Goal: Answer question/provide support: Share knowledge or assist other users

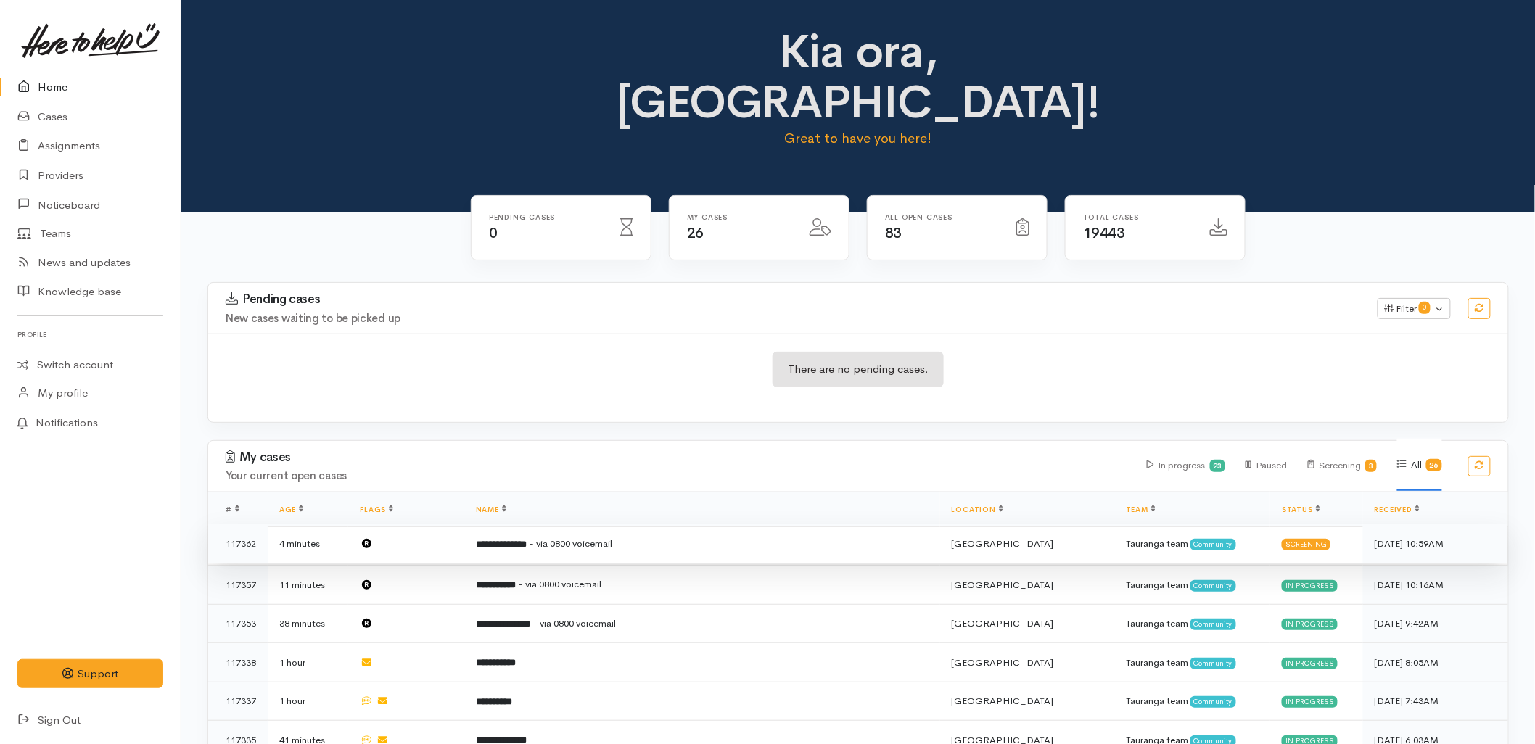
click at [721, 525] on td "**********" at bounding box center [702, 544] width 476 height 39
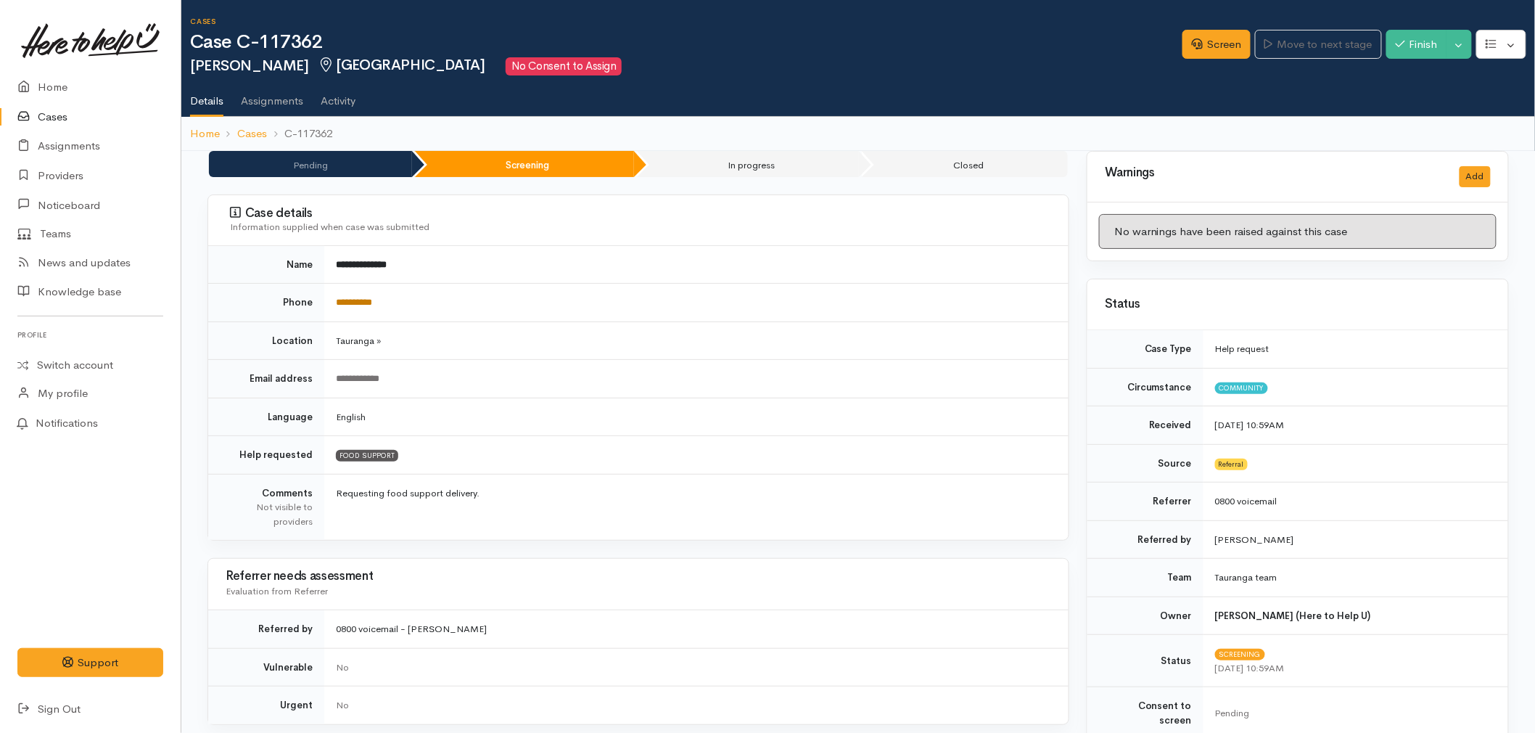
click at [360, 303] on link "**********" at bounding box center [354, 301] width 36 height 9
click at [1192, 40] on icon at bounding box center [1197, 43] width 11 height 11
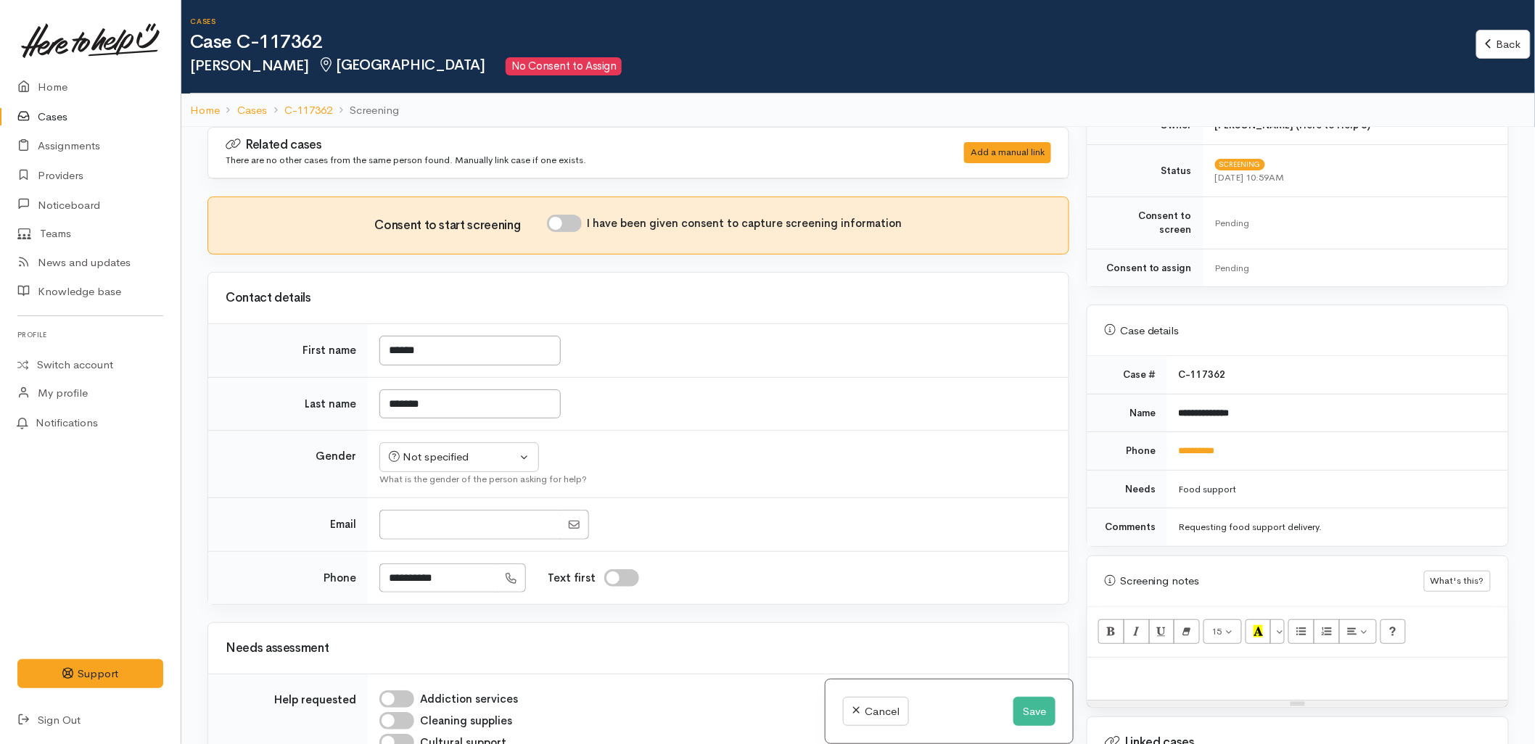
scroll to position [564, 0]
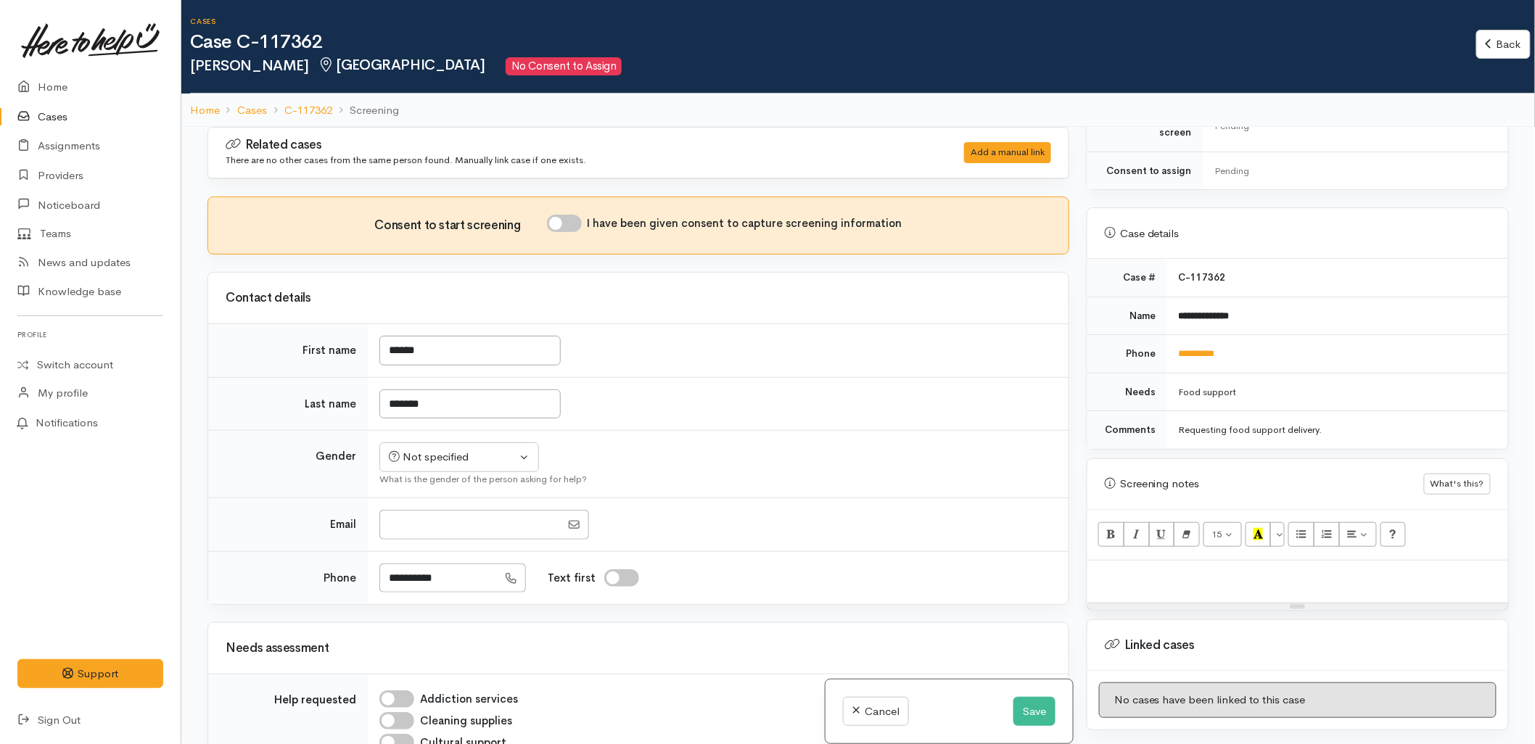
click at [1207, 568] on p at bounding box center [1298, 576] width 406 height 17
paste div
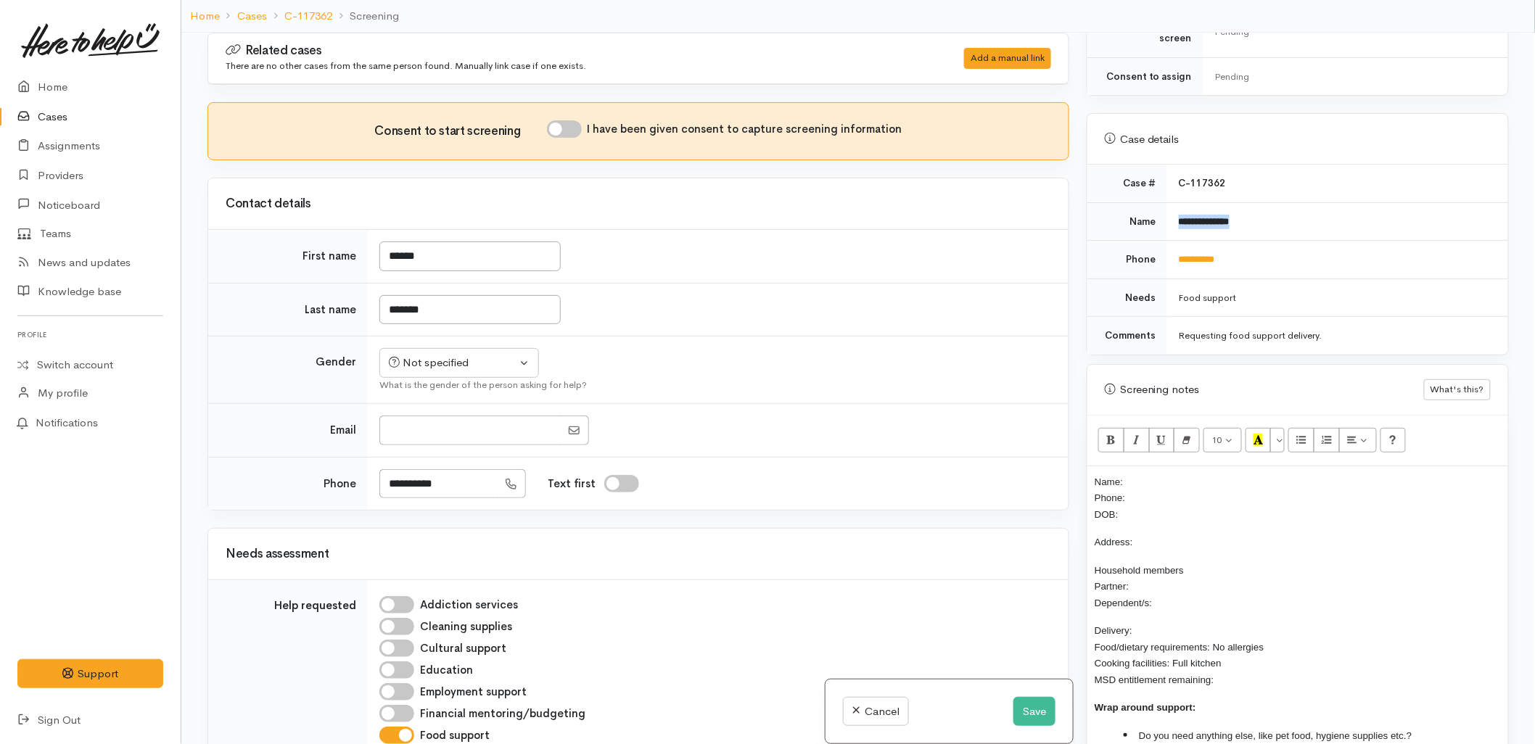
drag, startPoint x: 1246, startPoint y: 216, endPoint x: 1171, endPoint y: 215, distance: 74.7
click at [1171, 215] on td "**********" at bounding box center [1337, 221] width 341 height 38
copy b "**********"
click at [1183, 474] on p "Name: Phone: DOB:" at bounding box center [1298, 498] width 406 height 49
drag, startPoint x: 1237, startPoint y: 247, endPoint x: 1173, endPoint y: 255, distance: 65.2
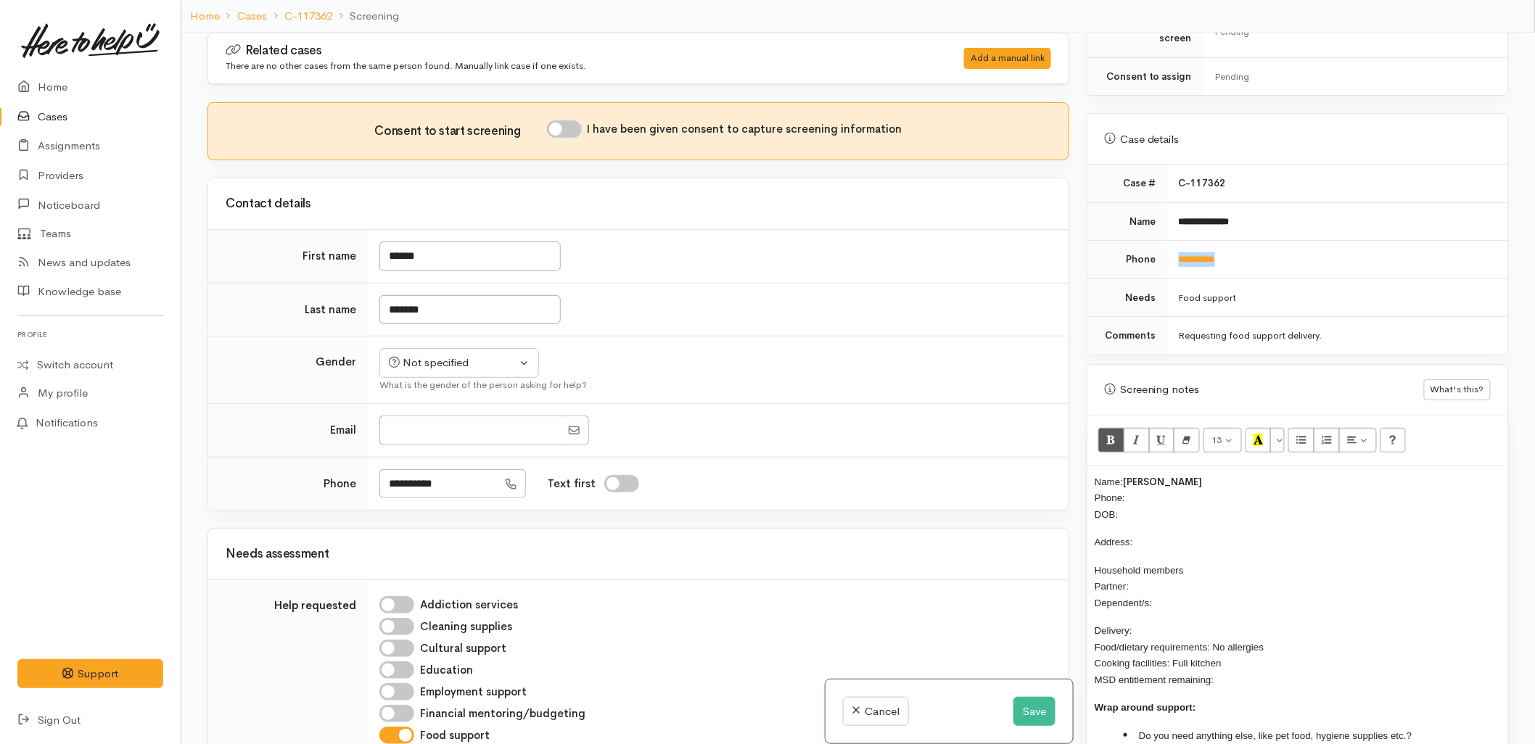
click at [1173, 255] on td "**********" at bounding box center [1337, 260] width 341 height 38
copy link "**********"
click at [1168, 491] on p "Name: George Tiopira Phone: DOB:" at bounding box center [1298, 498] width 406 height 49
click at [484, 370] on div "Not specified" at bounding box center [453, 363] width 128 height 17
click at [434, 425] on link "[DEMOGRAPHIC_DATA]" at bounding box center [465, 419] width 171 height 22
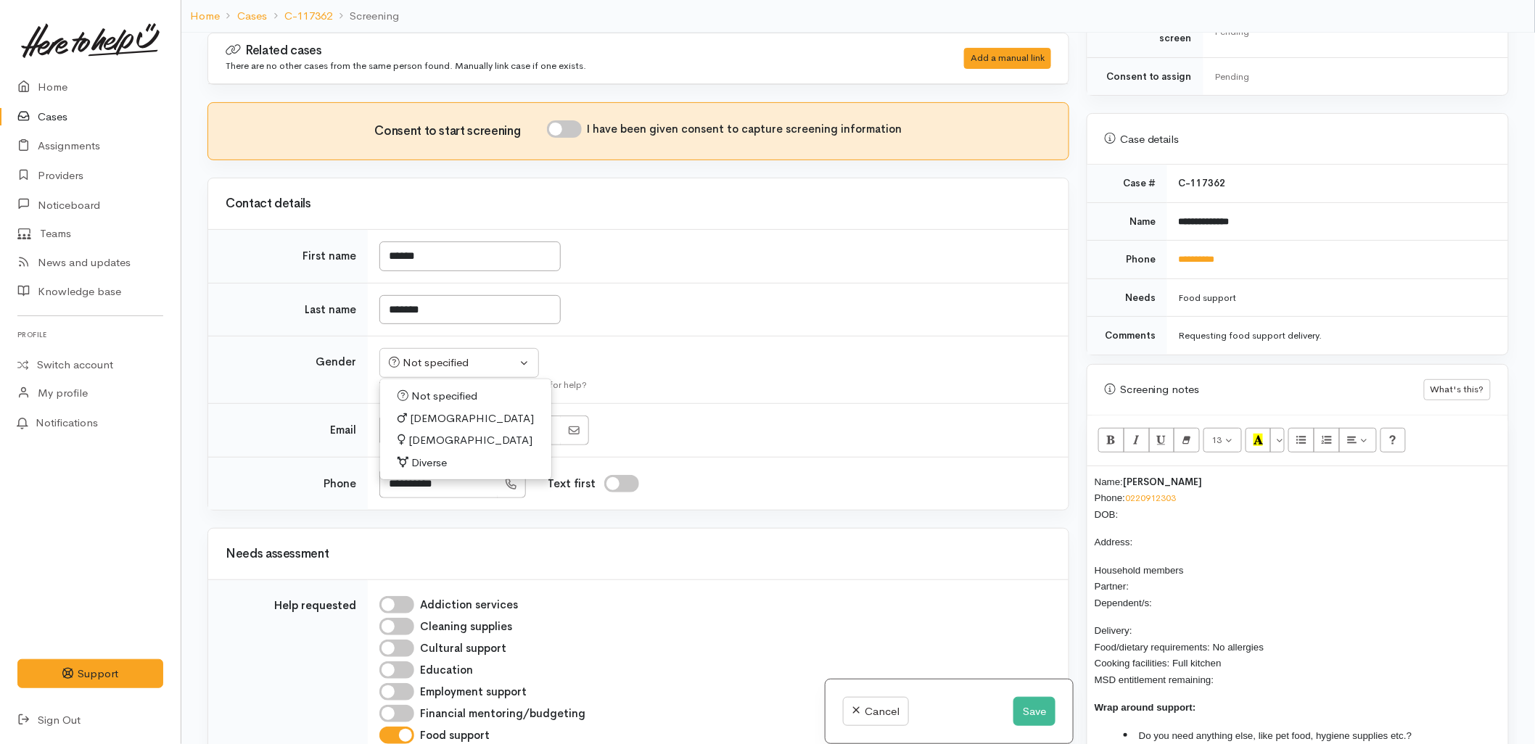
select select "Male"
click at [566, 138] on input "I have been given consent to capture screening information" at bounding box center [564, 128] width 35 height 17
checkbox input "true"
click at [760, 334] on td "*******" at bounding box center [718, 310] width 701 height 54
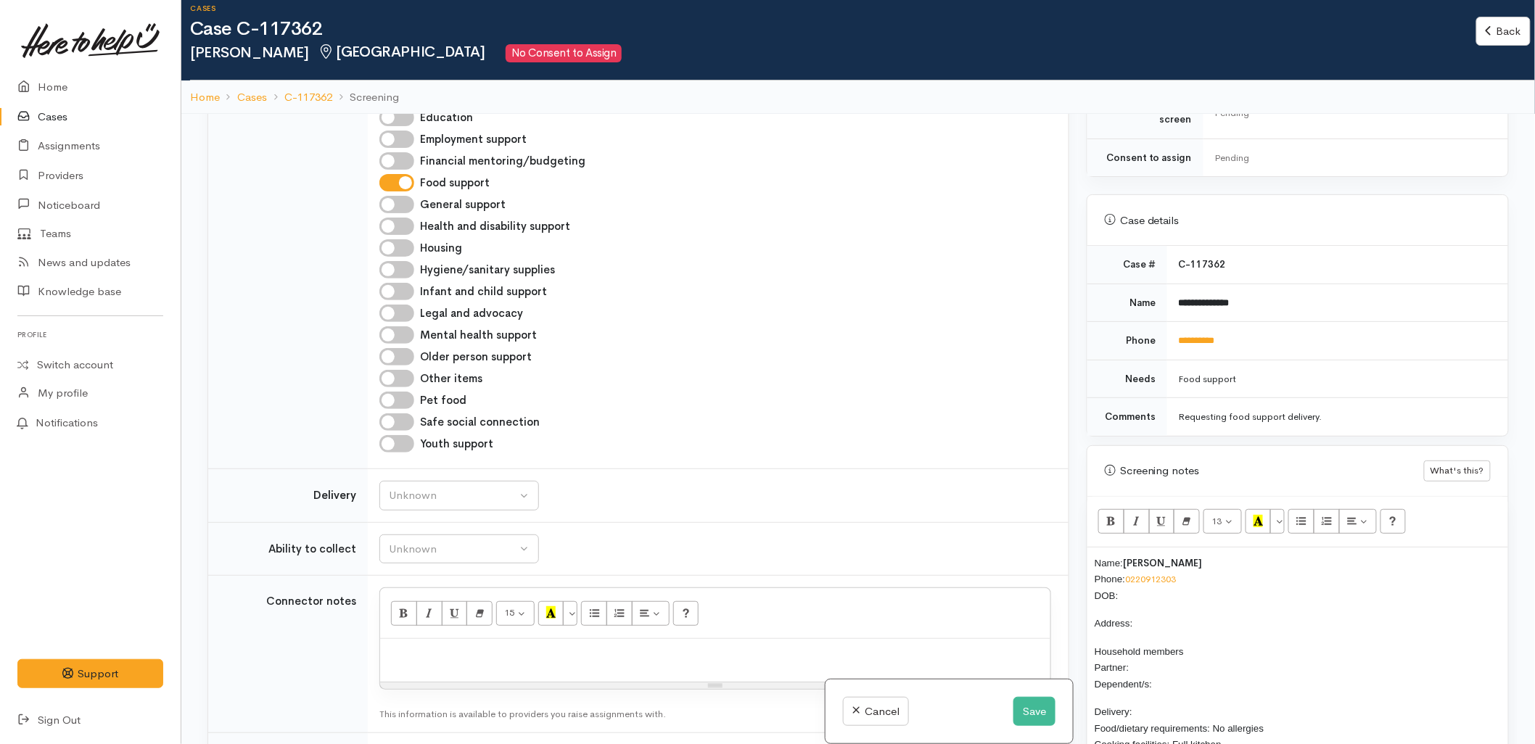
scroll to position [644, 0]
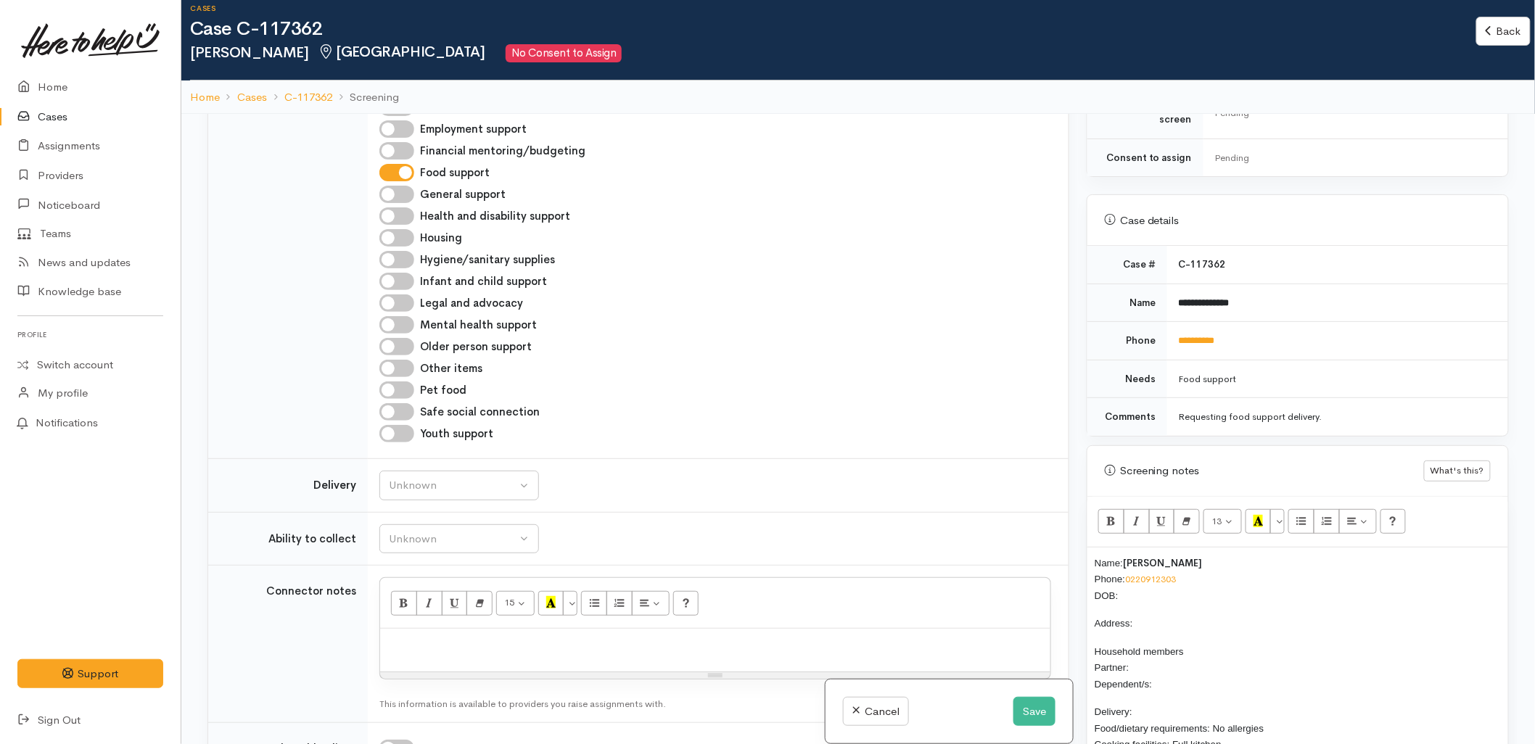
click at [490, 469] on td "Unknown Delivery needed Delivery preferred No Unknown" at bounding box center [718, 486] width 701 height 54
click at [490, 473] on button "Unknown" at bounding box center [459, 486] width 160 height 30
click at [445, 572] on span "Delivery needed" at bounding box center [437, 576] width 78 height 17
select select "3"
click at [444, 541] on div "Please select" at bounding box center [453, 539] width 128 height 17
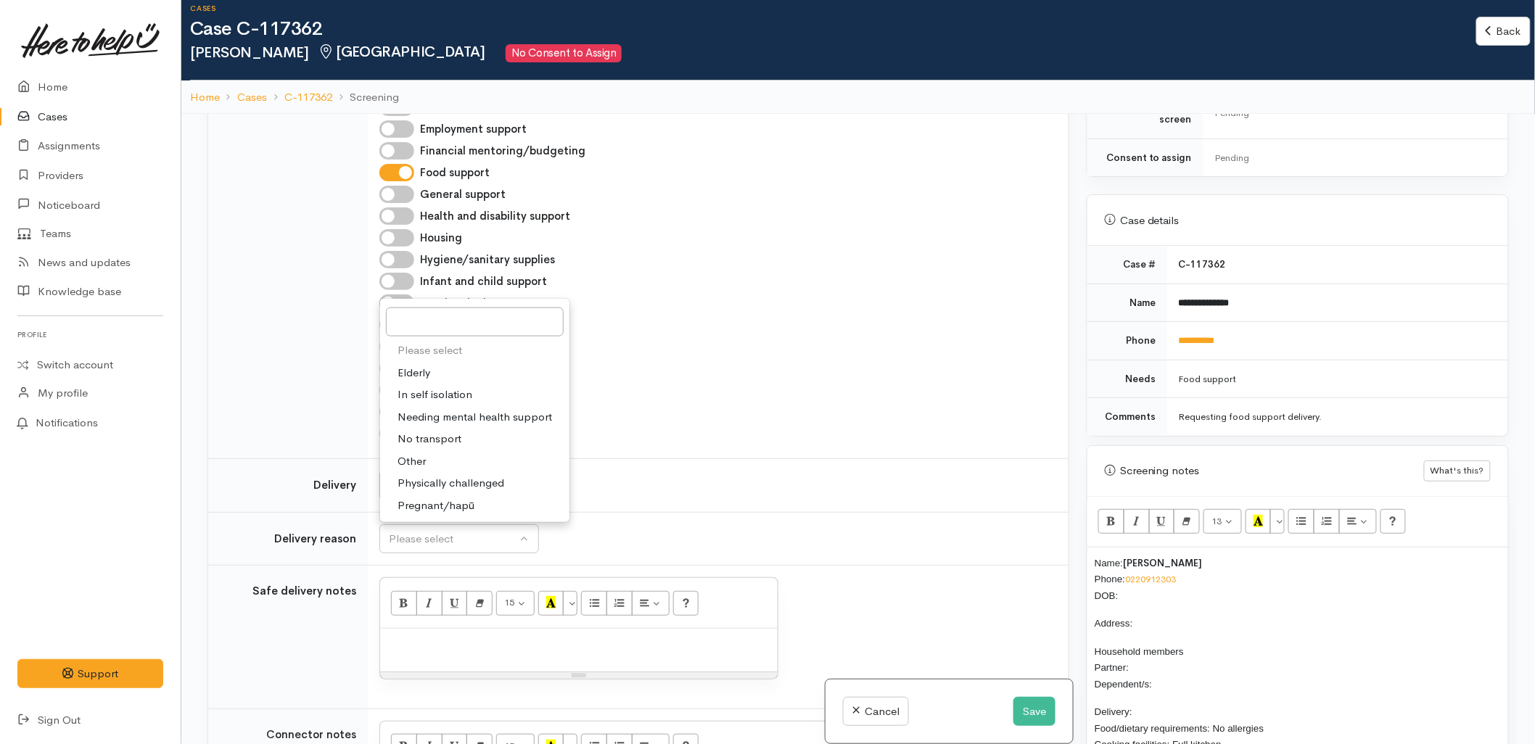
click at [458, 435] on span "No transport" at bounding box center [430, 439] width 64 height 17
select select "2"
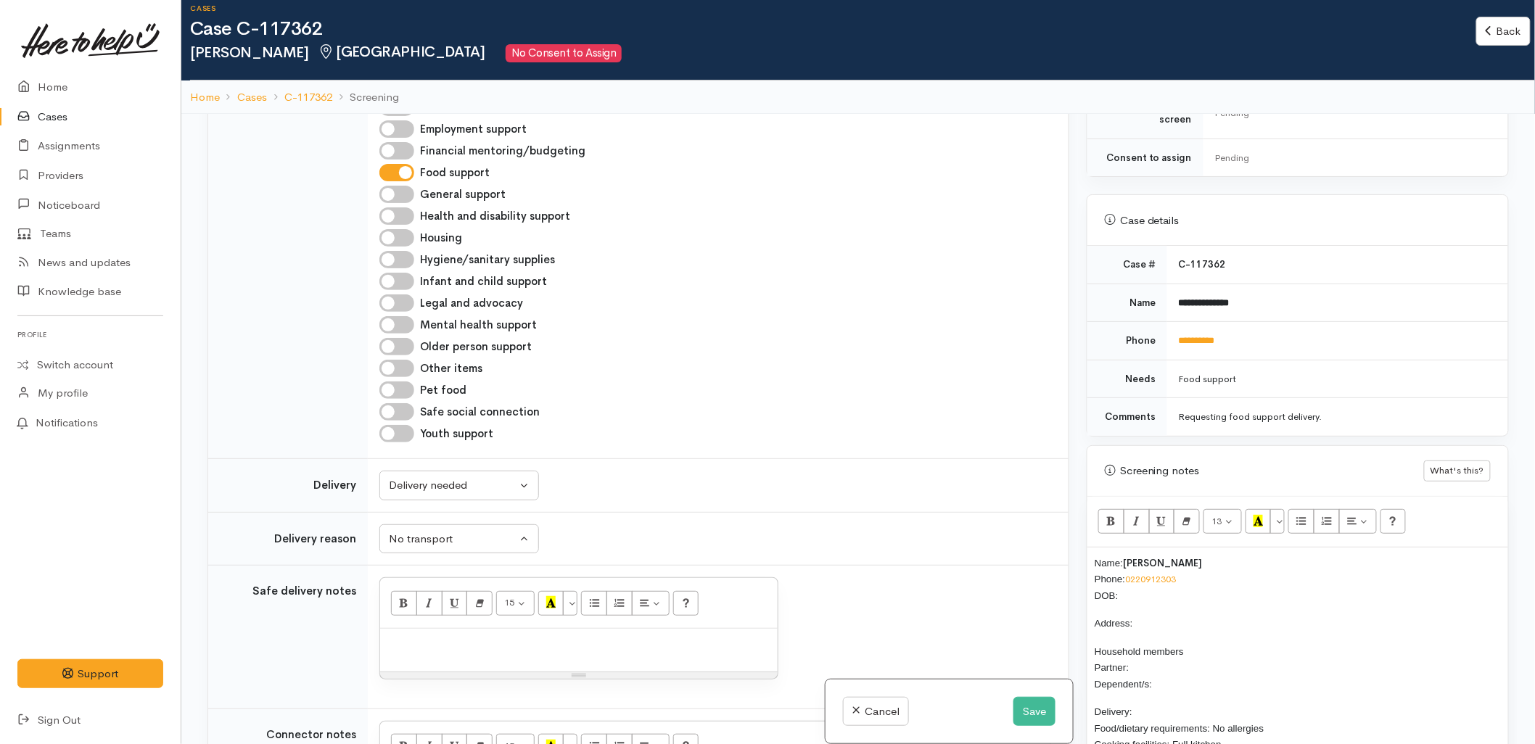
click at [765, 459] on td "Unknown Delivery needed Delivery preferred No Delivery needed Unknown Delivery …" at bounding box center [718, 486] width 701 height 54
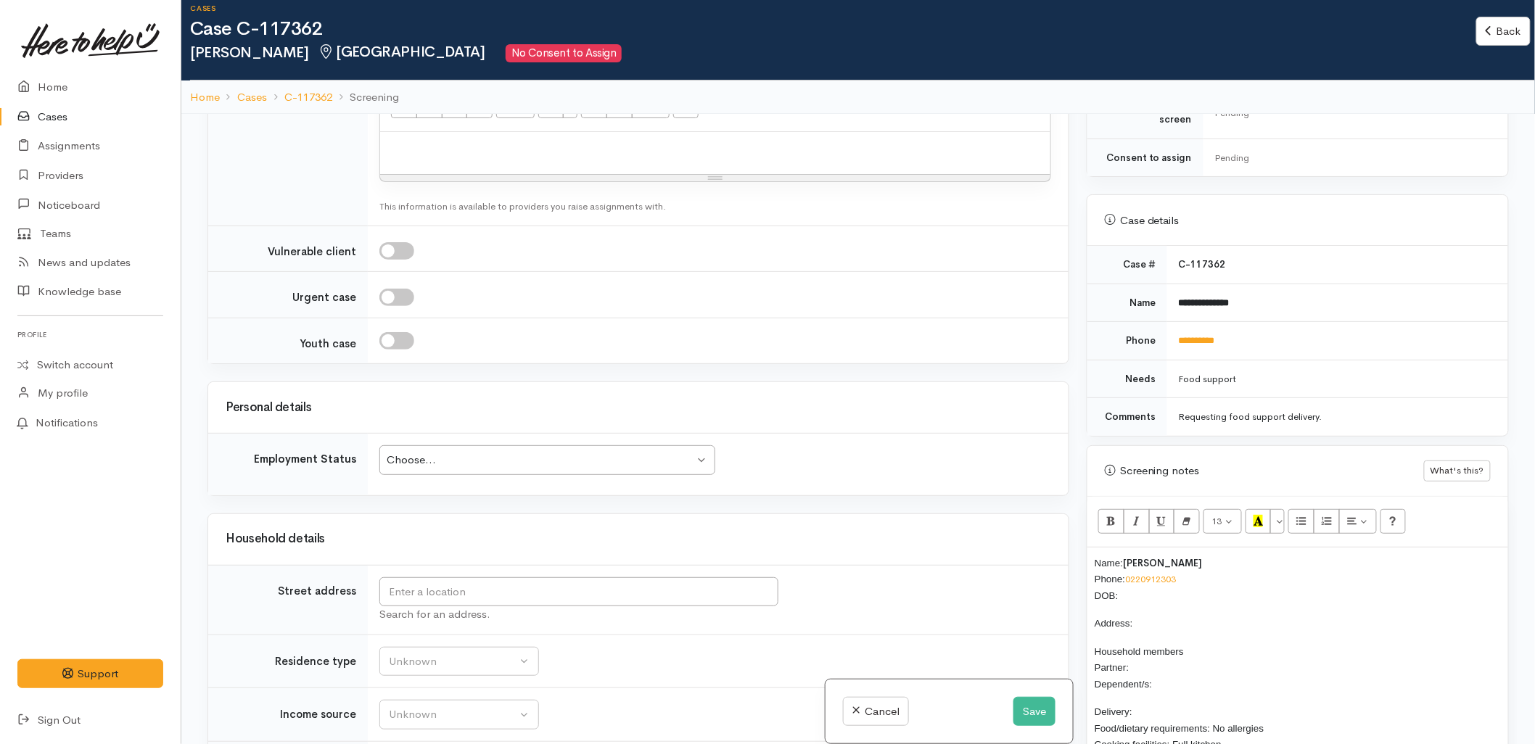
scroll to position [1289, 0]
click at [571, 591] on input "text" at bounding box center [578, 588] width 399 height 30
click at [977, 481] on td "Choose... Choose... Choose... Unknown Employed casually Employed full-time Empl…" at bounding box center [718, 461] width 701 height 62
click at [1143, 579] on p "Name: George Tiopira Phone: 0220912303 DOB:" at bounding box center [1298, 579] width 406 height 49
click at [643, 586] on input "text" at bounding box center [578, 588] width 399 height 30
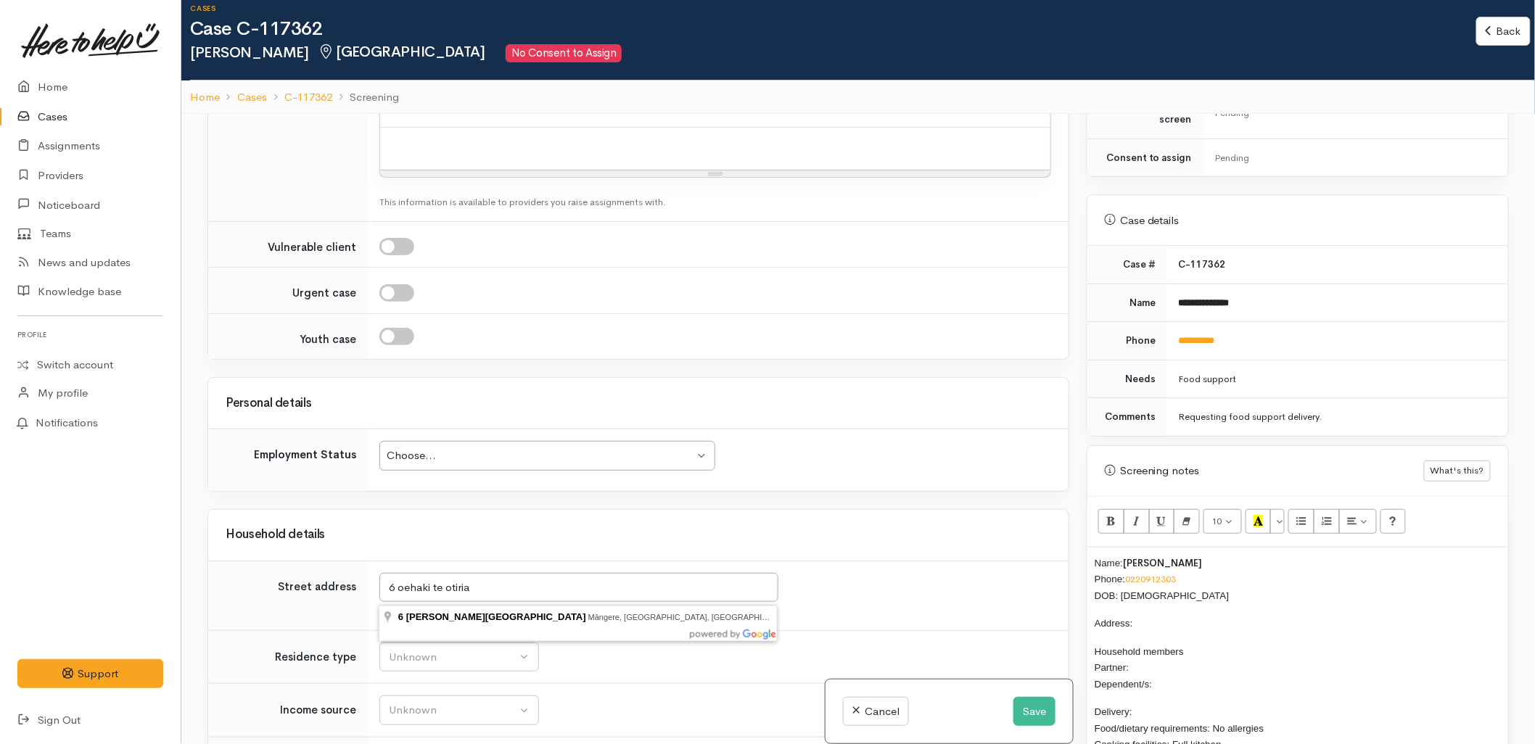
click at [455, 572] on td "6 oehaki te otiria Search for an address." at bounding box center [718, 596] width 701 height 70
click at [490, 594] on input "6 oehaki te otiria" at bounding box center [578, 588] width 399 height 30
drag, startPoint x: 490, startPoint y: 584, endPoint x: 400, endPoint y: 584, distance: 90.0
click at [400, 584] on input "6 oehaki te otiria" at bounding box center [578, 588] width 399 height 30
type input "6 Te Ohaaki Otiria Place, Kairua, New Zealand"
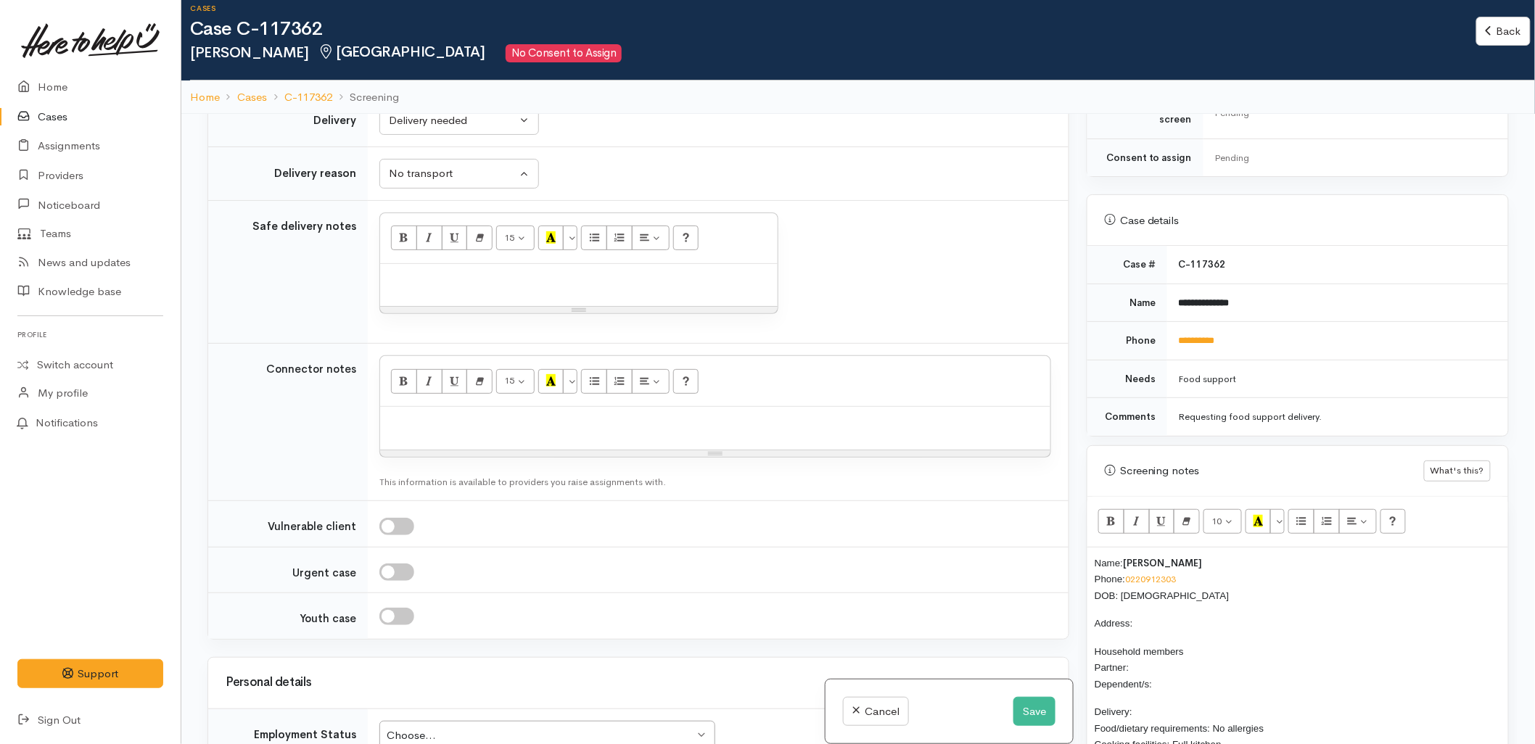
scroll to position [1530, 0]
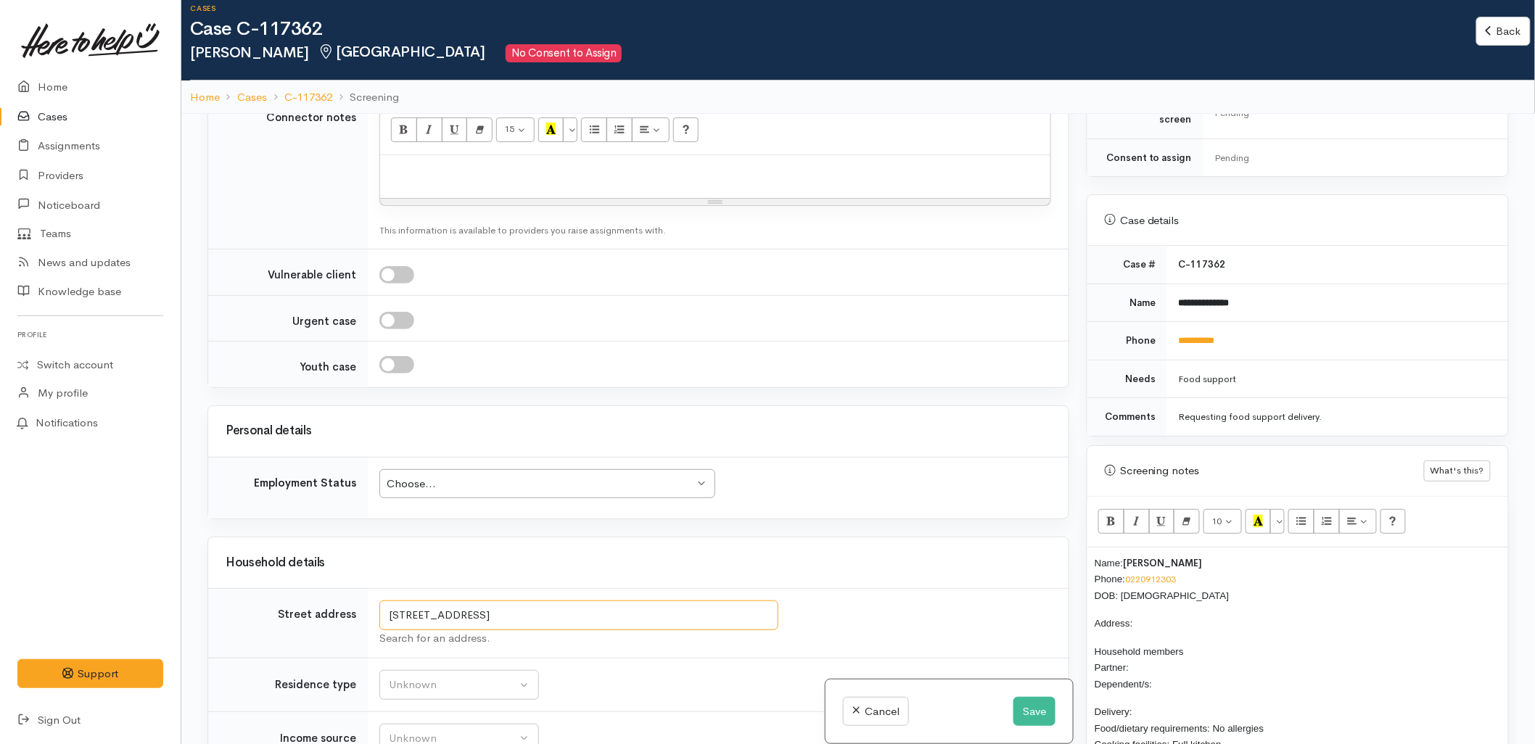
drag, startPoint x: 542, startPoint y: 586, endPoint x: 382, endPoint y: 588, distance: 160.4
click at [382, 601] on input "6 Te Ohaaki Otiria Place, Kairua, New Zealand" at bounding box center [578, 616] width 399 height 30
click at [1199, 615] on p "Address:" at bounding box center [1298, 623] width 406 height 17
click at [1133, 618] on span "Address:" at bounding box center [1114, 623] width 38 height 11
click at [1147, 654] on p "Household members Partner: Dependent/s:" at bounding box center [1298, 668] width 406 height 49
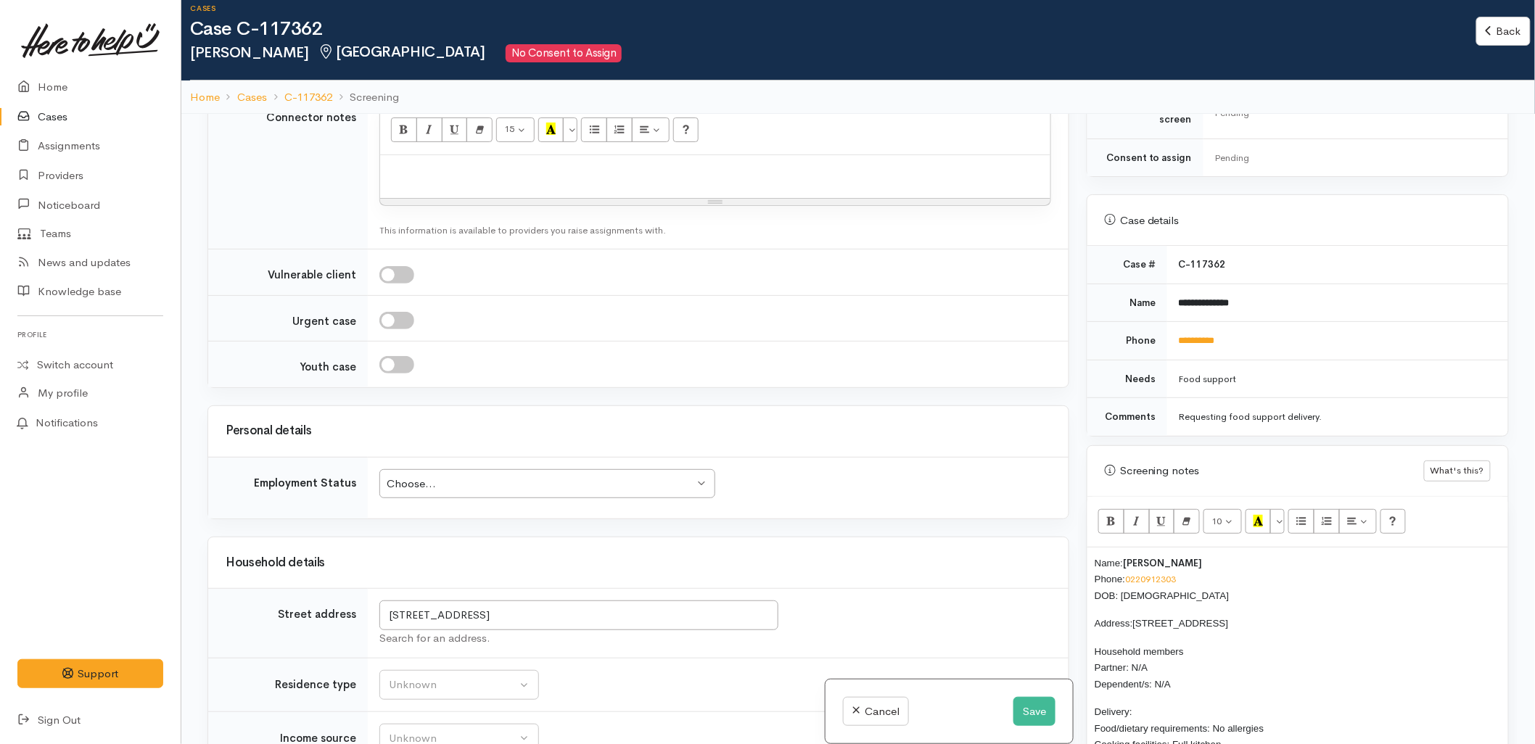
scroll to position [1691, 0]
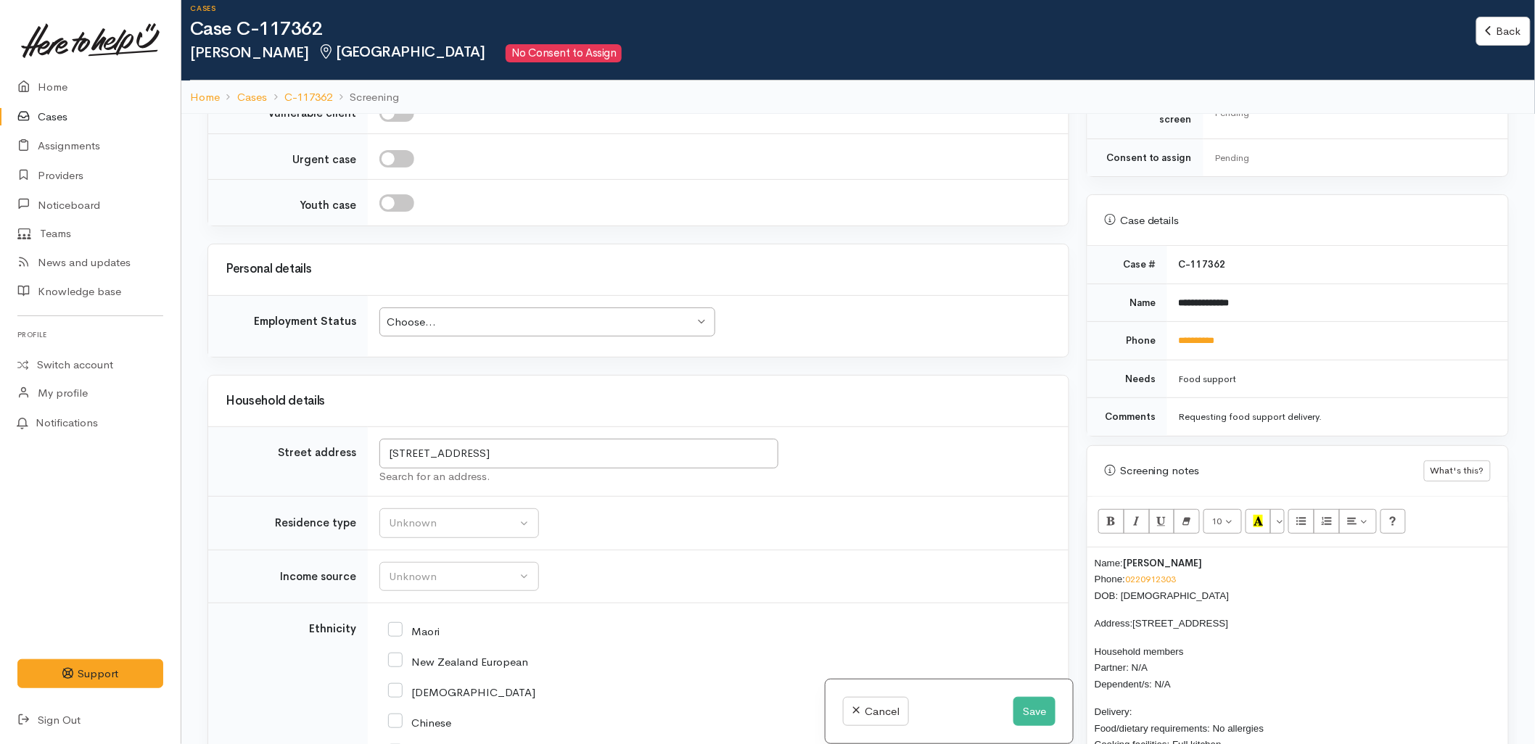
click at [1157, 704] on p "Delivery: Food/dietary requirements: No allergies Cooking facilities: Full kitc…" at bounding box center [1298, 736] width 406 height 65
click at [474, 511] on button "Unknown" at bounding box center [459, 524] width 160 height 30
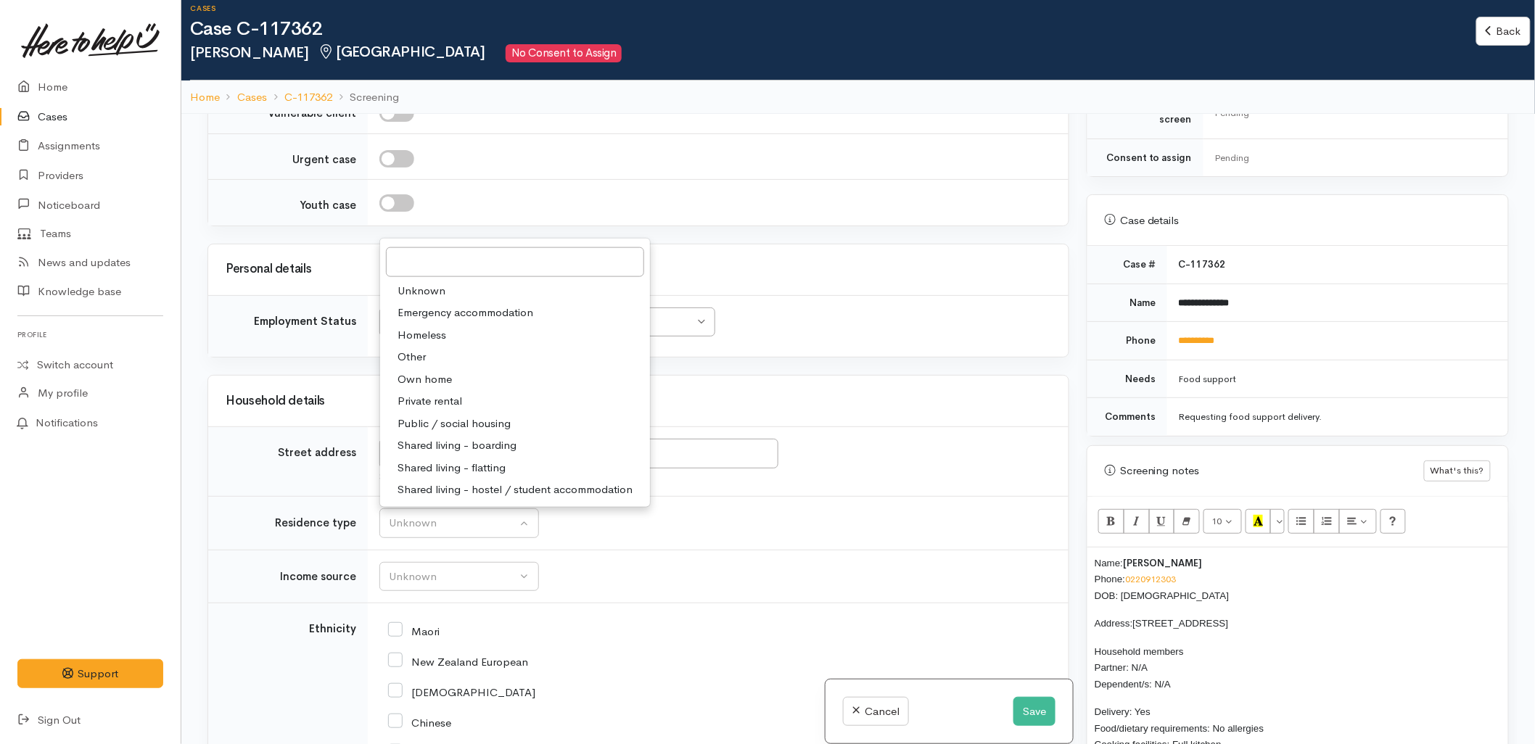
click at [431, 371] on span "Own home" at bounding box center [425, 379] width 54 height 17
select select "1"
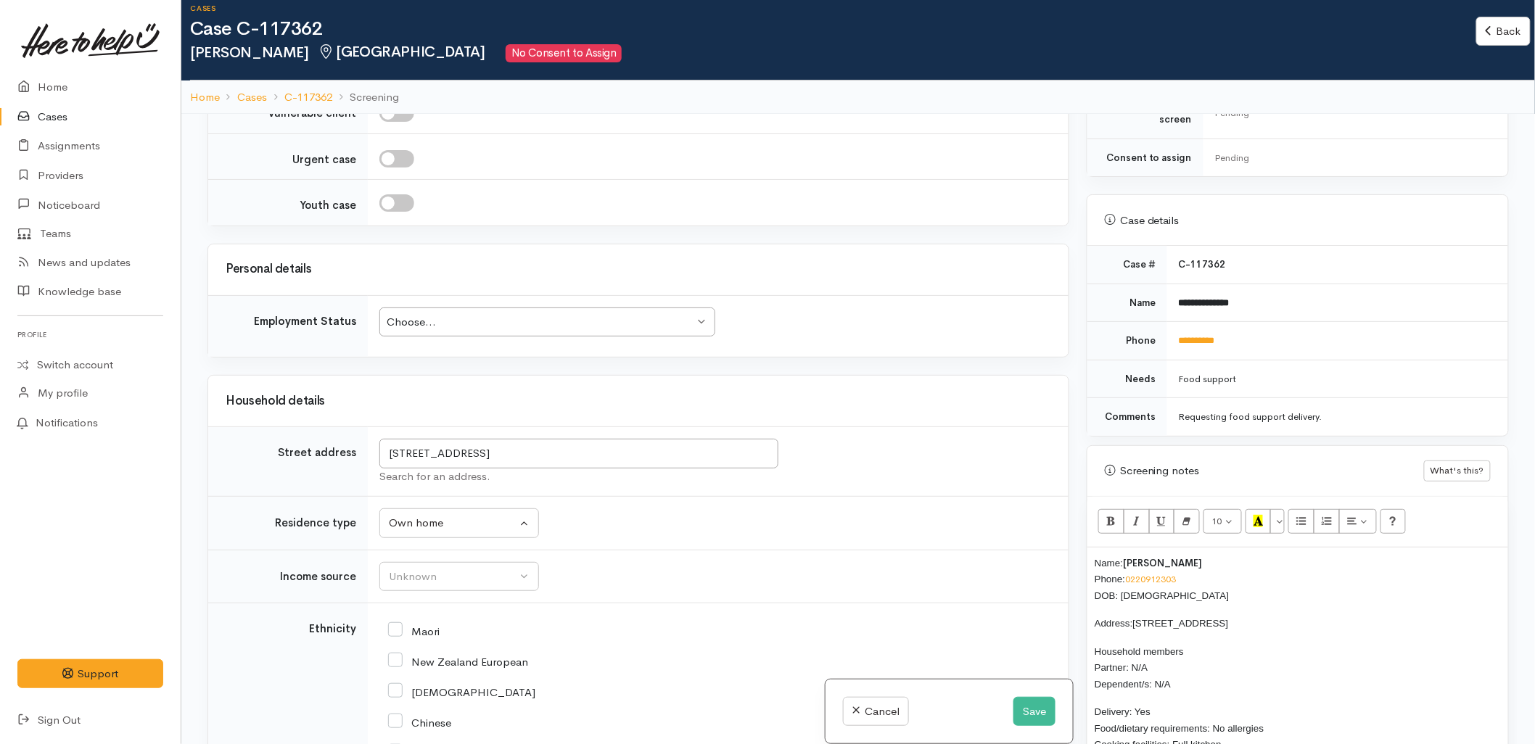
click at [743, 615] on div "Maori" at bounding box center [715, 630] width 654 height 30
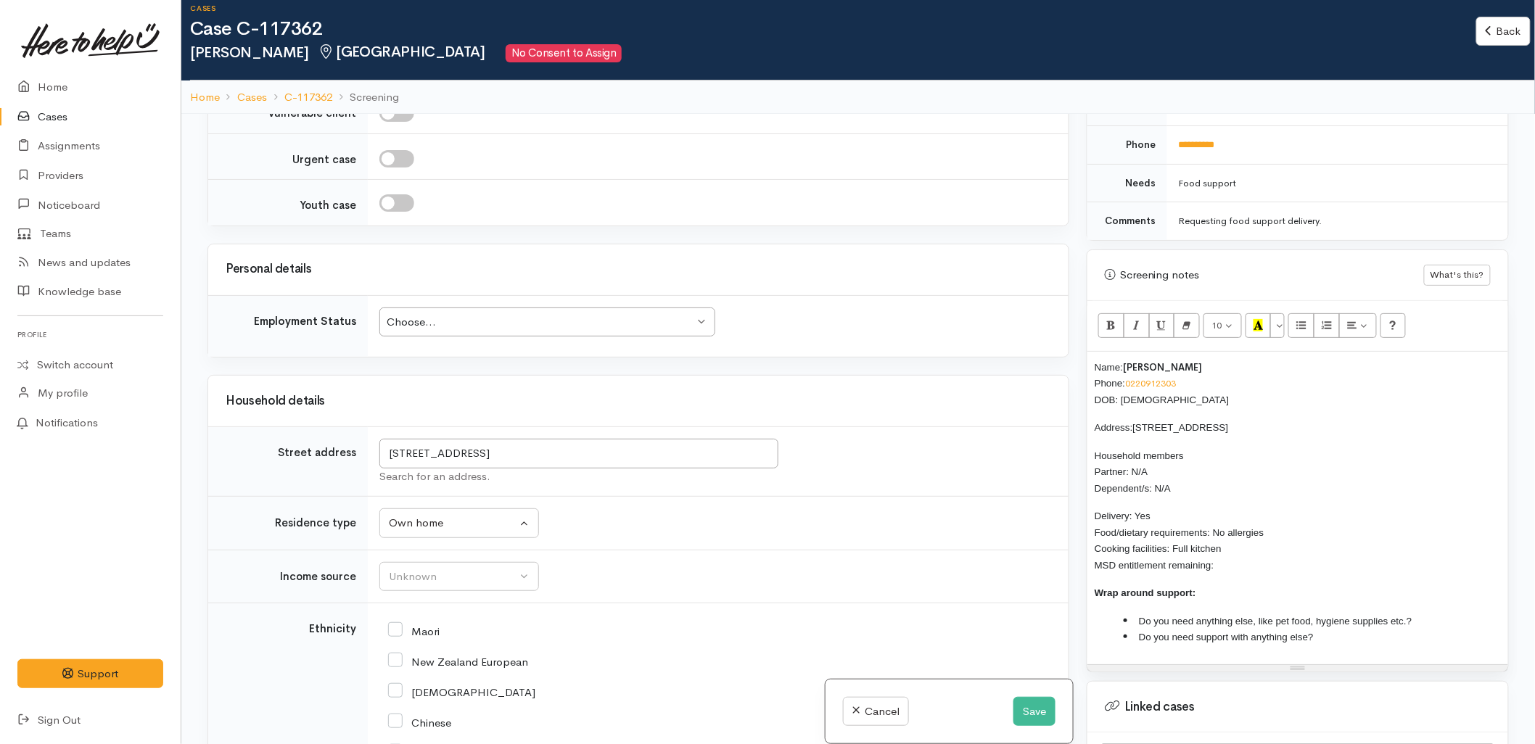
scroll to position [967, 0]
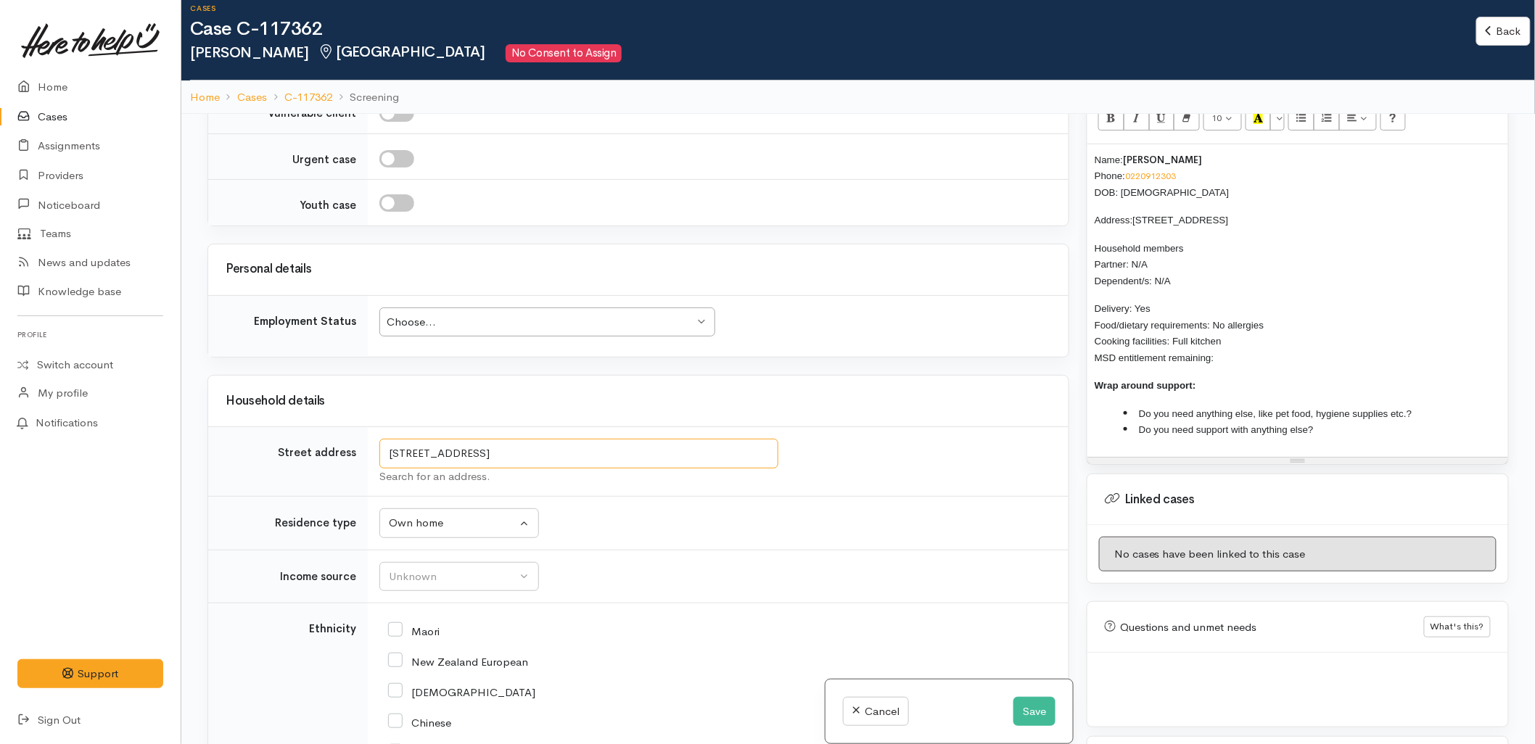
drag, startPoint x: 541, startPoint y: 431, endPoint x: 345, endPoint y: 433, distance: 195.9
click at [345, 433] on tr "Street address 6 Te Ohaaki Otiria Place, Kairua, New Zealand Search for an addr…" at bounding box center [638, 462] width 861 height 70
click at [448, 569] on div "Unknown" at bounding box center [453, 577] width 128 height 17
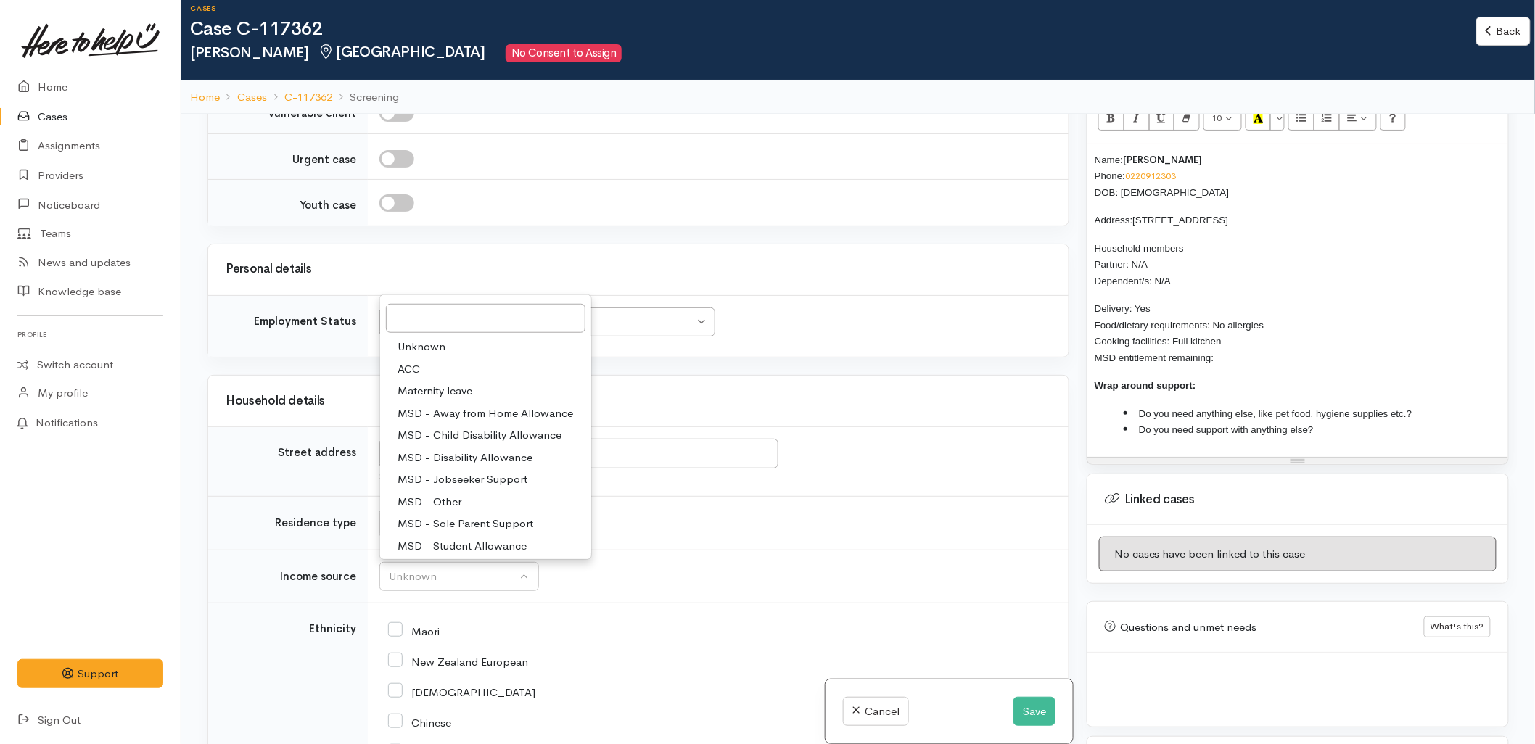
click at [430, 624] on input "Maori" at bounding box center [414, 630] width 52 height 13
checkbox input "true"
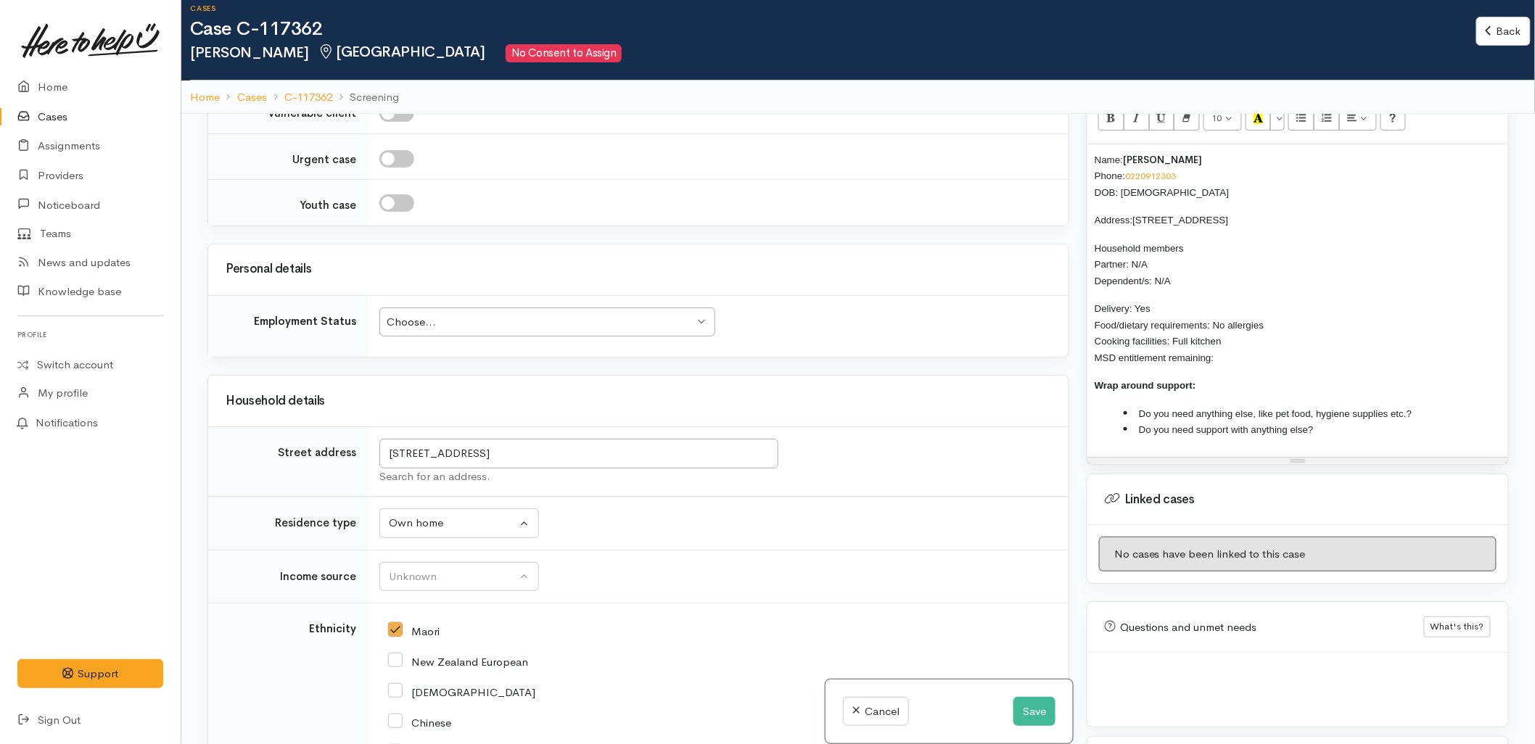
click at [436, 550] on td "Unknown ACC Maternity leave MSD - Away from Home Allowance MSD - Child Disabili…" at bounding box center [718, 577] width 701 height 54
click at [440, 569] on div "Unknown" at bounding box center [453, 577] width 128 height 17
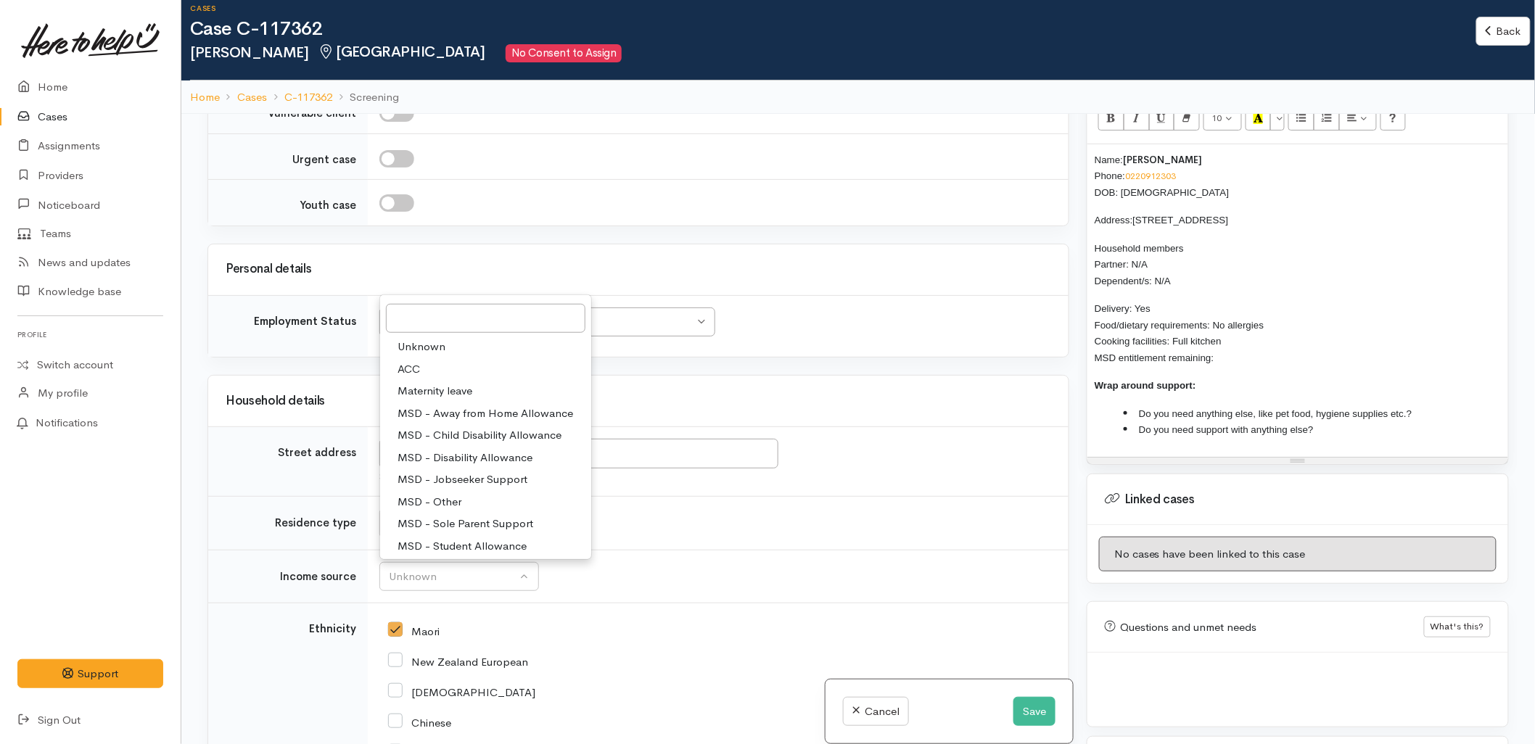
click at [438, 472] on span "MSD - Jobseeker Support" at bounding box center [463, 480] width 130 height 17
select select "4"
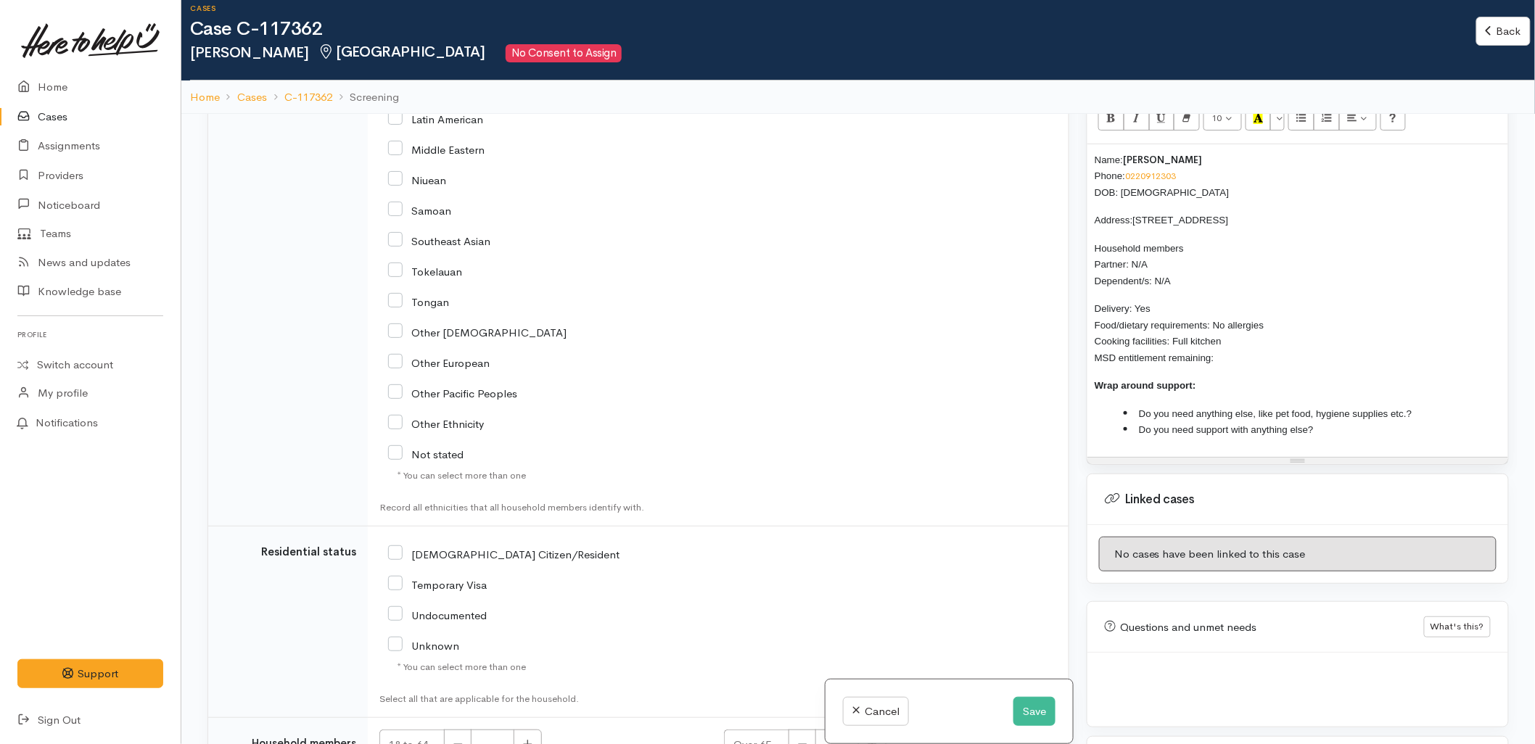
click at [470, 547] on input "NZ Citizen/Resident" at bounding box center [503, 553] width 231 height 13
checkbox input "true"
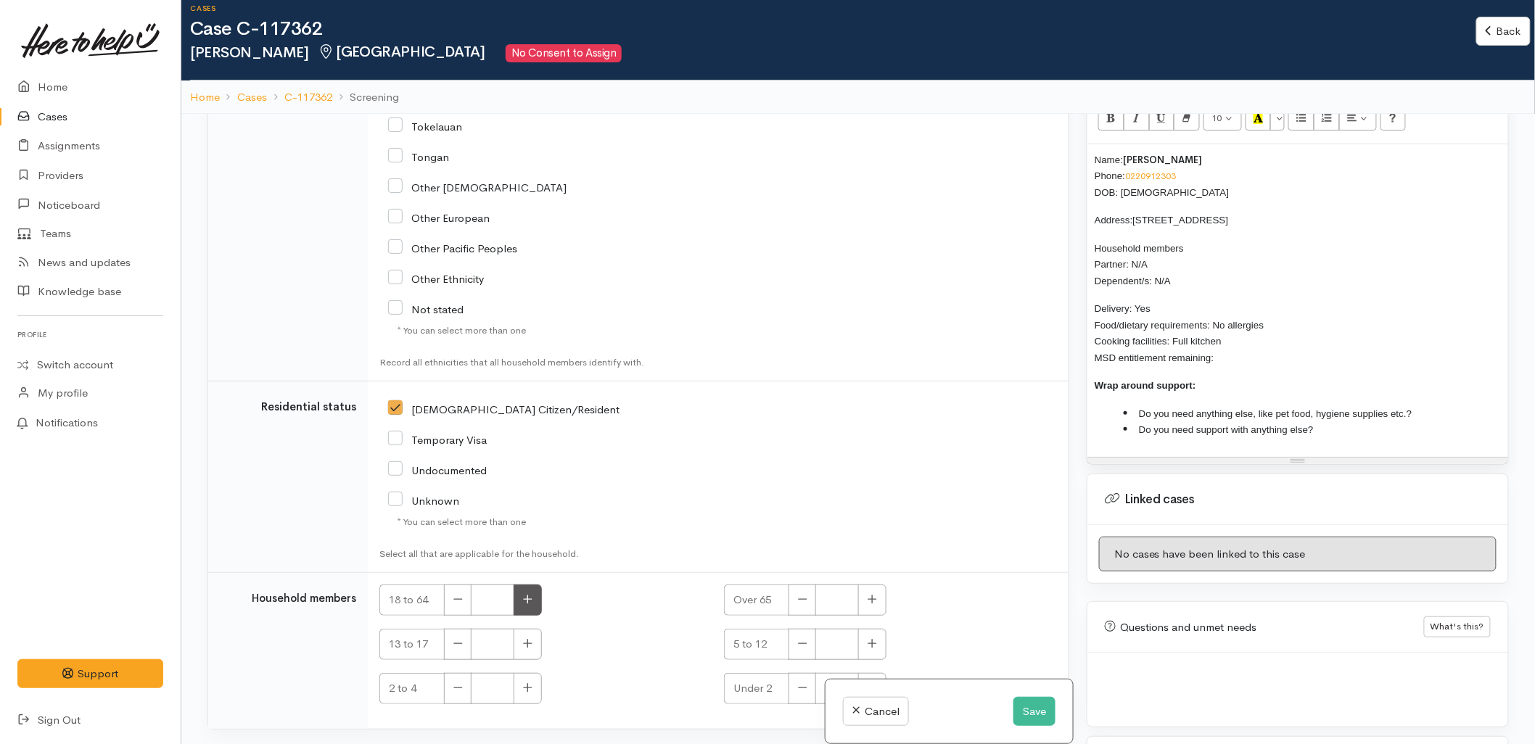
scroll to position [2574, 0]
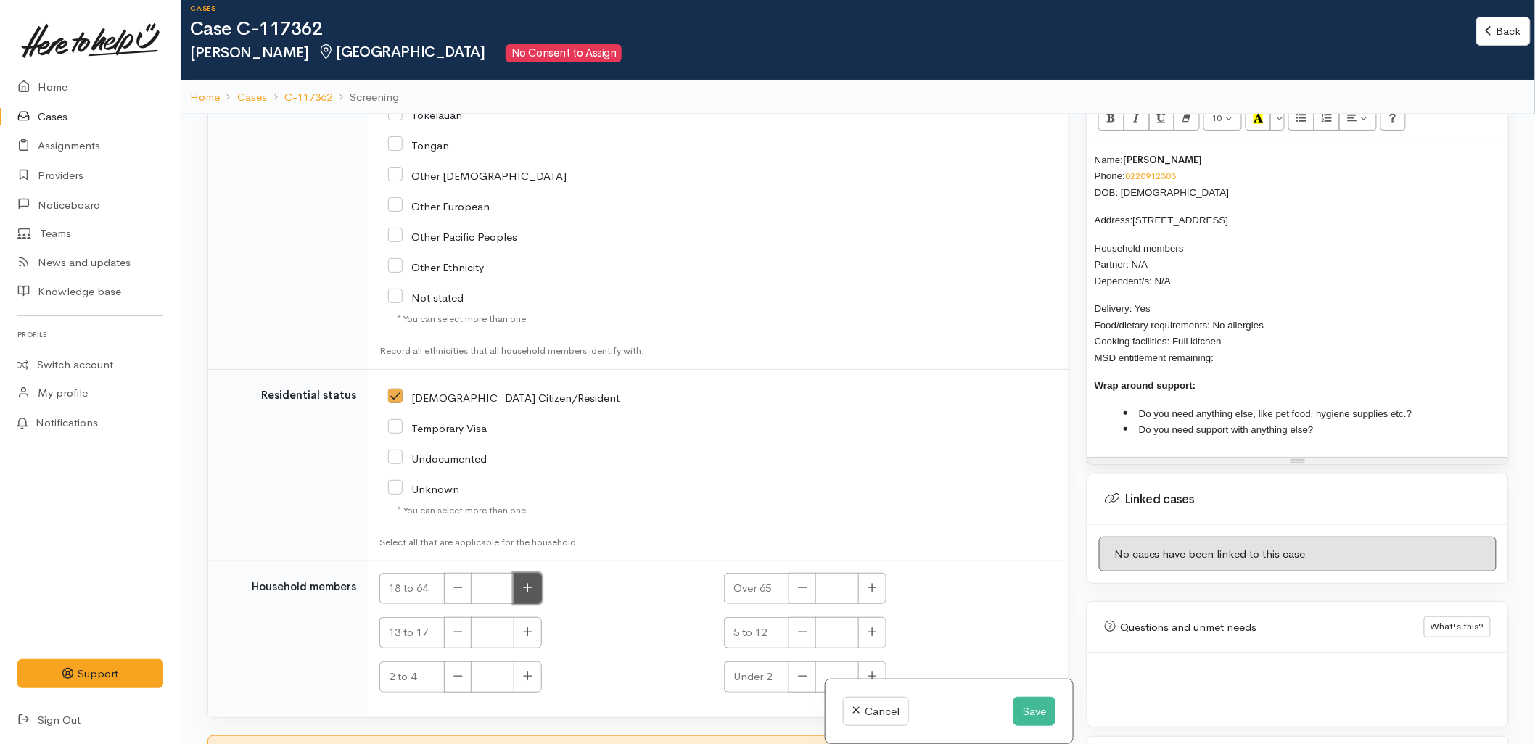
click at [521, 573] on button "button" at bounding box center [528, 588] width 28 height 31
type input "1"
checkbox input "true"
click at [1257, 350] on p "Delivery: Yes Food/dietary requirements: No allergies Cooking facilities: Full …" at bounding box center [1298, 332] width 406 height 65
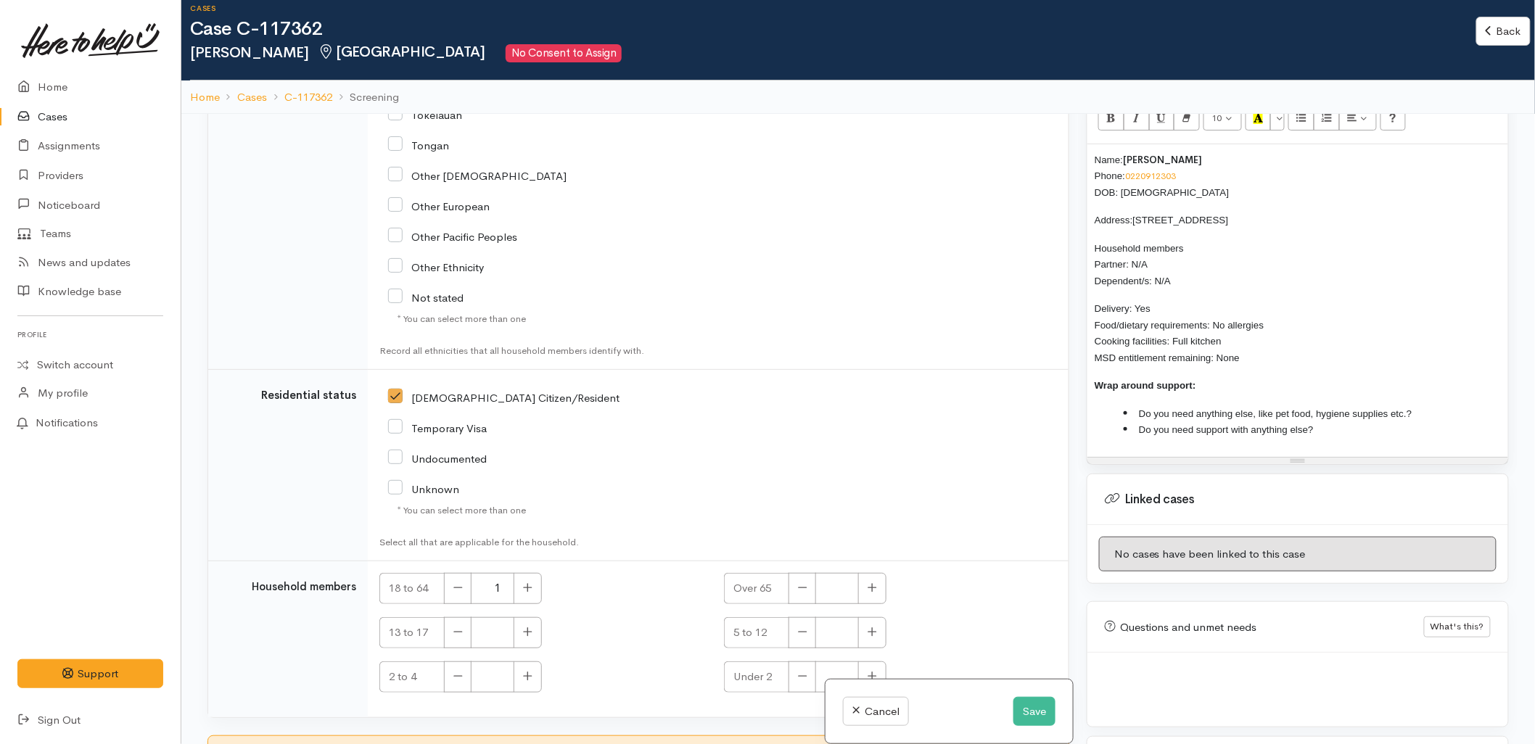
click at [1469, 406] on li "Do you need anything else, like pet food, hygiene supplies etc.?" at bounding box center [1312, 414] width 377 height 17
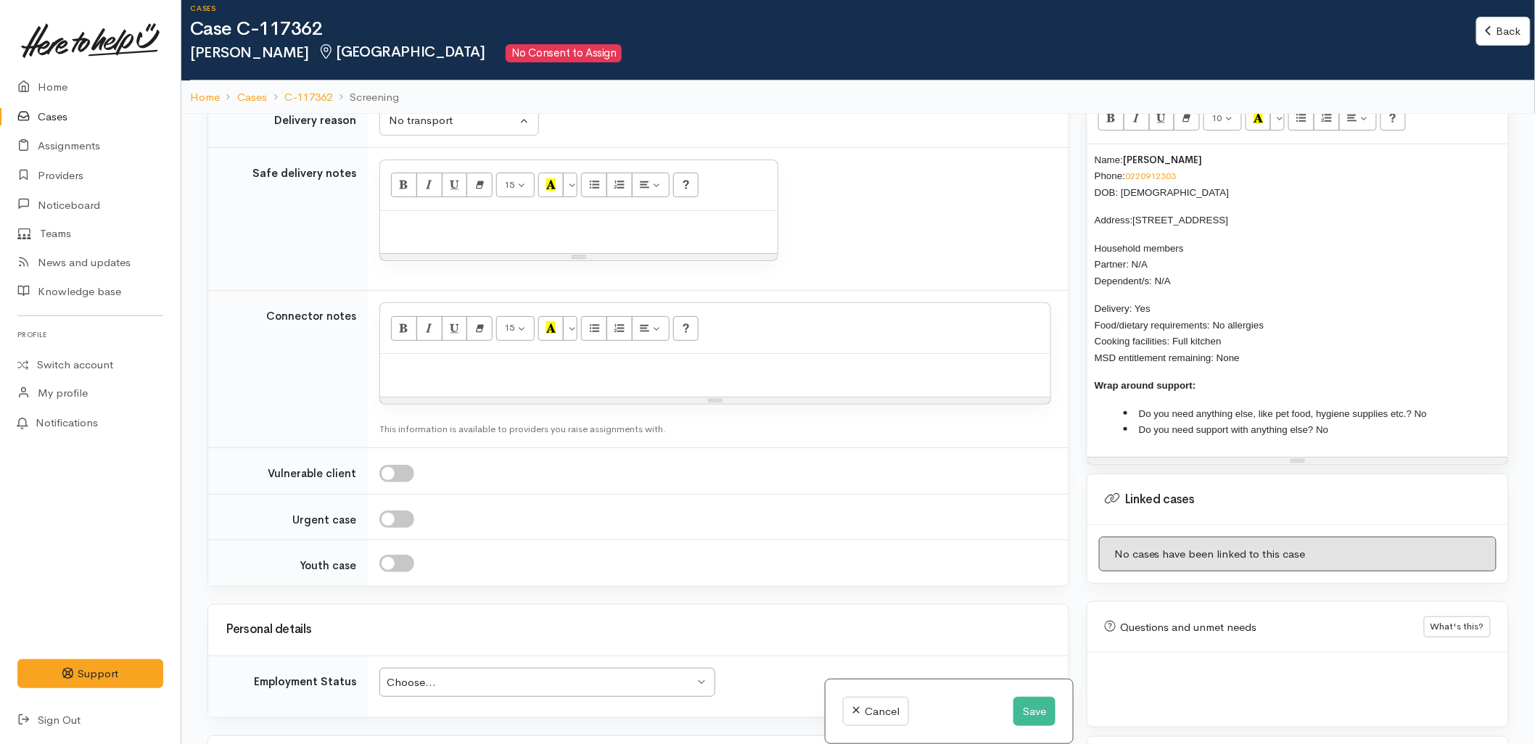
scroll to position [1284, 0]
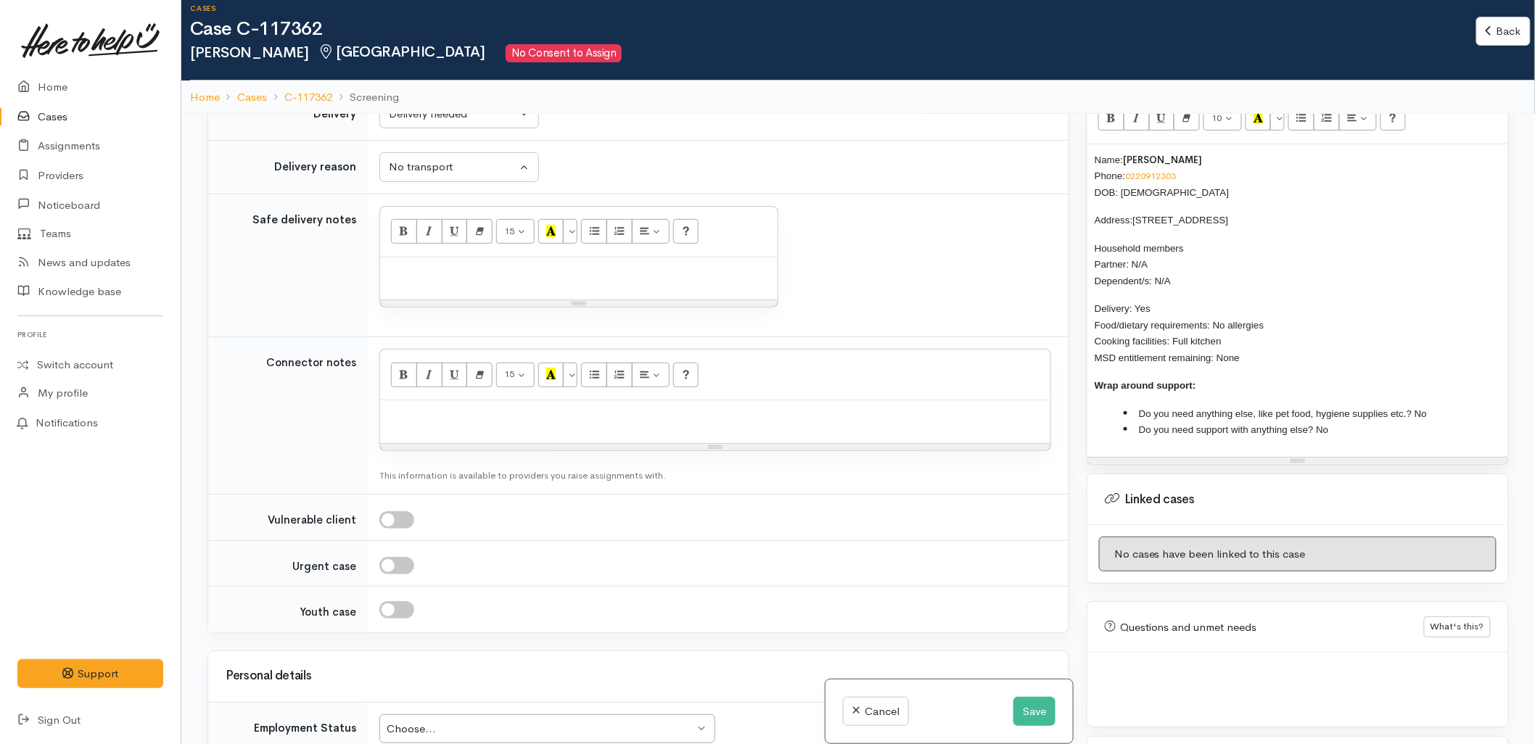
click at [546, 721] on div "Choose..." at bounding box center [541, 729] width 308 height 17
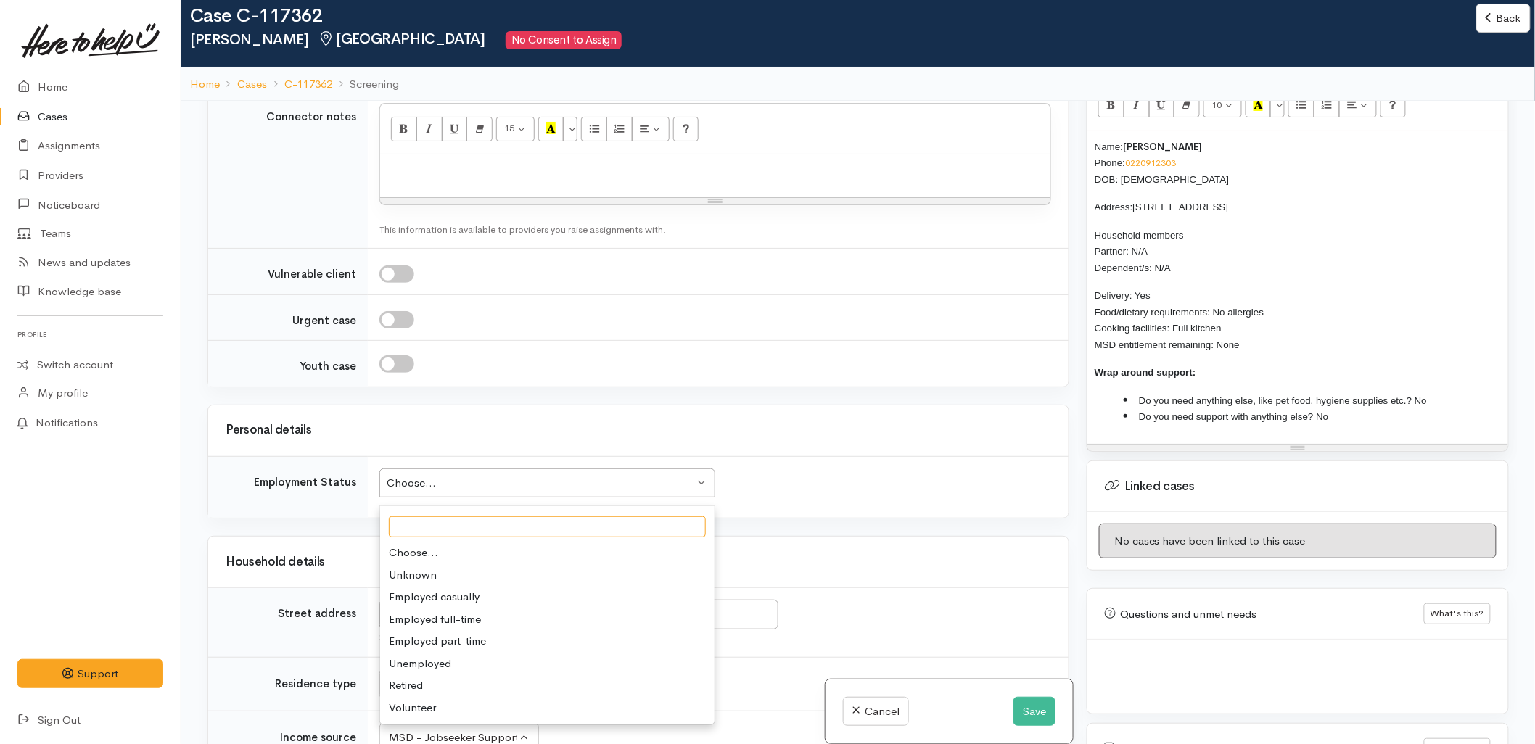
scroll to position [1526, 0]
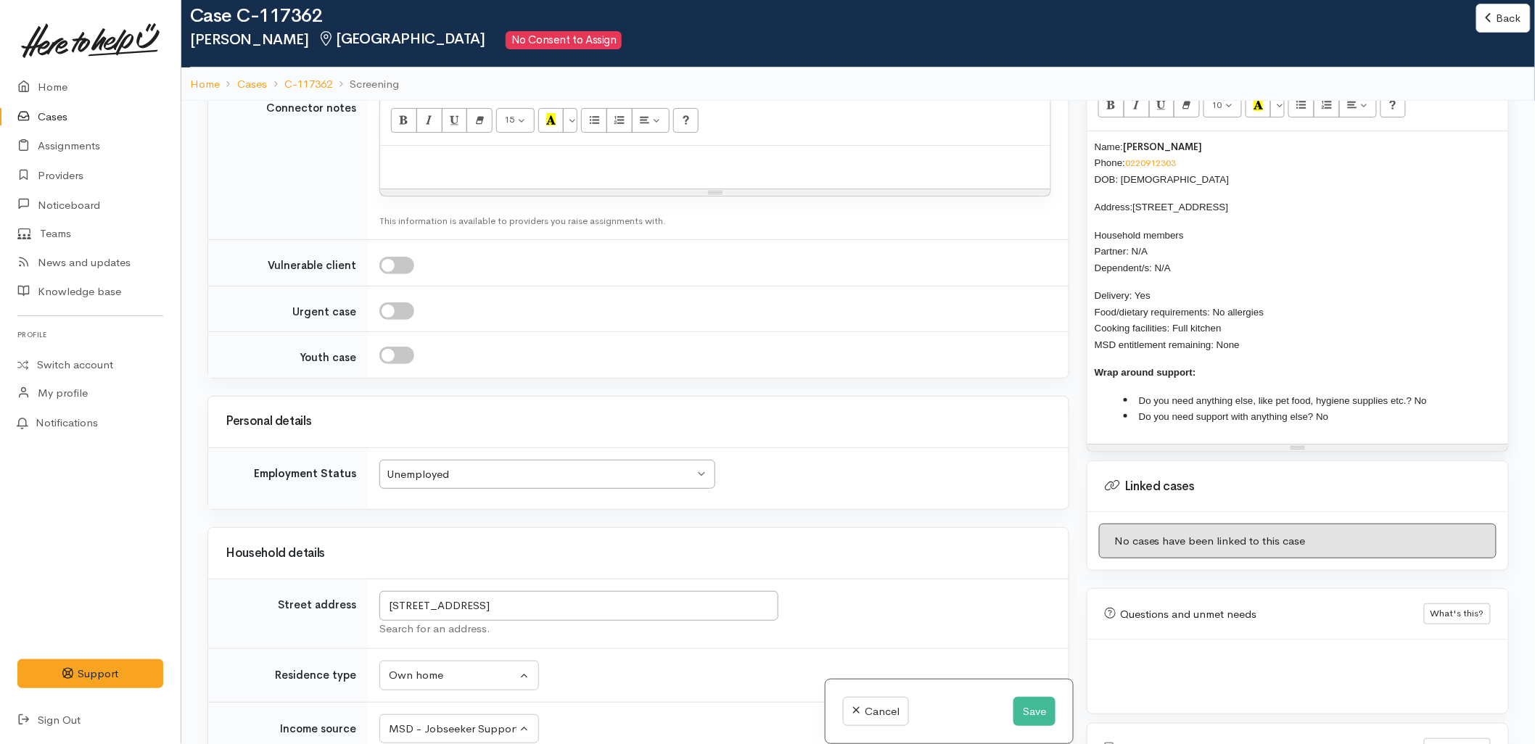
drag, startPoint x: 1250, startPoint y: 329, endPoint x: 1083, endPoint y: 131, distance: 260.0
click at [1083, 131] on div "Warnings Add No warnings have been raised against this case Add Warning Title ●…" at bounding box center [1298, 473] width 440 height 744
copy div "Name: George Tiopira Phone: 0220912303 DOB: 27/01/1976 Address: 6 Te Ohaaki Oti…"
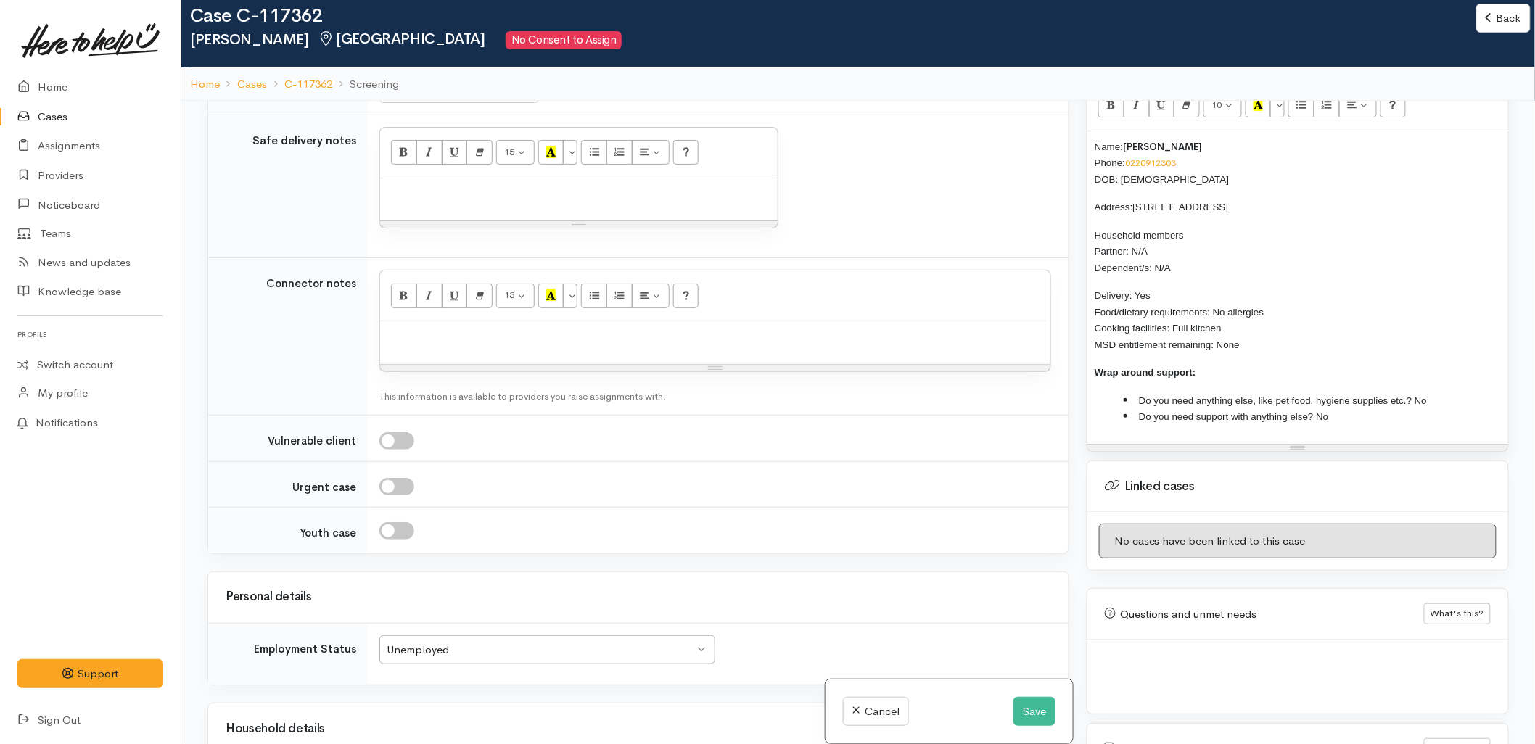
scroll to position [1284, 0]
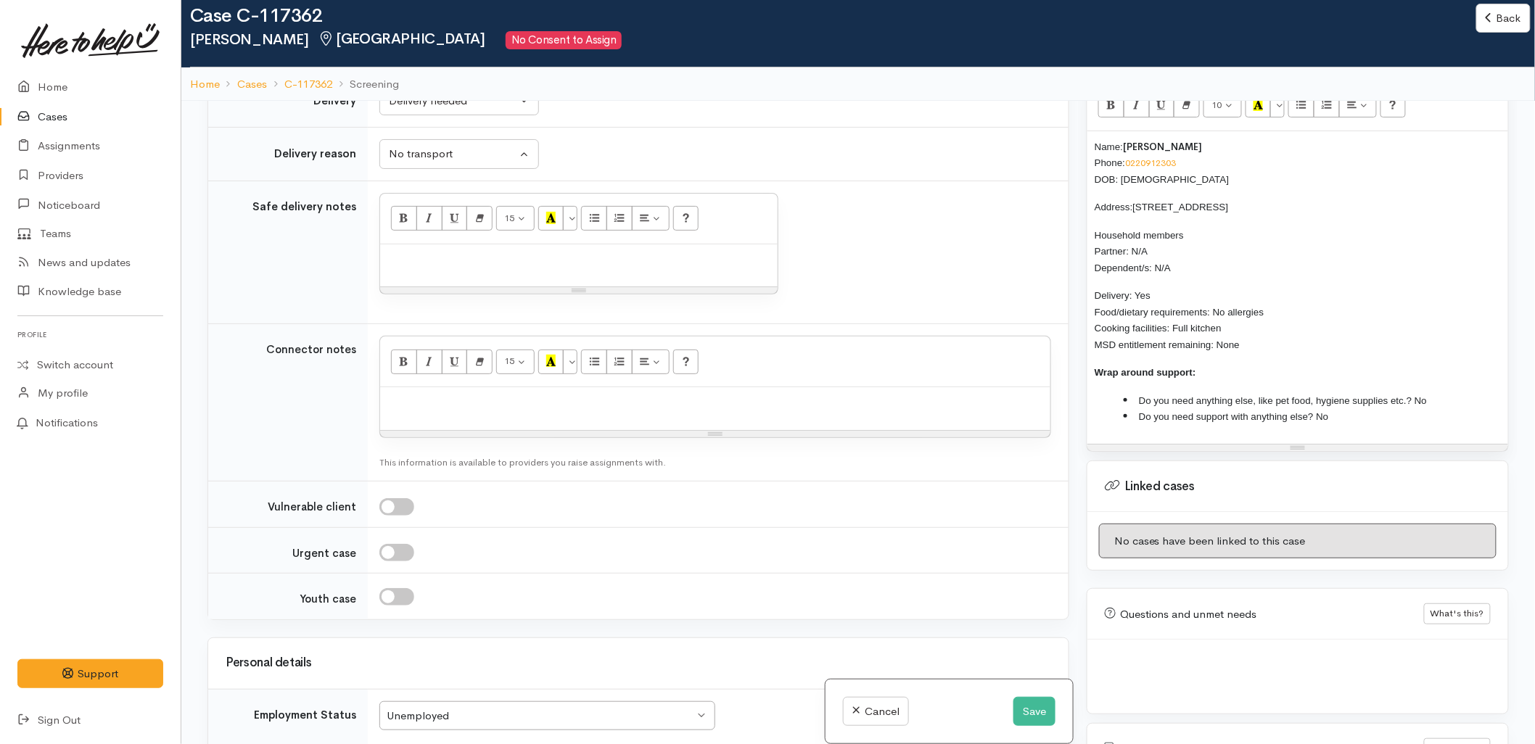
click at [467, 395] on p at bounding box center [715, 403] width 656 height 17
paste div
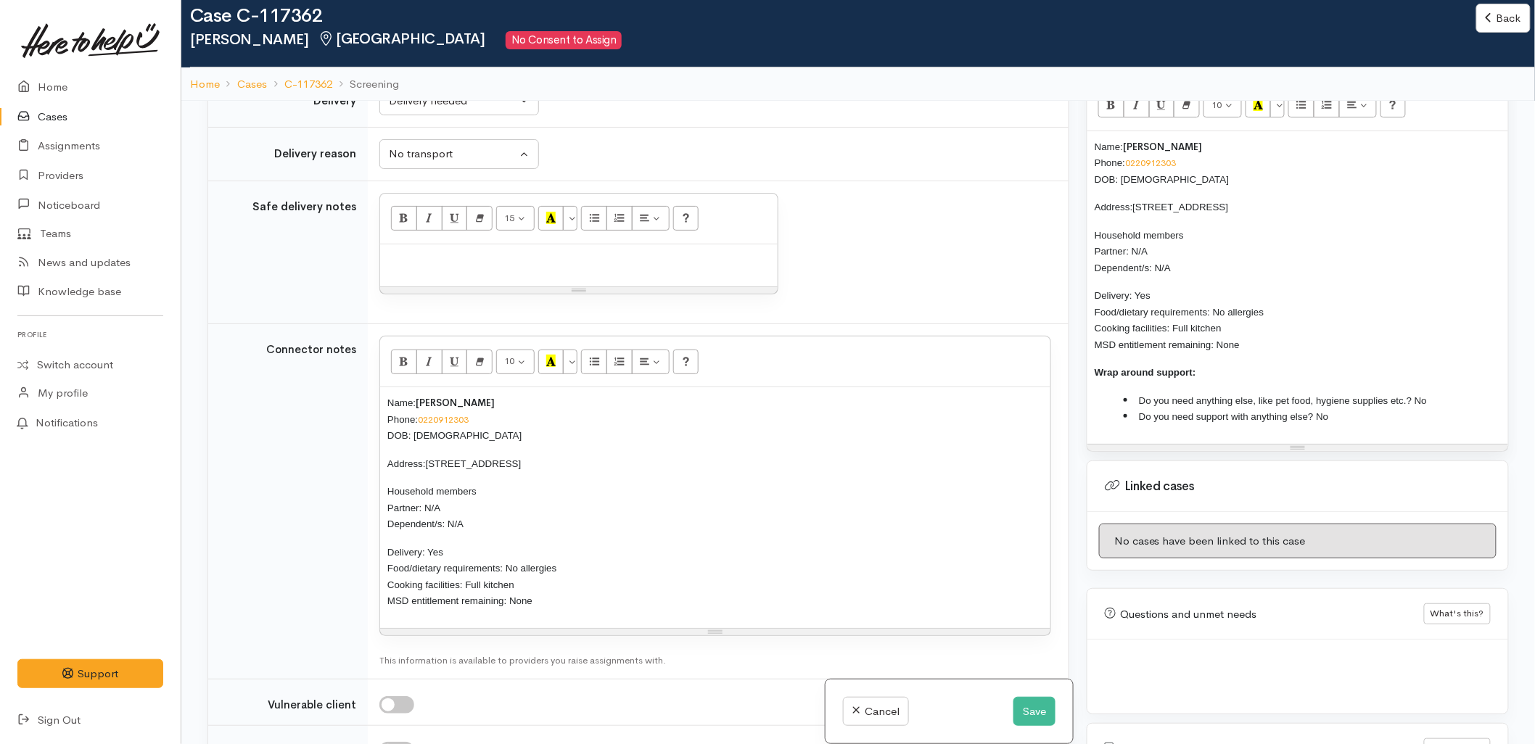
paste div
click at [476, 245] on div at bounding box center [579, 266] width 398 height 43
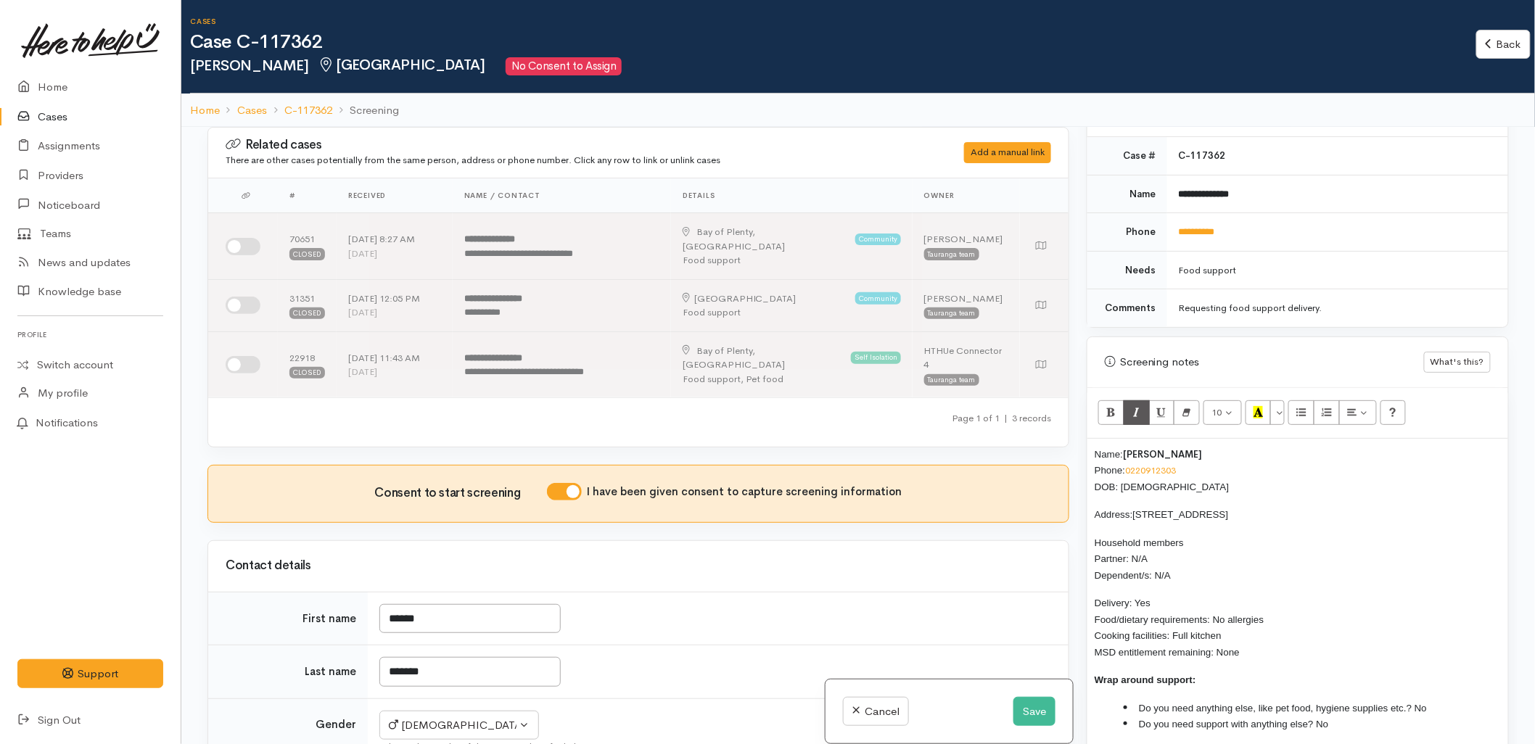
scroll to position [644, 0]
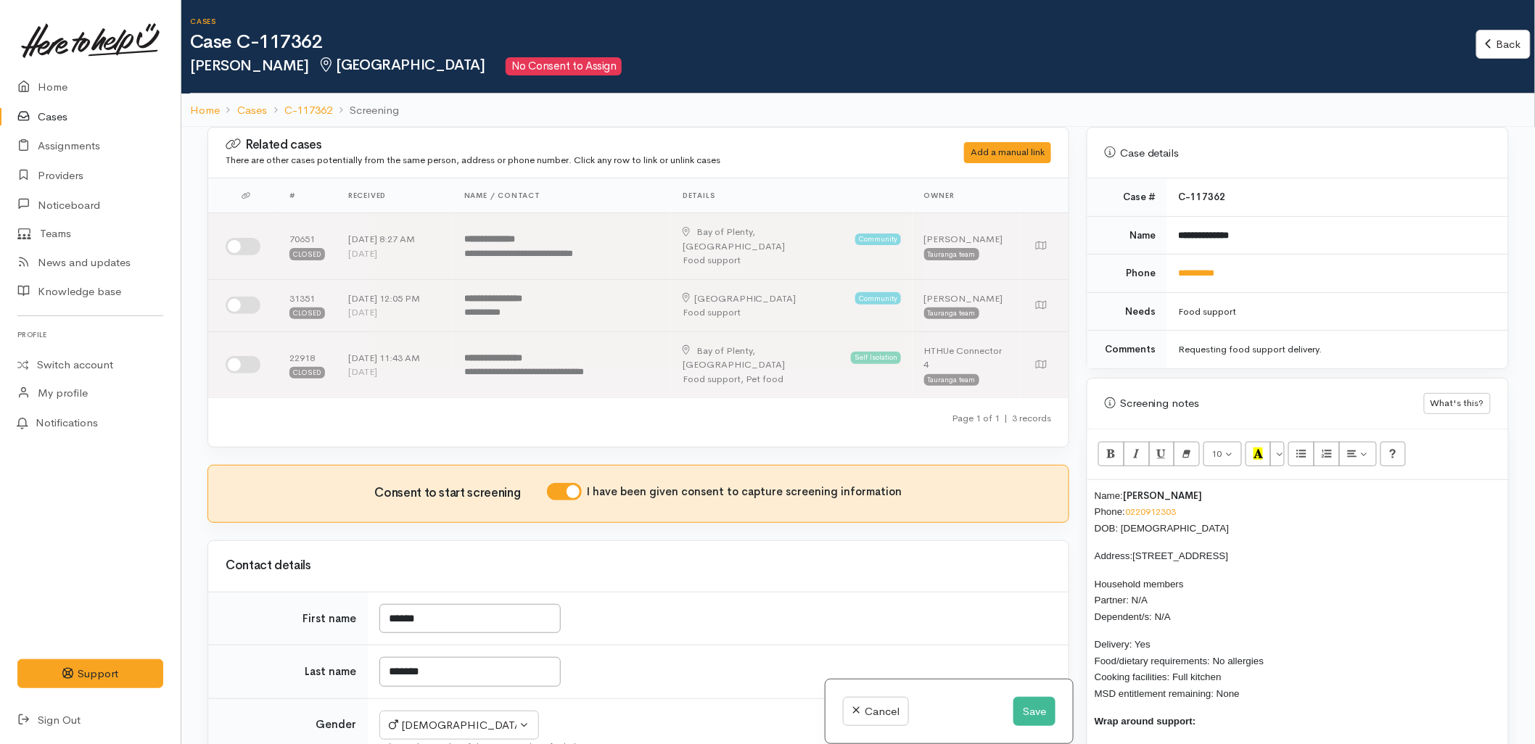
click at [1095, 490] on span "Name:" at bounding box center [1109, 495] width 28 height 11
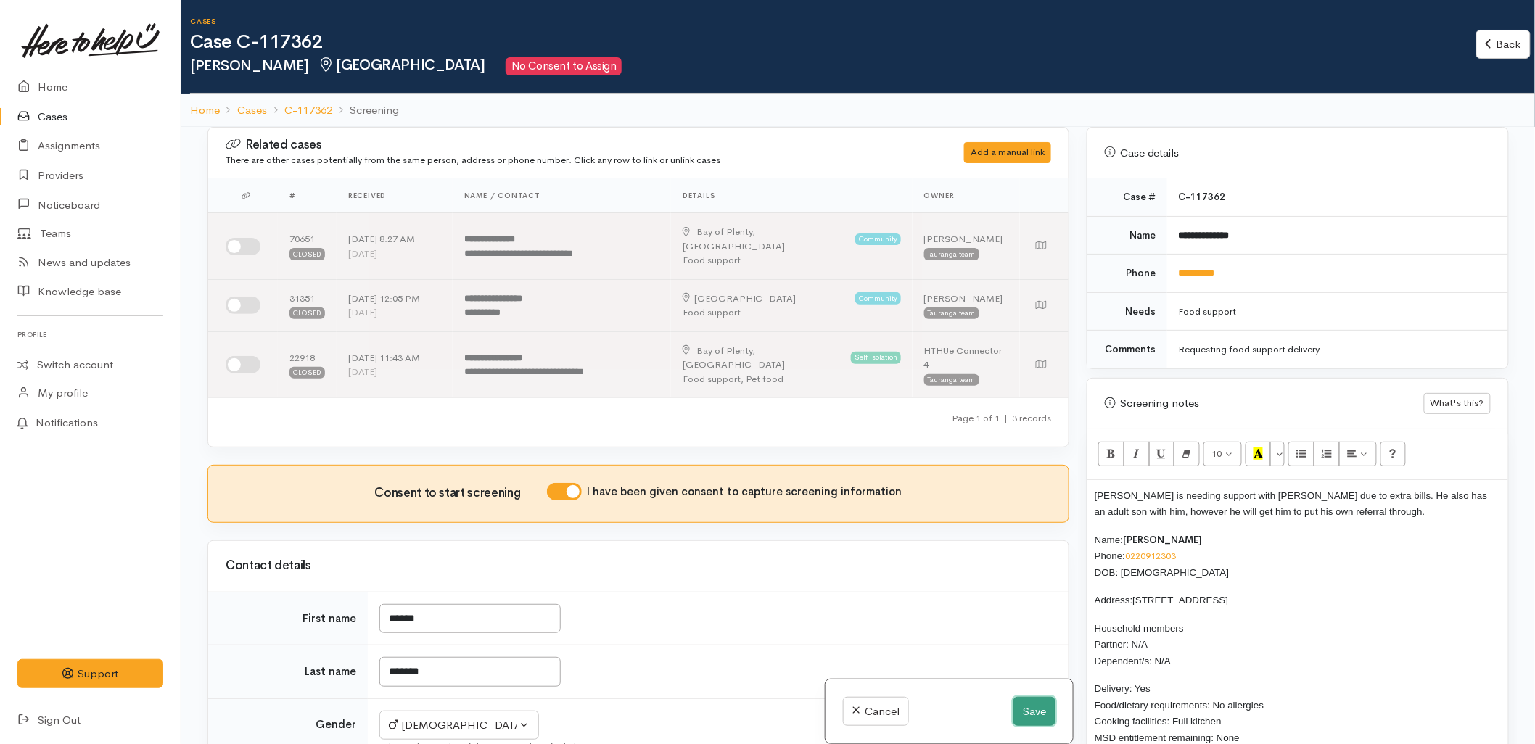
click at [1038, 711] on button "Save" at bounding box center [1035, 712] width 42 height 30
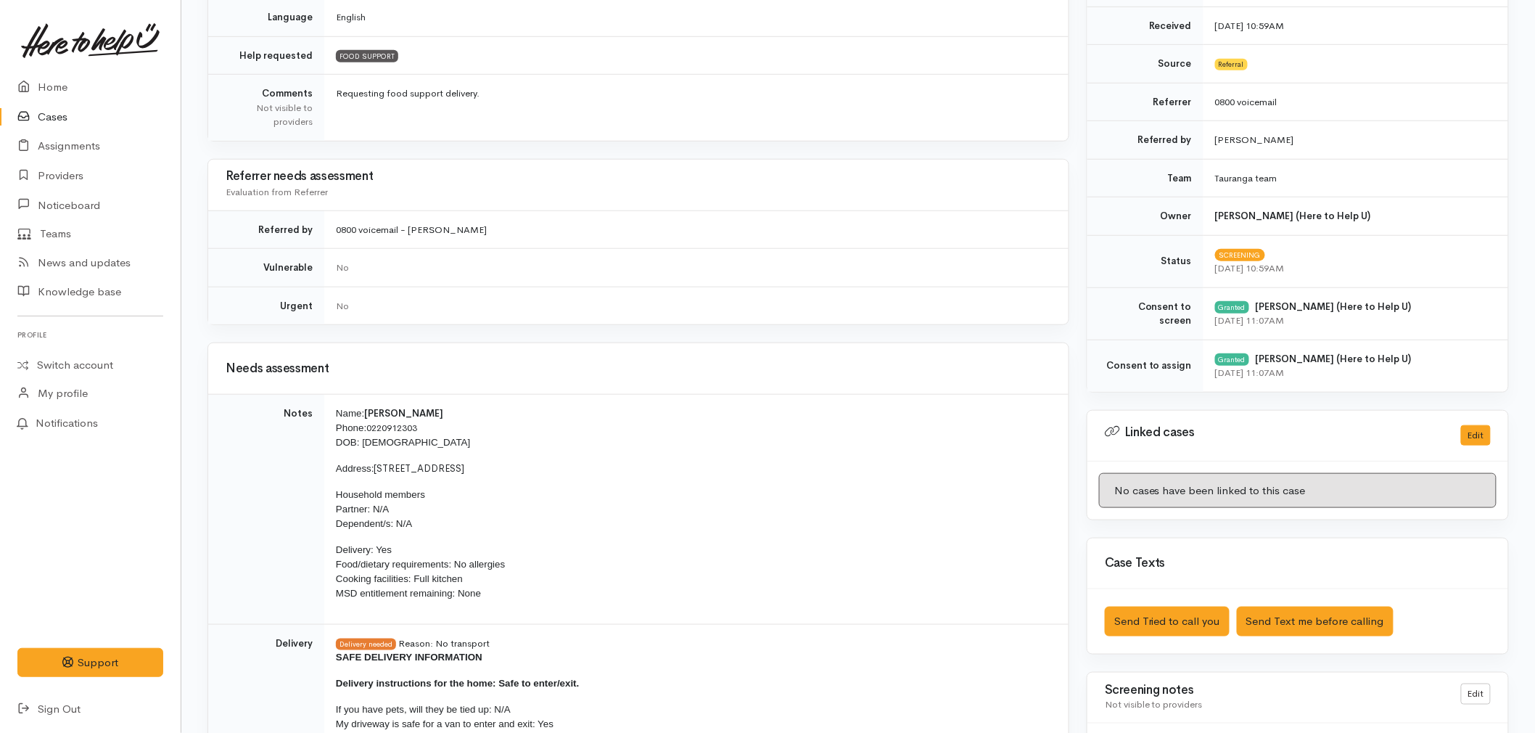
scroll to position [483, 0]
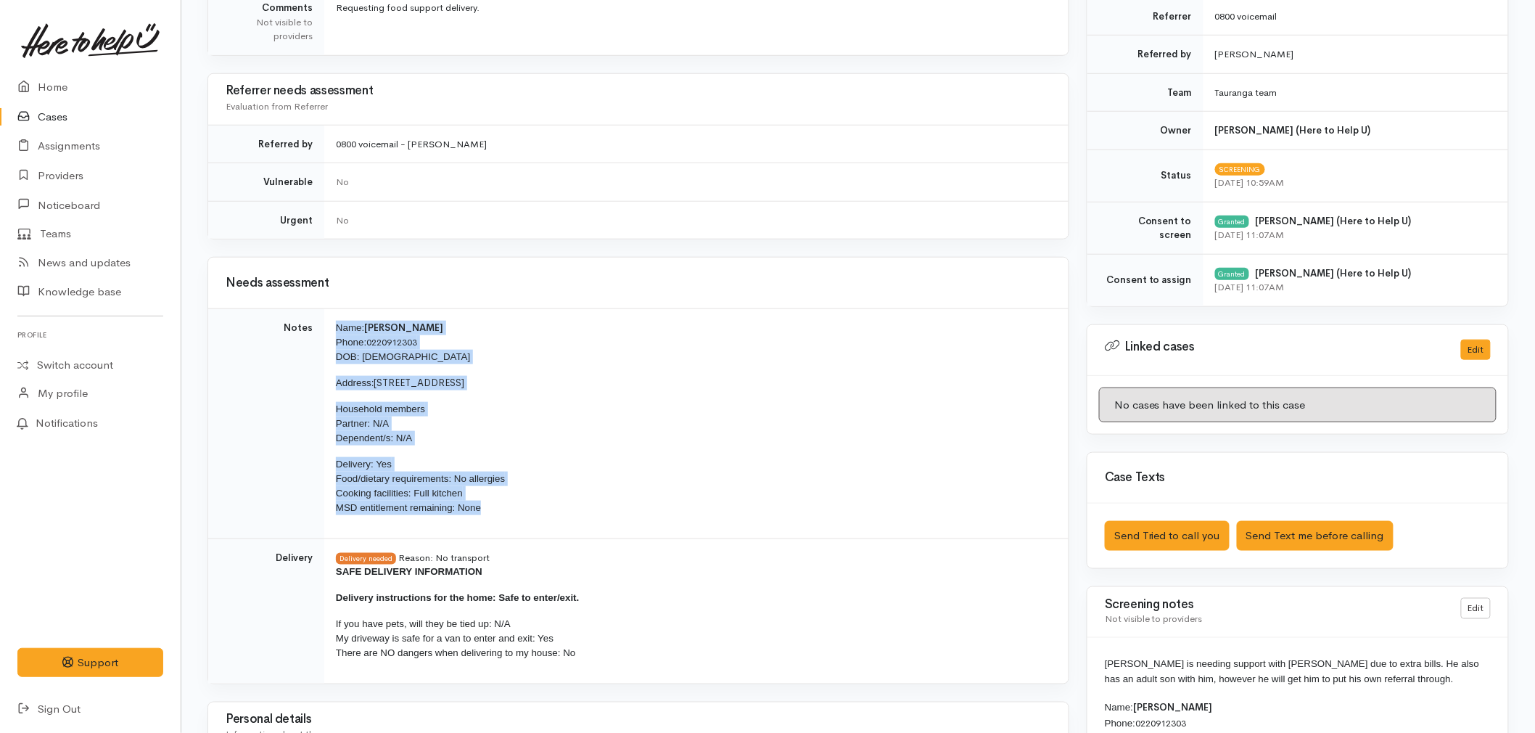
drag, startPoint x: 495, startPoint y: 509, endPoint x: 339, endPoint y: 324, distance: 242.6
click at [339, 324] on td "Name: George Tiopira Phone: 0220912303 DOB: 27/01/1976 Address: 6 Te Ohaaki Oti…" at bounding box center [696, 424] width 744 height 230
copy td "Name: George Tiopira Phone: 0220912303 DOB: 27/01/1976 Address: 6 Te Ohaaki Oti…"
click at [67, 83] on link "Home" at bounding box center [90, 88] width 181 height 30
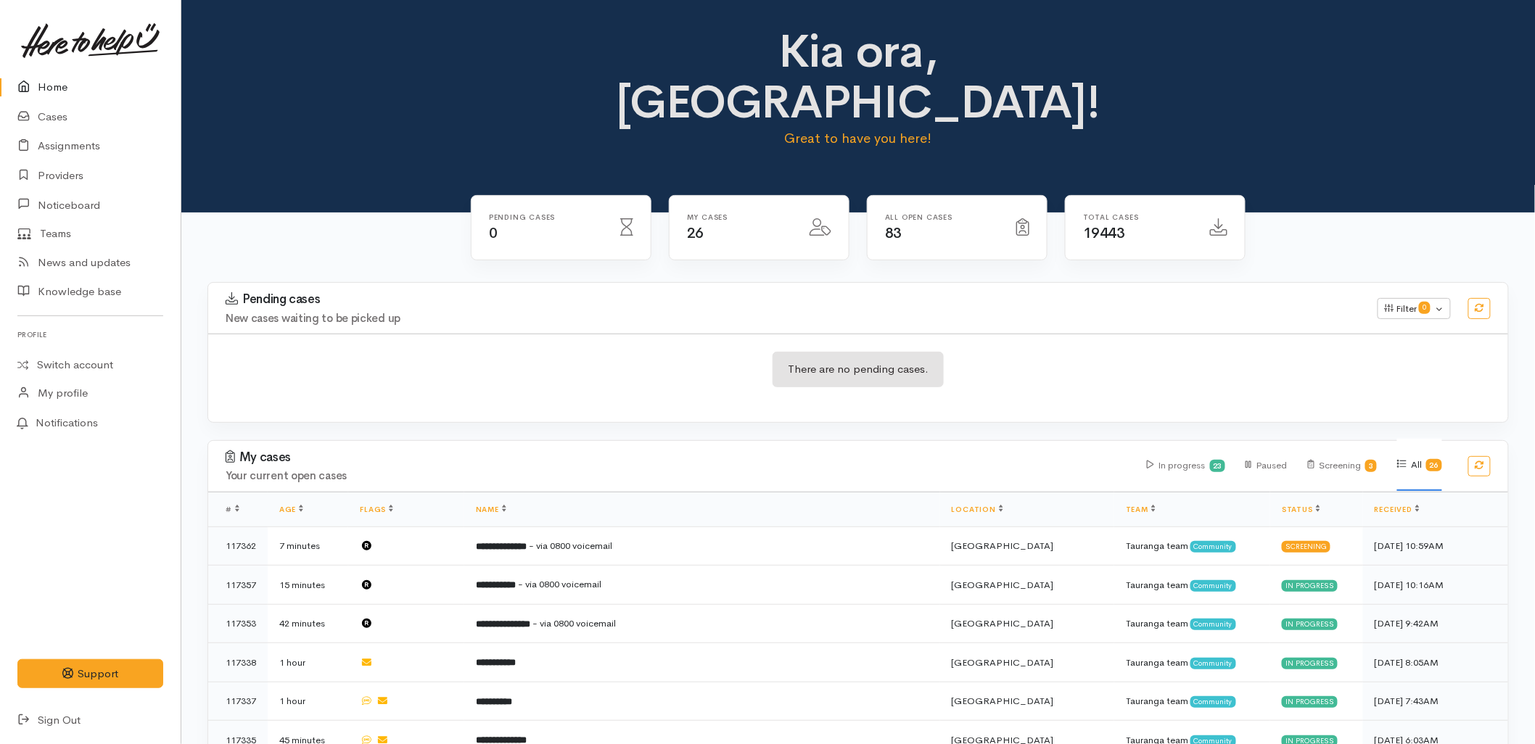
click at [49, 88] on link "Home" at bounding box center [90, 88] width 181 height 30
click at [601, 352] on div "There are no pending cases." at bounding box center [858, 378] width 1300 height 53
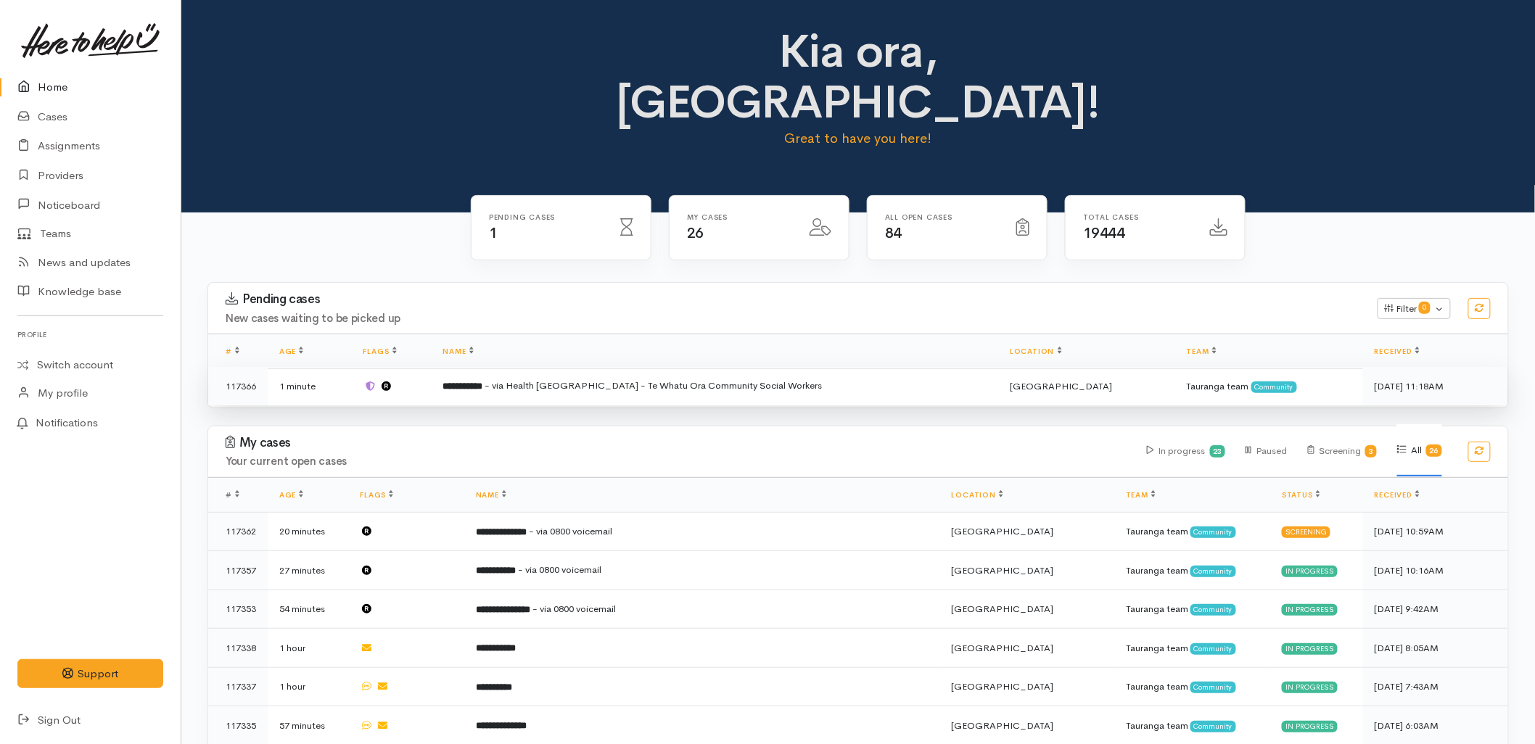
click at [793, 367] on td "**********" at bounding box center [714, 386] width 567 height 38
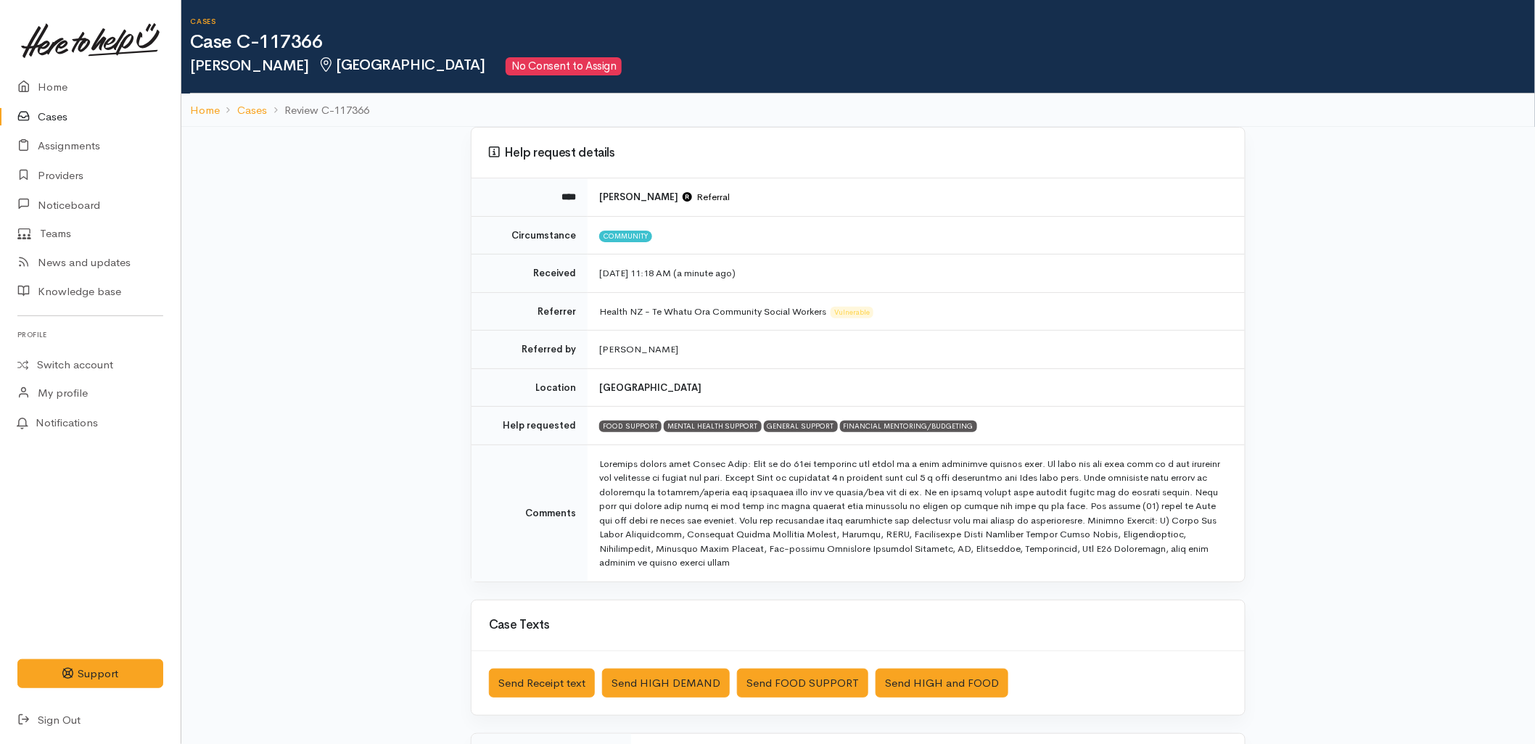
click at [46, 113] on link "Cases" at bounding box center [90, 117] width 181 height 30
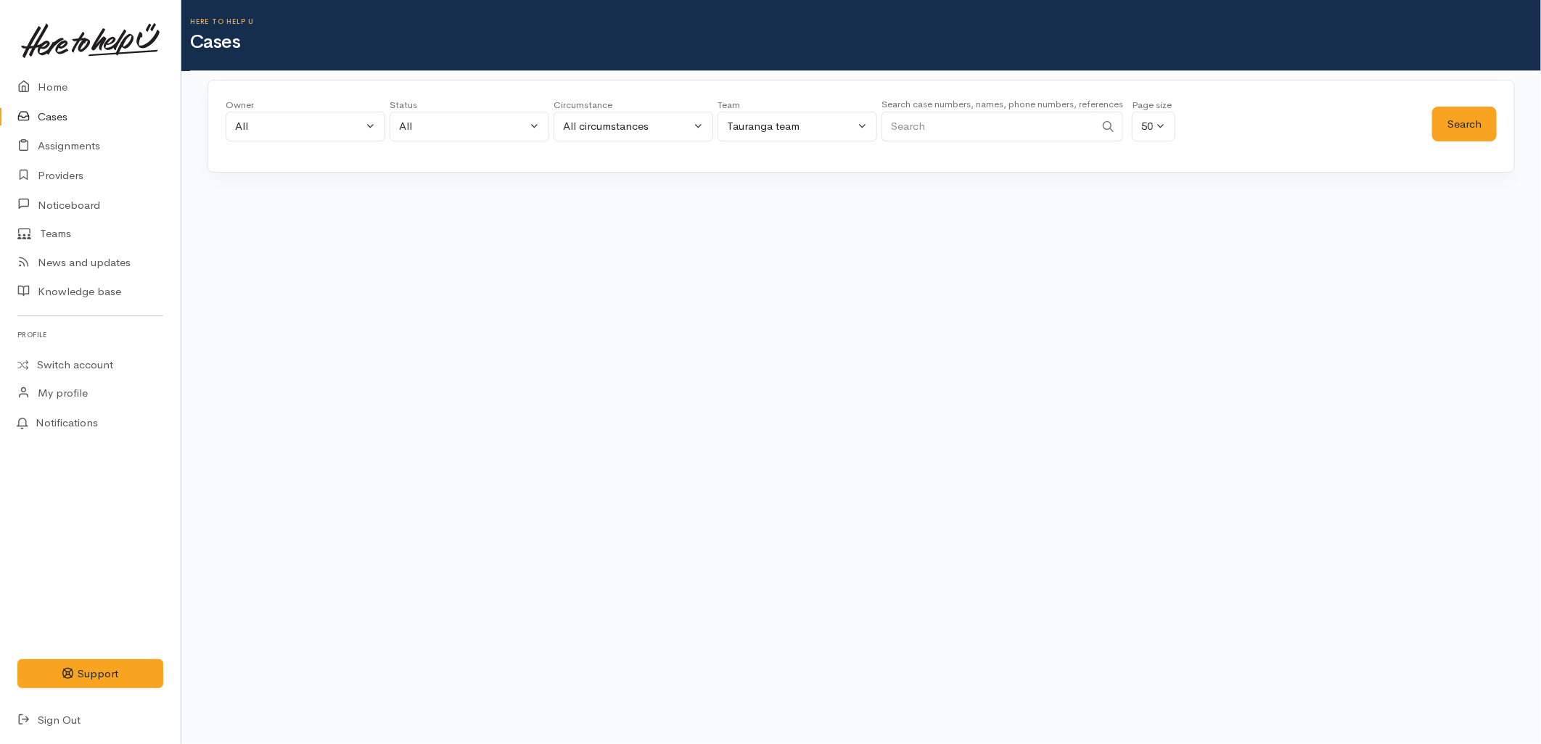
click at [953, 121] on input "Search" at bounding box center [988, 127] width 213 height 30
click at [1454, 126] on button "Search" at bounding box center [1464, 125] width 65 height 36
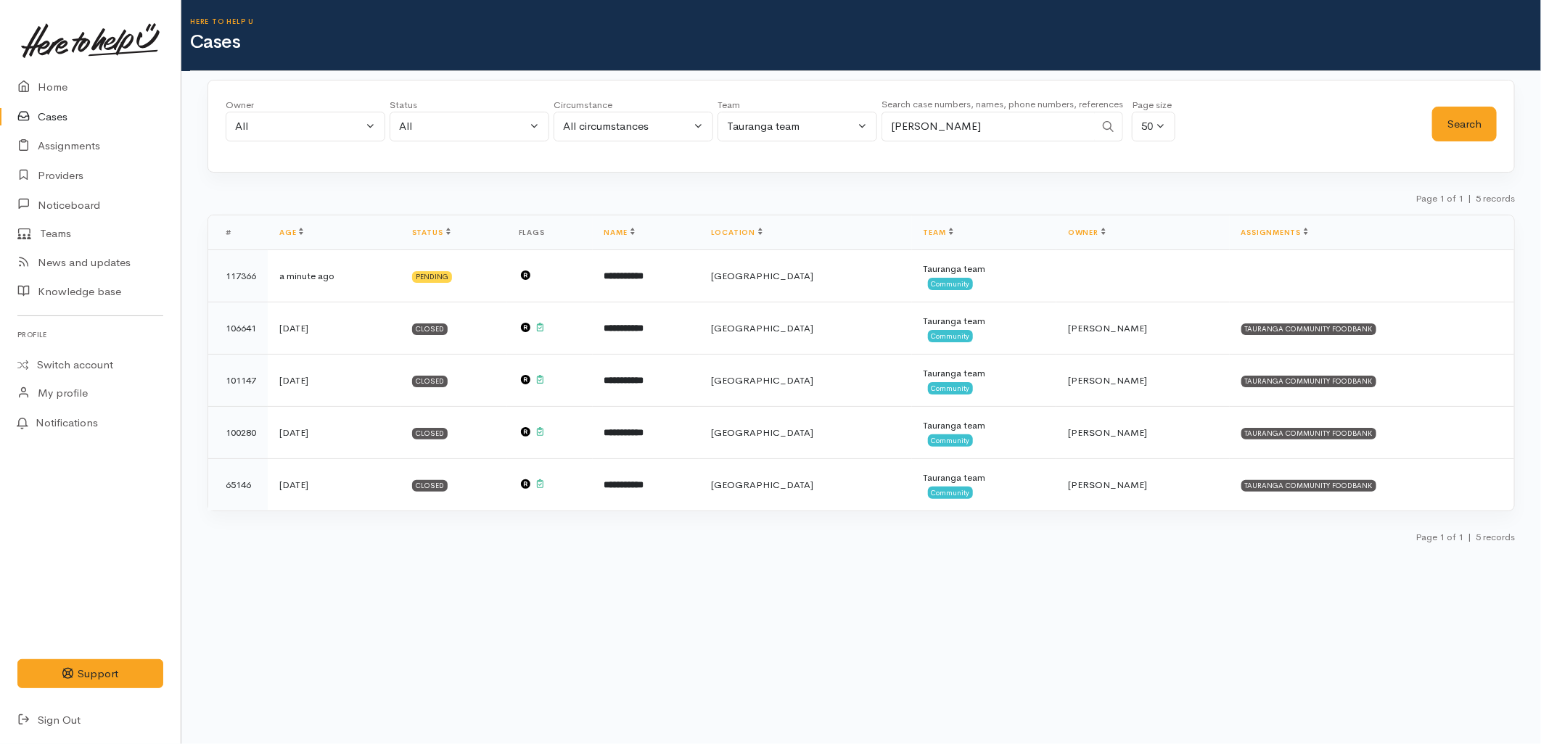
click at [933, 127] on input "ross bourne" at bounding box center [988, 127] width 213 height 30
type input "ross"
click at [1482, 120] on button "Search" at bounding box center [1464, 125] width 65 height 36
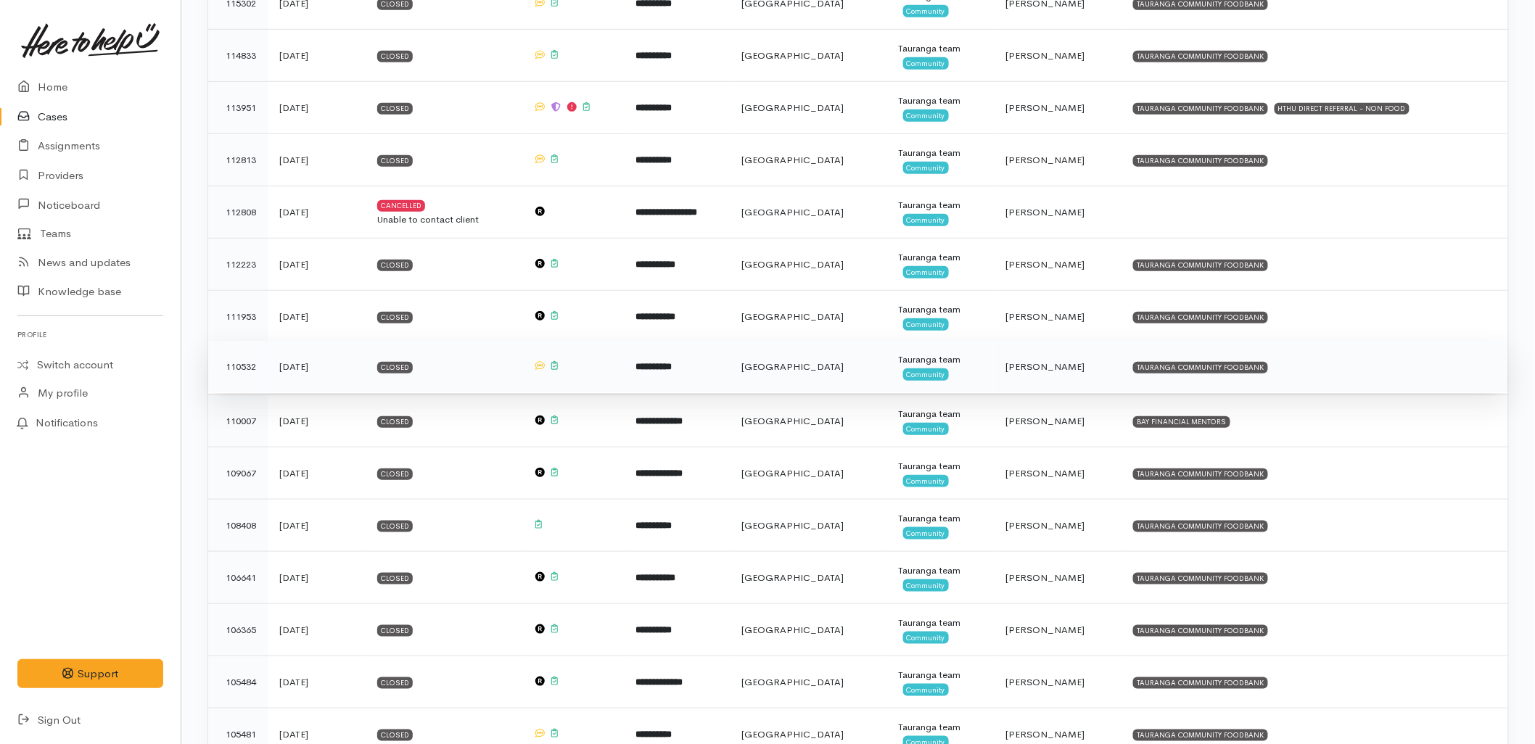
scroll to position [483, 0]
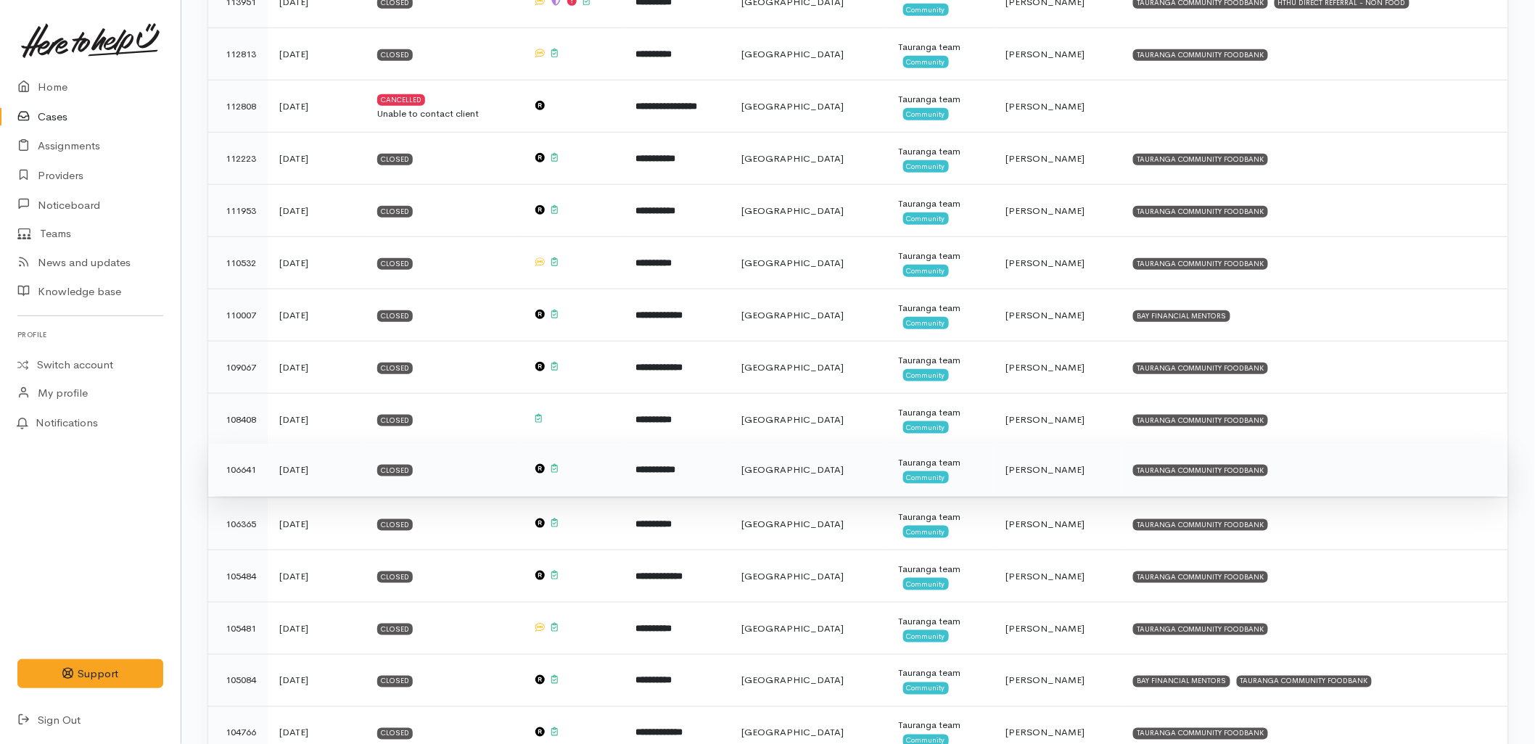
click at [728, 465] on td "**********" at bounding box center [678, 470] width 106 height 52
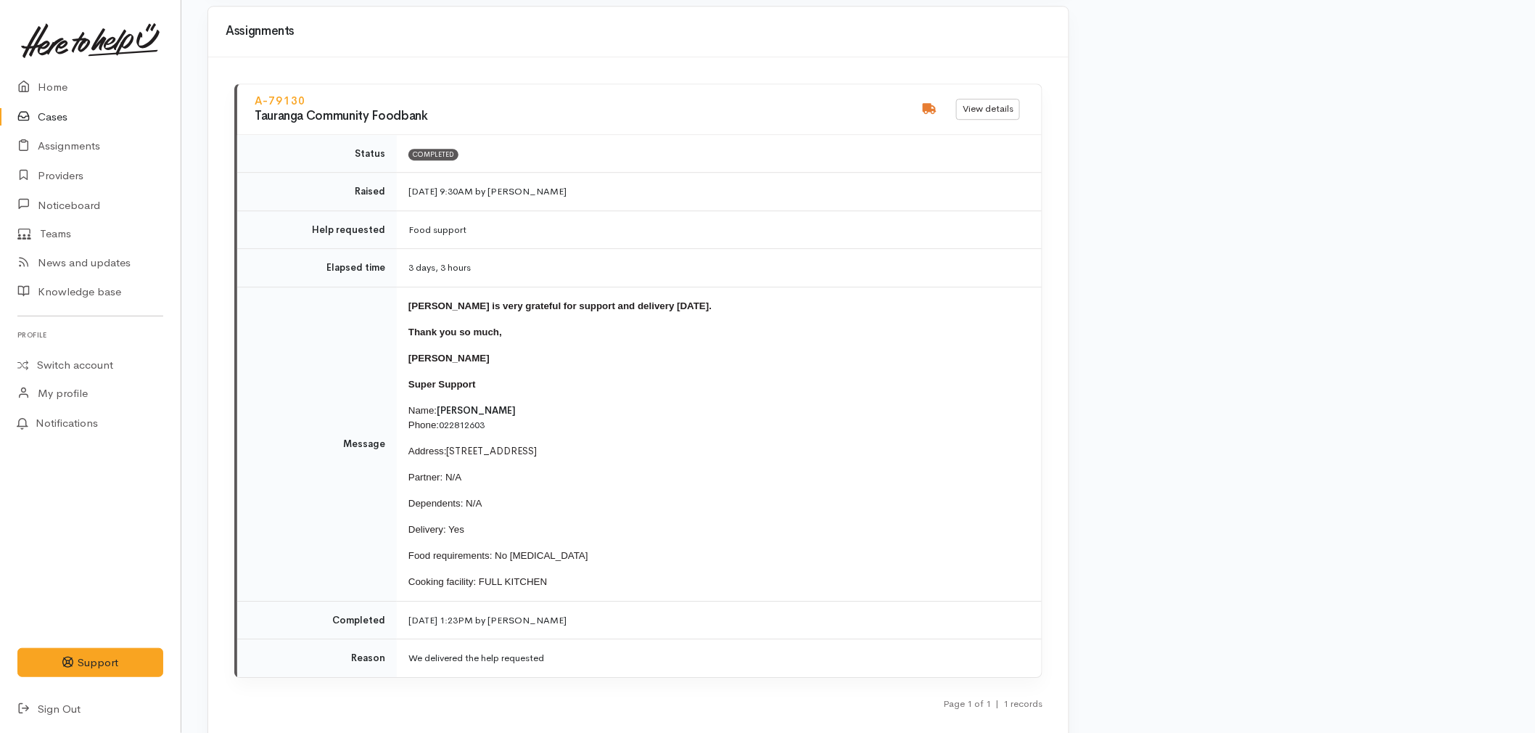
scroll to position [1693, 0]
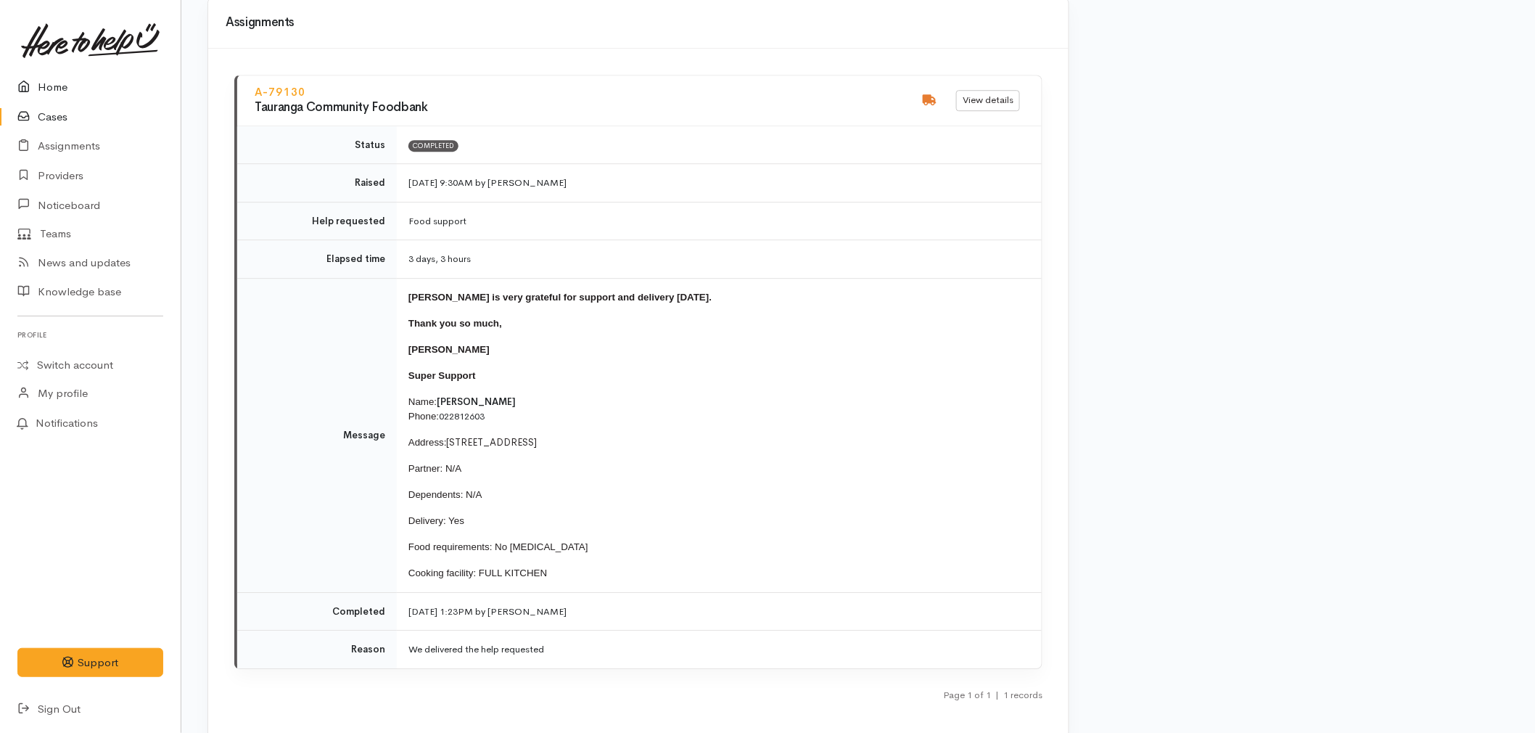
click at [31, 74] on link "Home" at bounding box center [90, 88] width 181 height 30
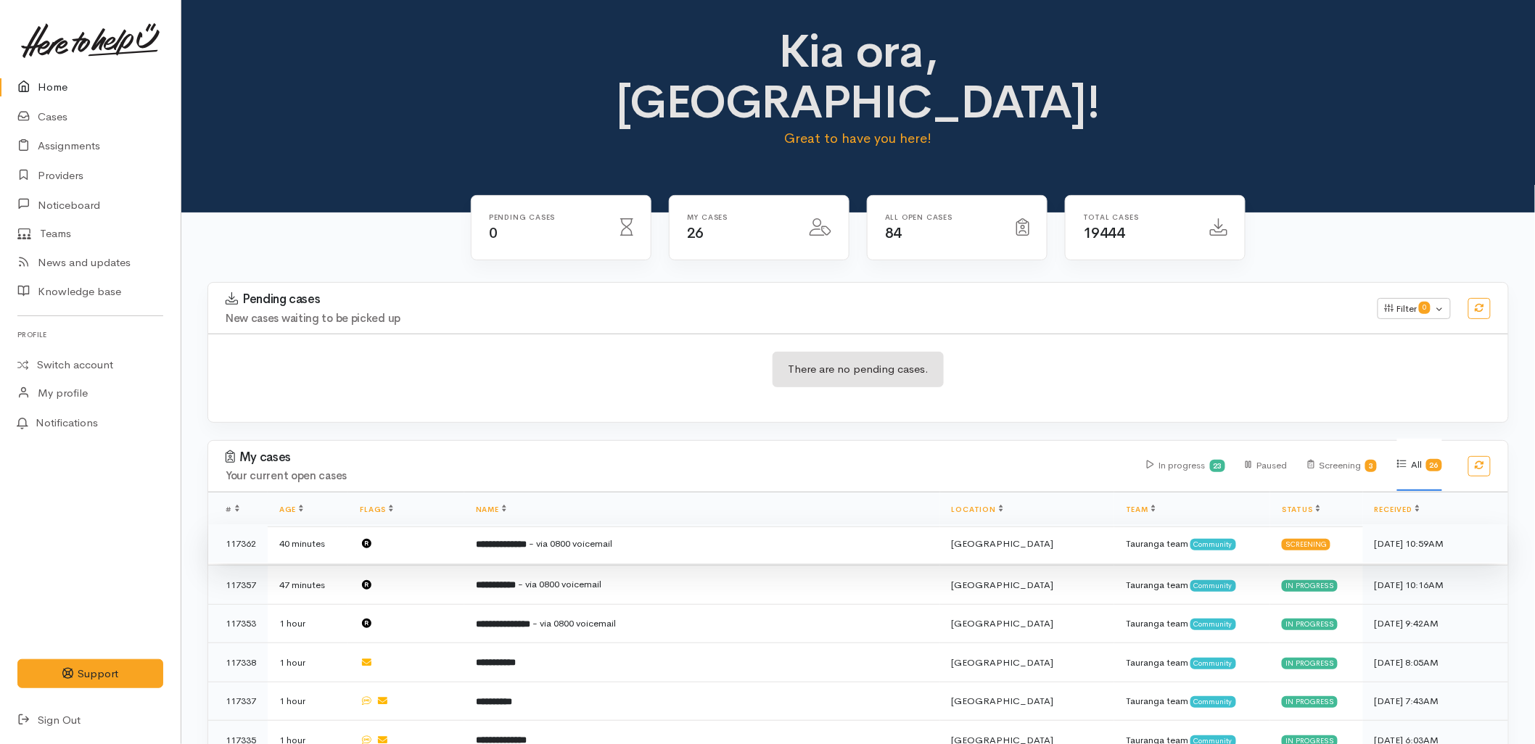
click at [527, 540] on b "**********" at bounding box center [501, 544] width 51 height 9
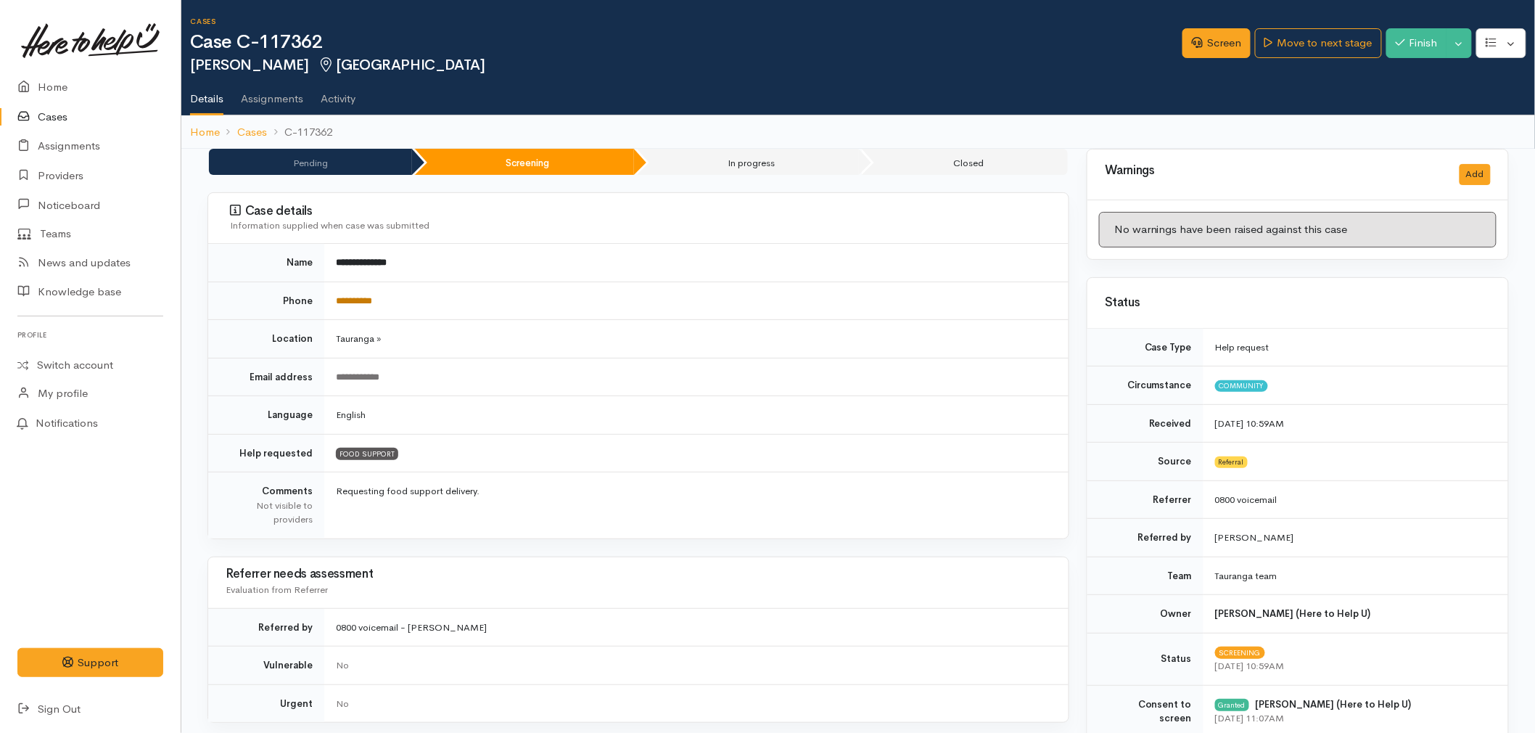
click at [342, 301] on link "**********" at bounding box center [354, 300] width 36 height 9
drag, startPoint x: 402, startPoint y: 305, endPoint x: 332, endPoint y: 310, distance: 69.8
click at [332, 310] on td "**********" at bounding box center [696, 301] width 744 height 38
copy link "**********"
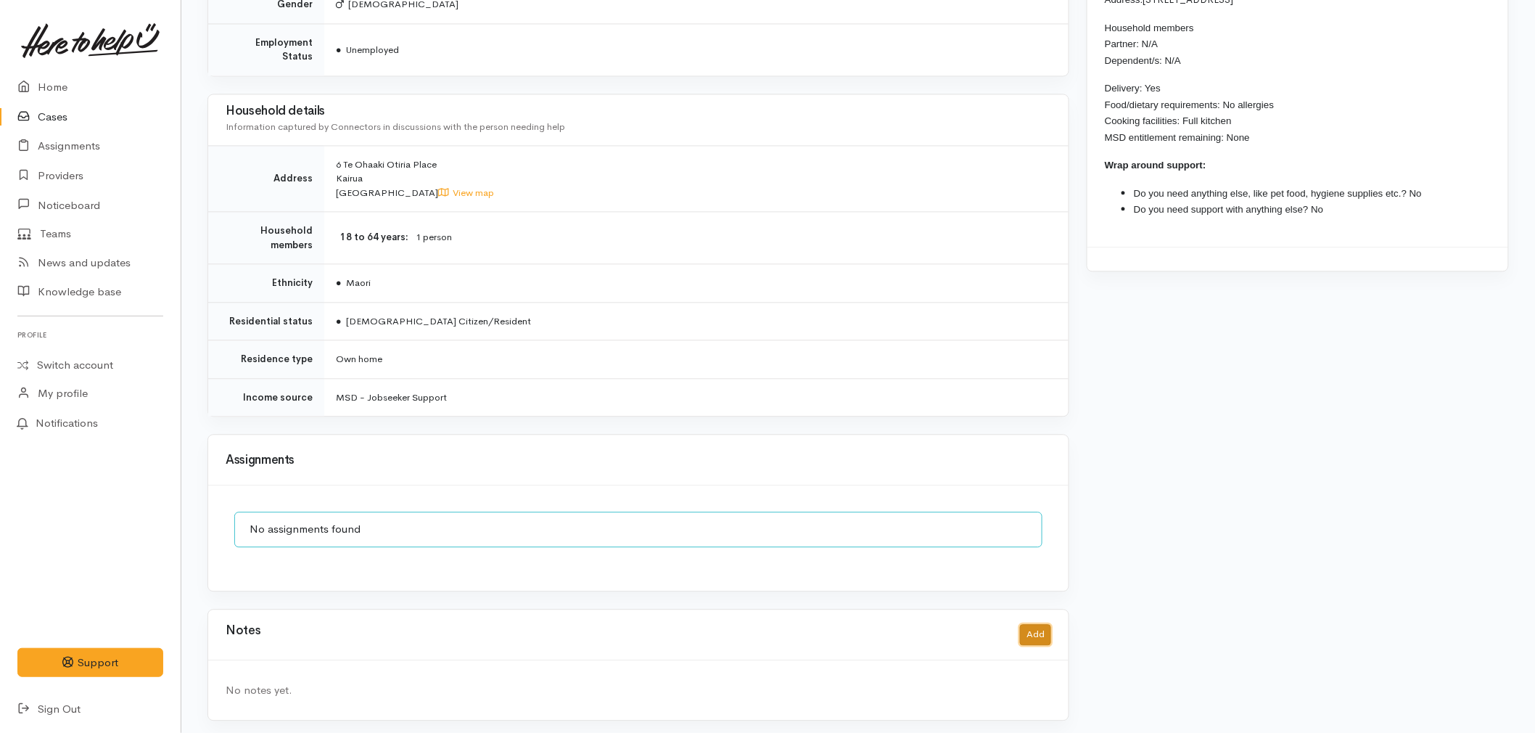
click at [1031, 632] on button "Add" at bounding box center [1035, 634] width 31 height 21
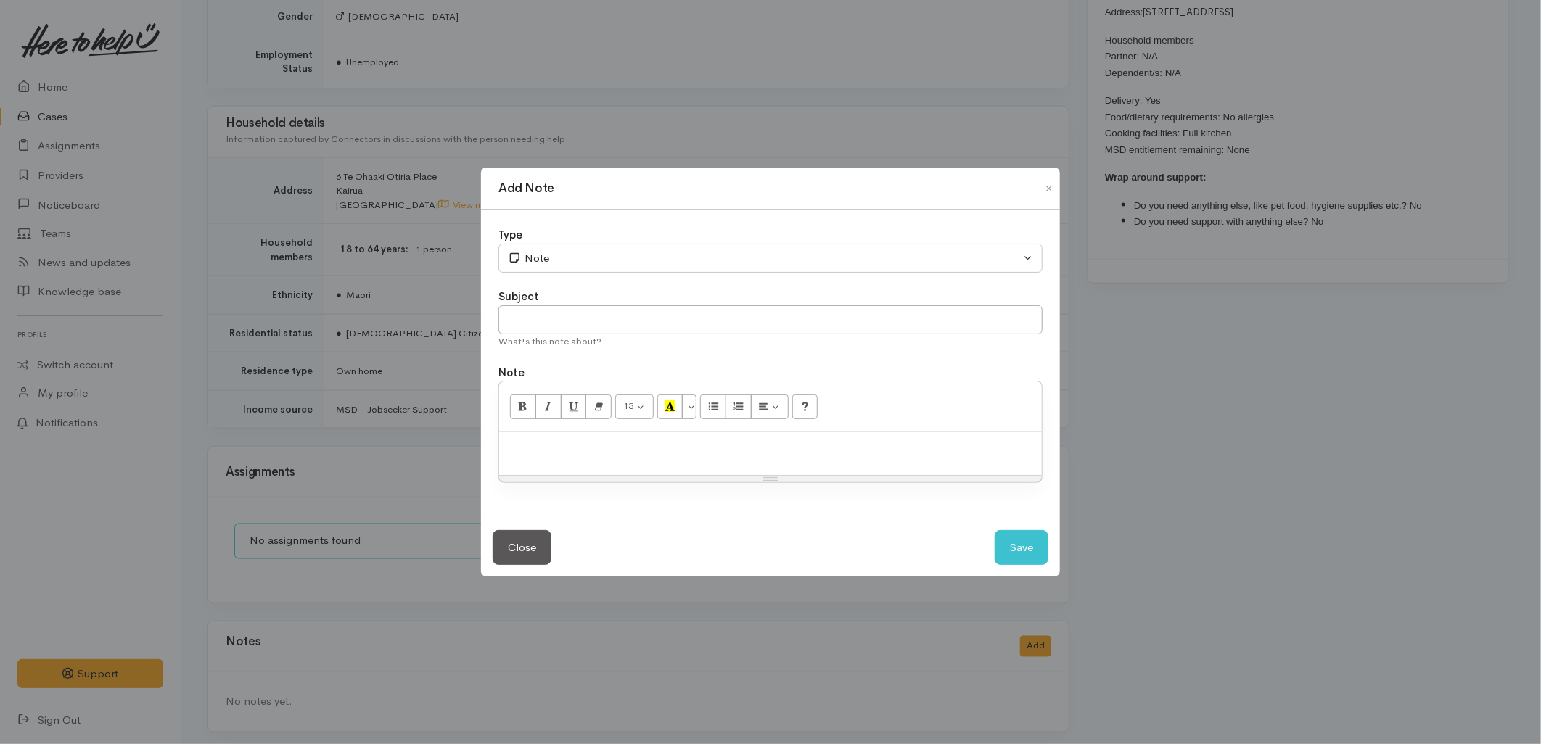
click at [565, 233] on div "Type" at bounding box center [770, 235] width 544 height 17
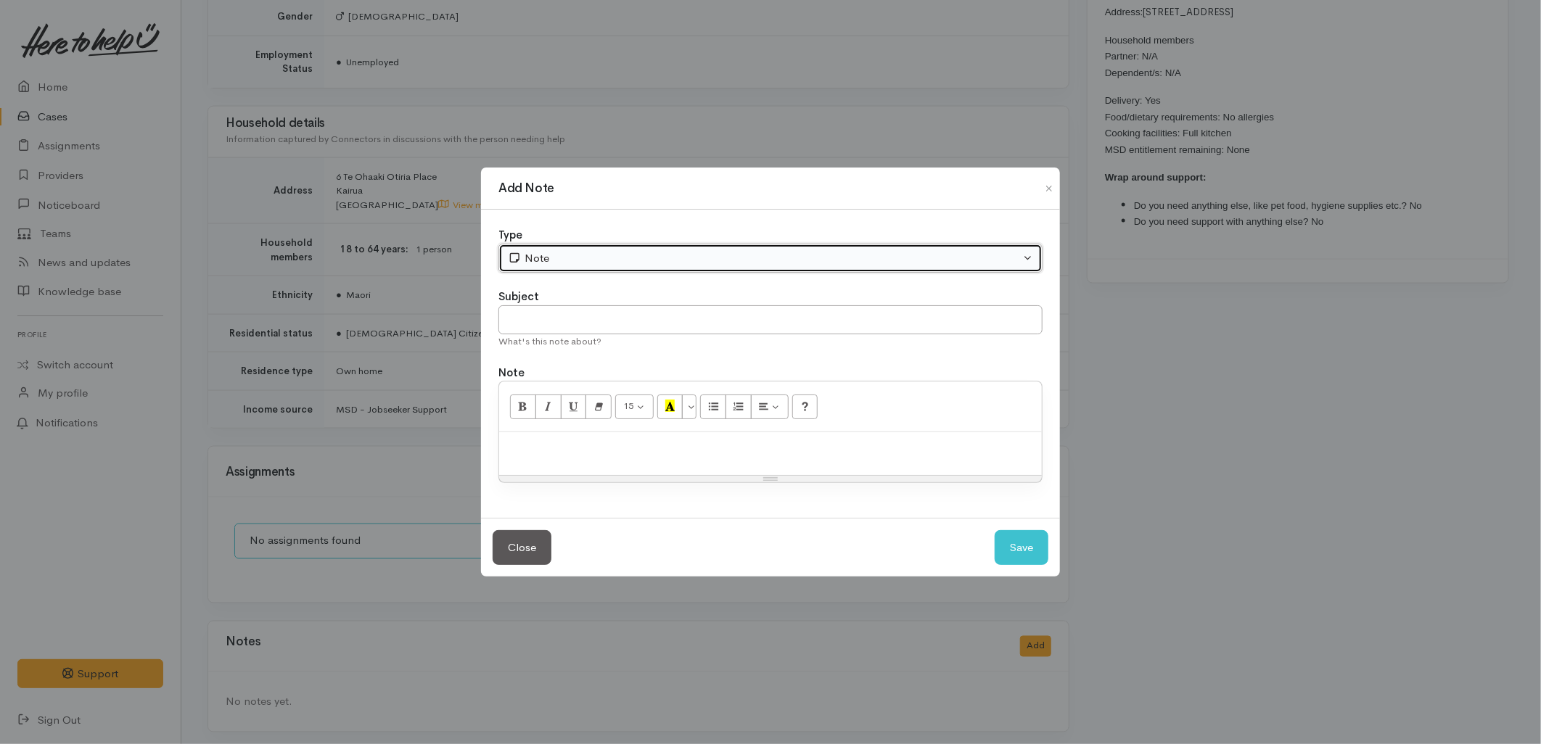
click at [565, 267] on button "Note" at bounding box center [770, 259] width 544 height 30
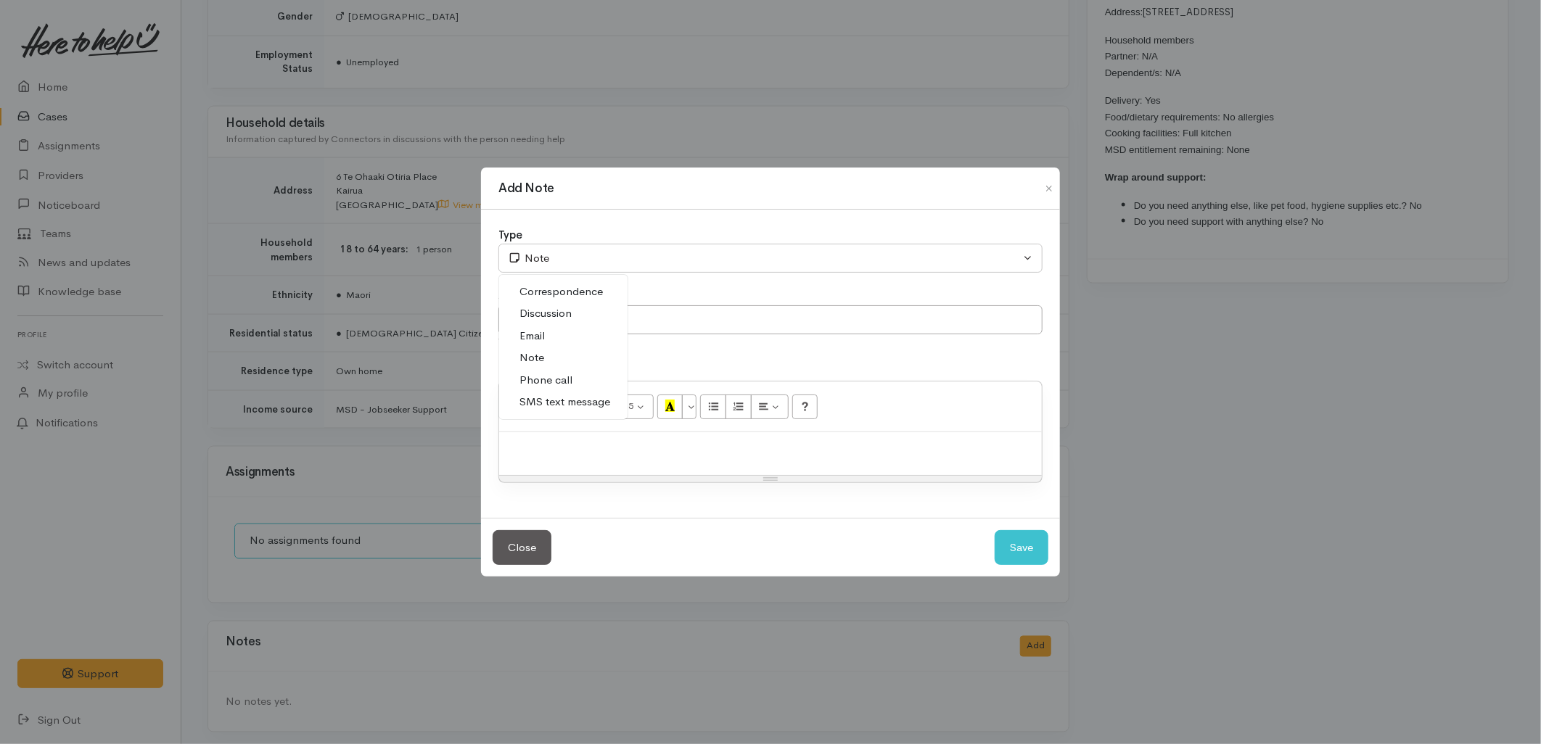
click at [532, 409] on span "SMS text message" at bounding box center [565, 402] width 91 height 17
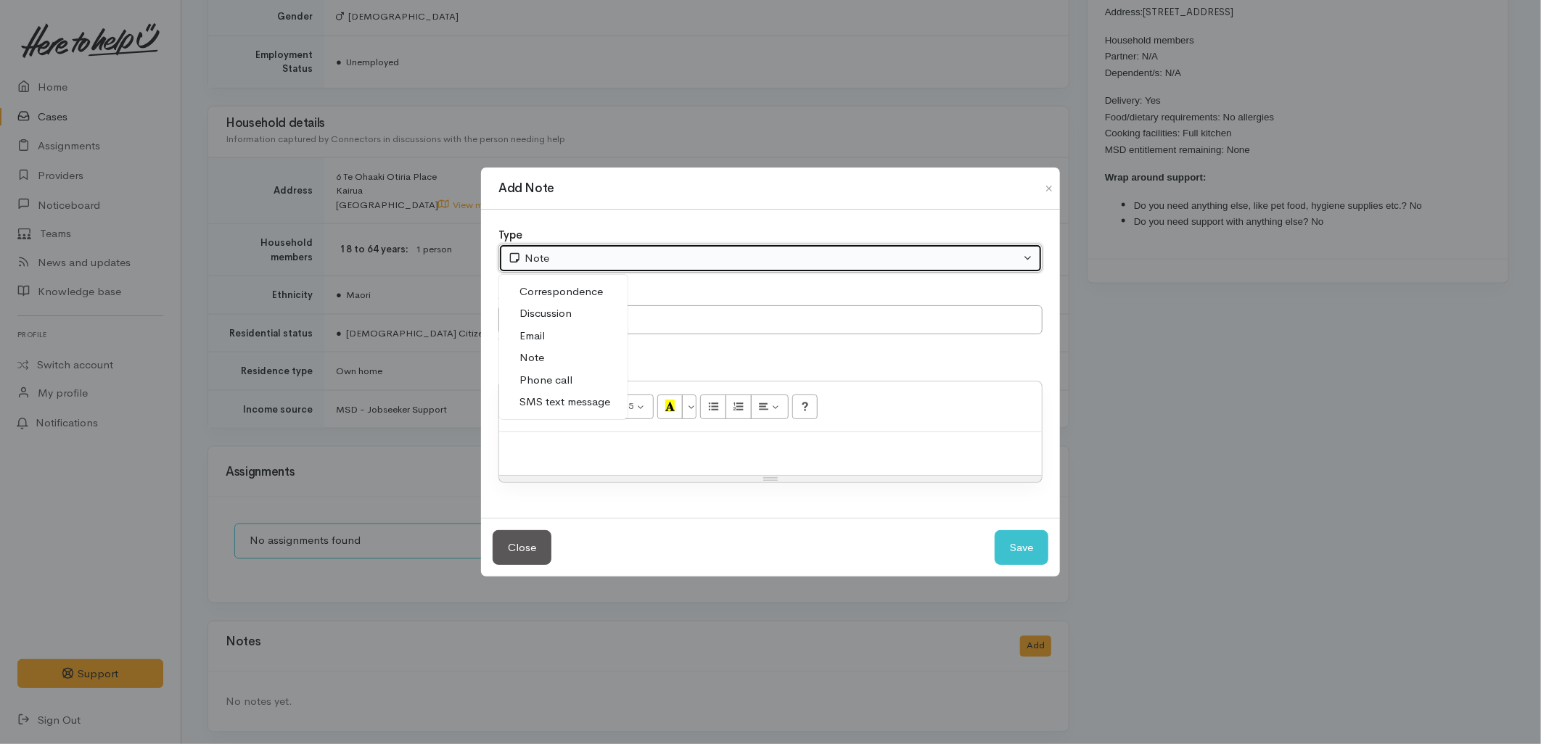
select select "5"
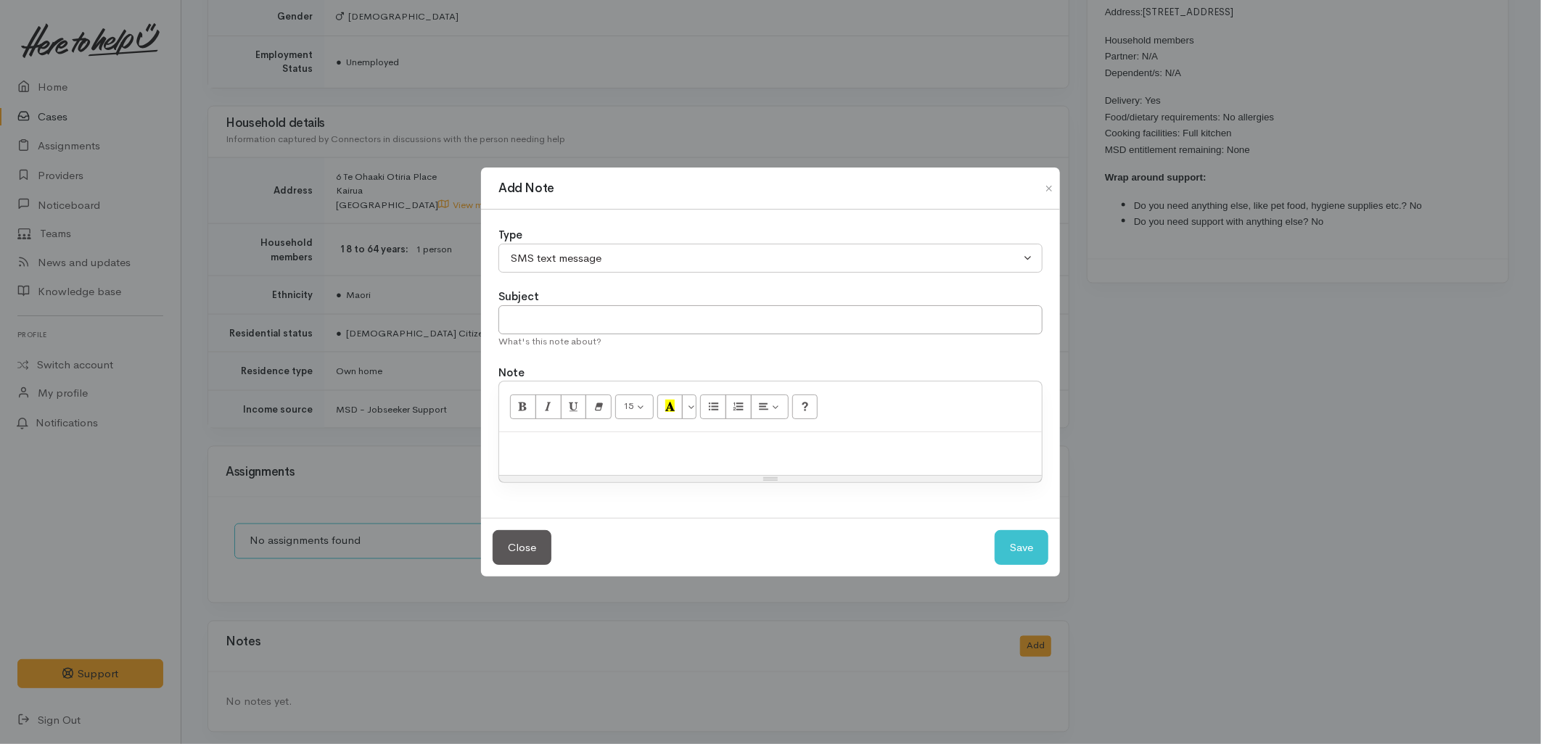
click at [517, 303] on label "Subject" at bounding box center [518, 297] width 41 height 17
click at [547, 312] on input "text" at bounding box center [770, 320] width 544 height 30
type input "E-Text"
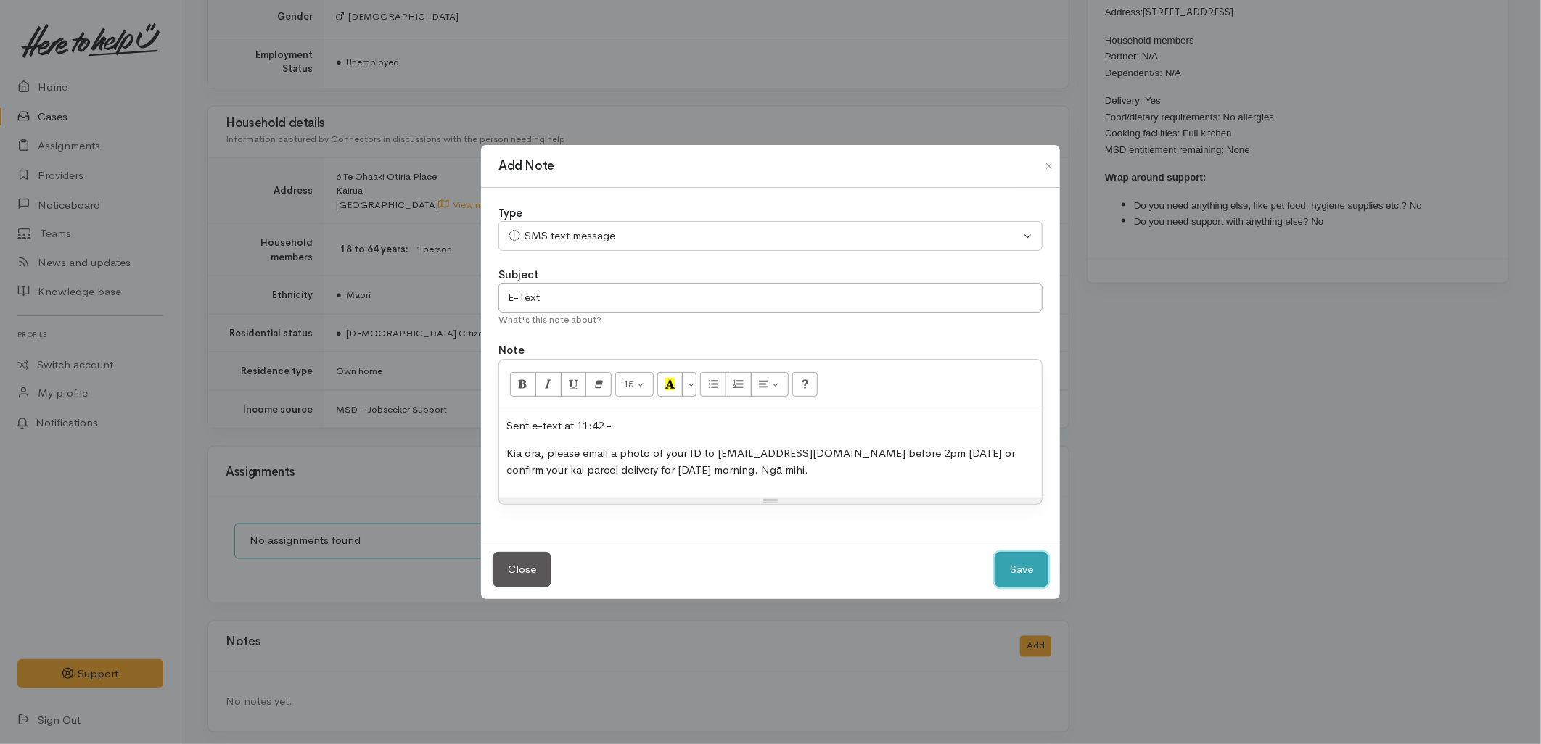
click at [1027, 561] on button "Save" at bounding box center [1022, 570] width 54 height 36
select select "1"
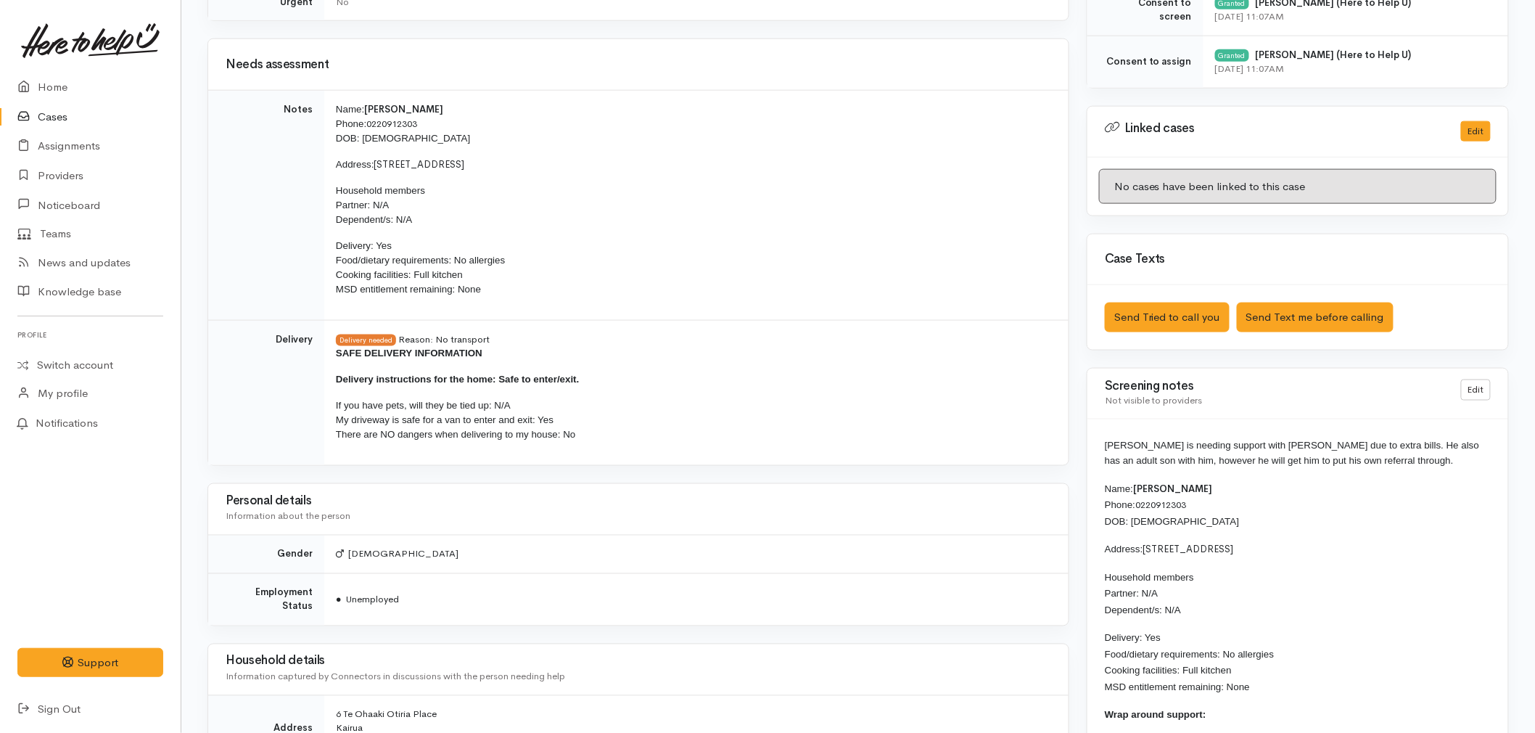
scroll to position [756, 0]
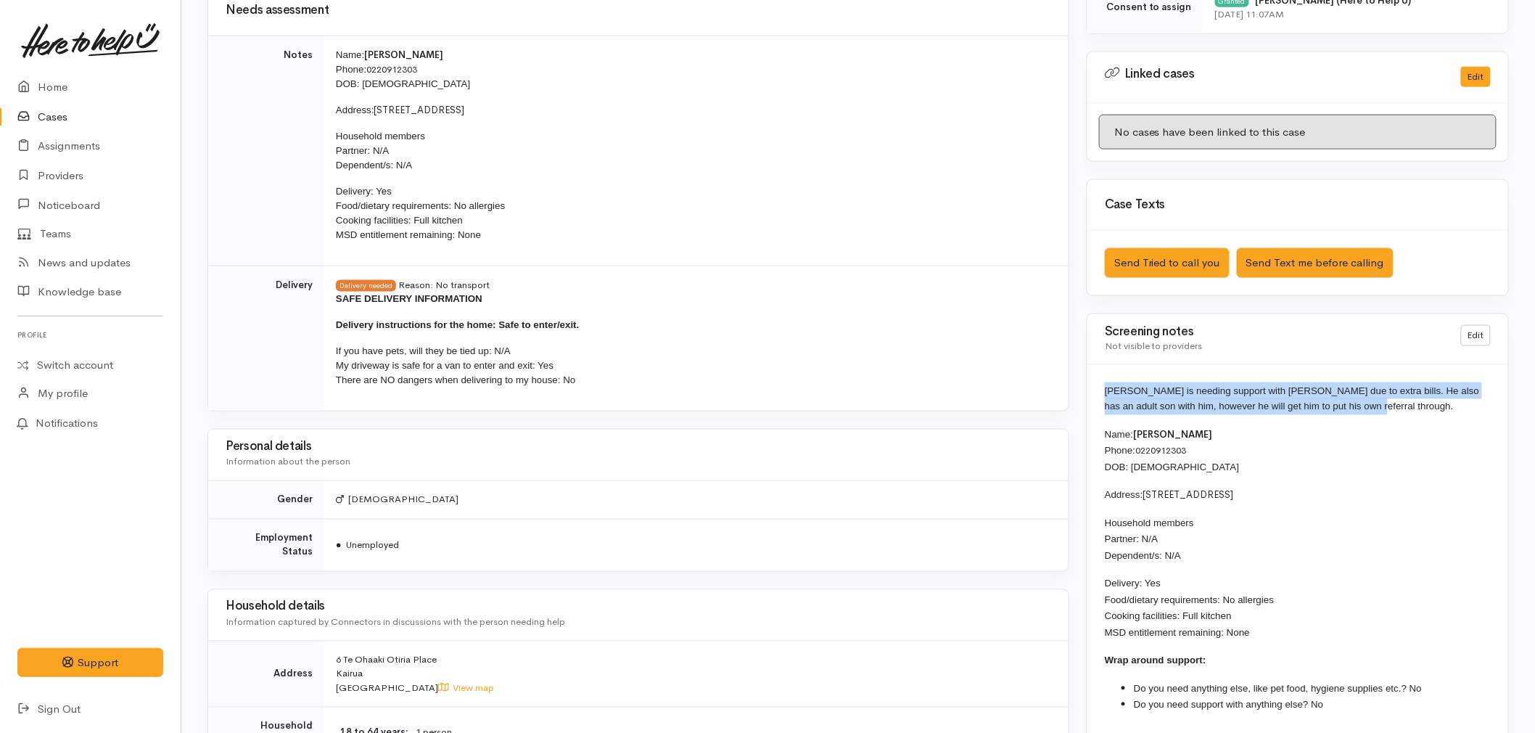
drag, startPoint x: 1353, startPoint y: 411, endPoint x: 1093, endPoint y: 396, distance: 260.9
click at [1093, 396] on div "George is needing support with kai due to extra bills. He also has an adult son…" at bounding box center [1298, 553] width 421 height 377
copy span "George is needing support with kai due to extra bills. He also has an adult son…"
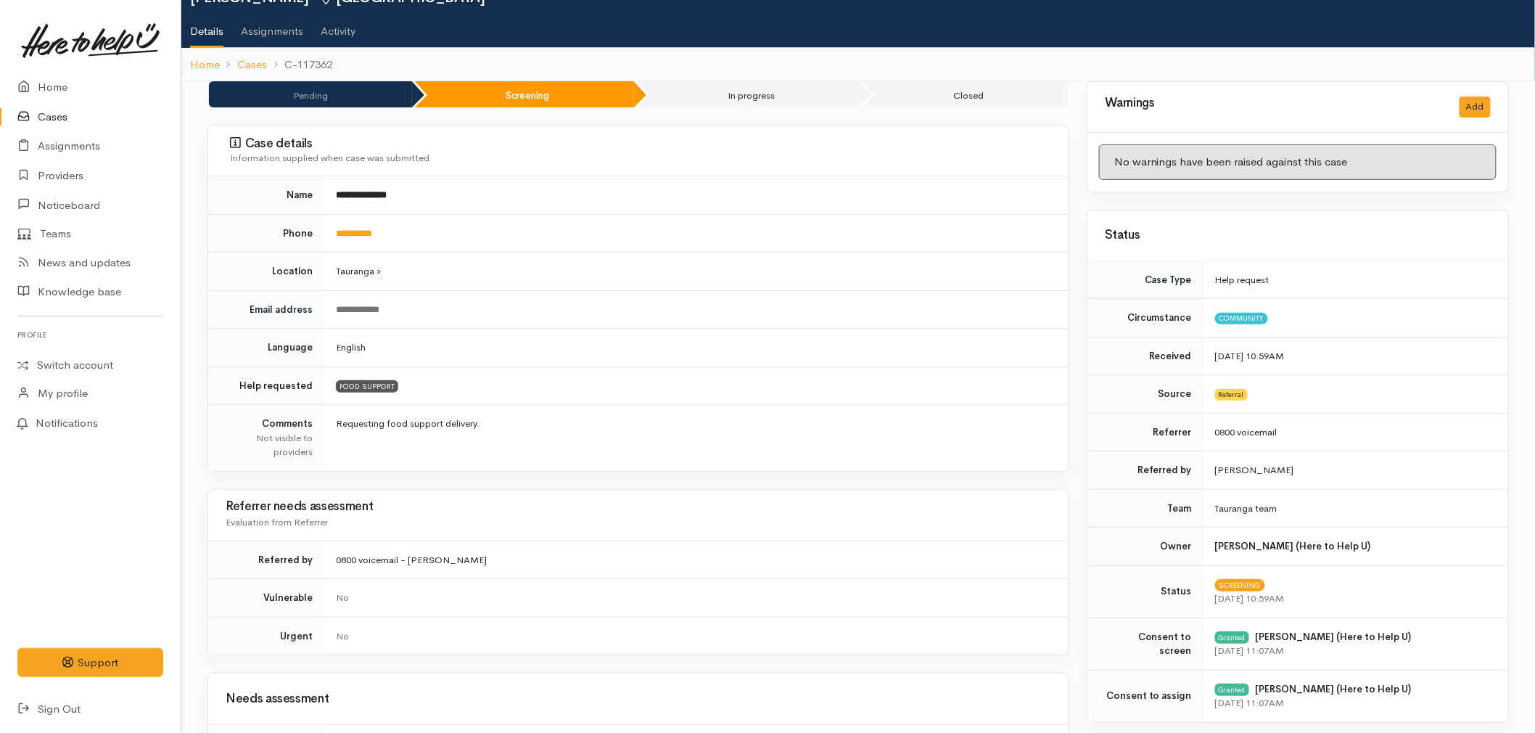
scroll to position [0, 0]
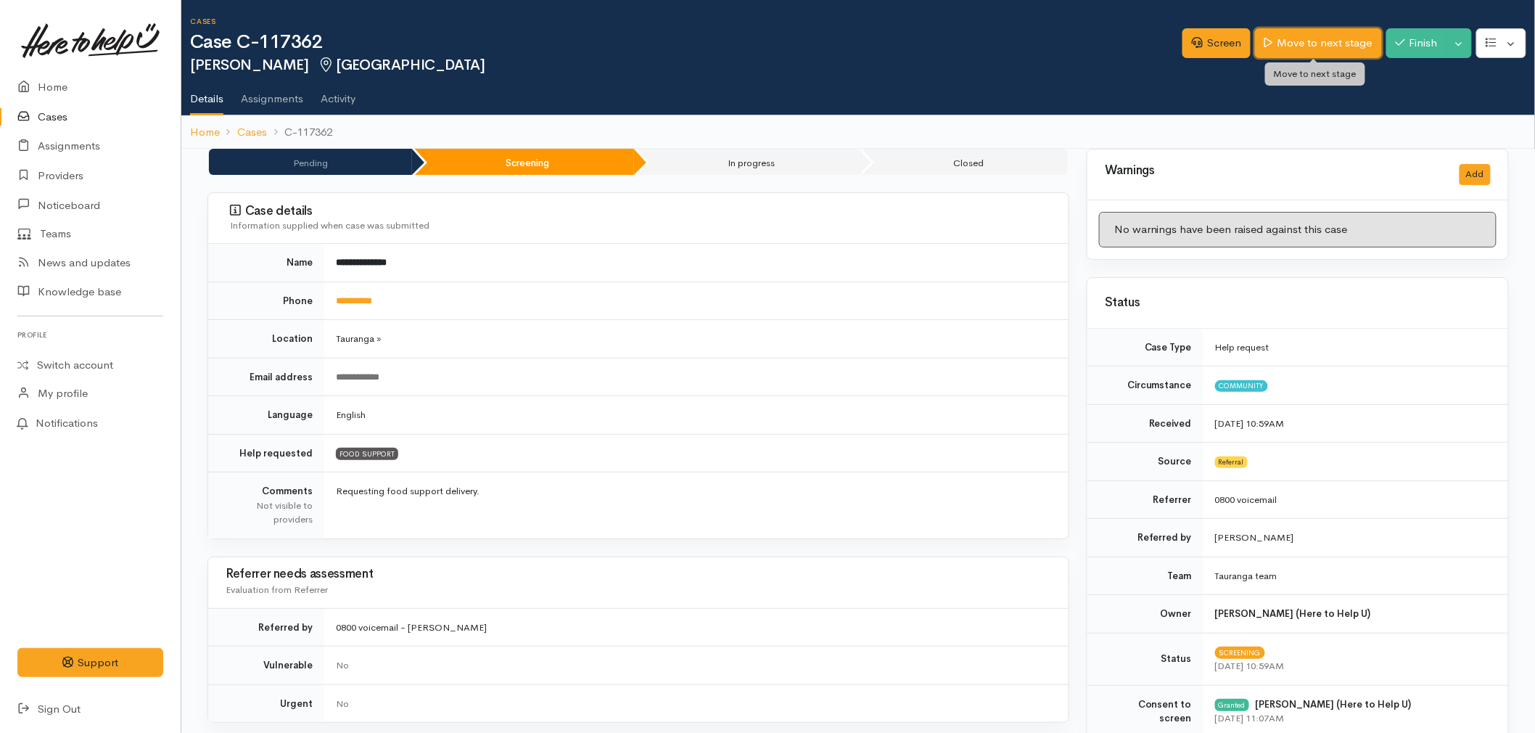
click at [1316, 34] on link "Move to next stage" at bounding box center [1318, 43] width 126 height 30
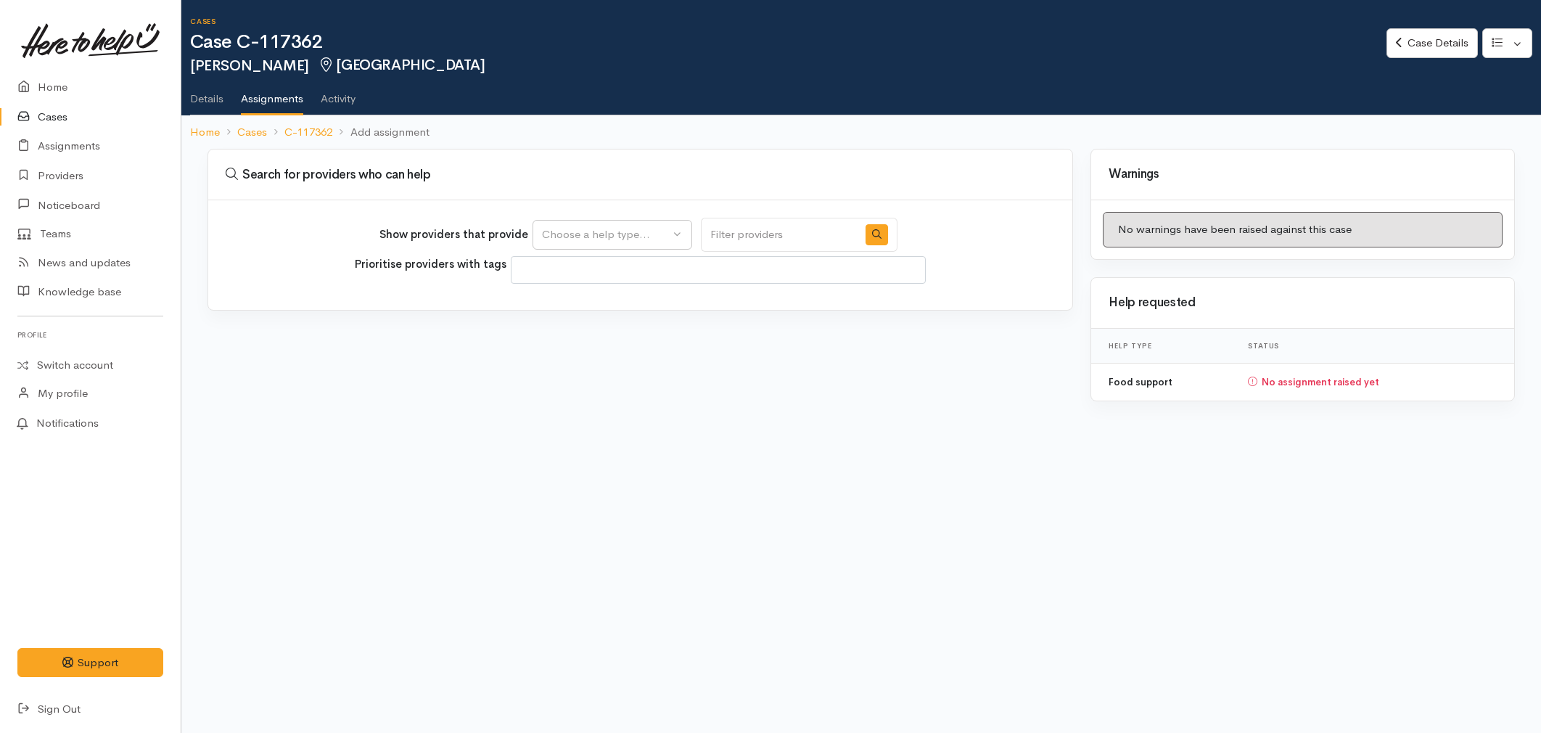
select select
click at [590, 236] on div "Choose a help type..." at bounding box center [606, 234] width 128 height 17
click at [581, 291] on div at bounding box center [612, 275] width 158 height 36
drag, startPoint x: 578, startPoint y: 236, endPoint x: 570, endPoint y: 306, distance: 70.8
click at [578, 237] on div "Choose a help type..." at bounding box center [606, 234] width 128 height 17
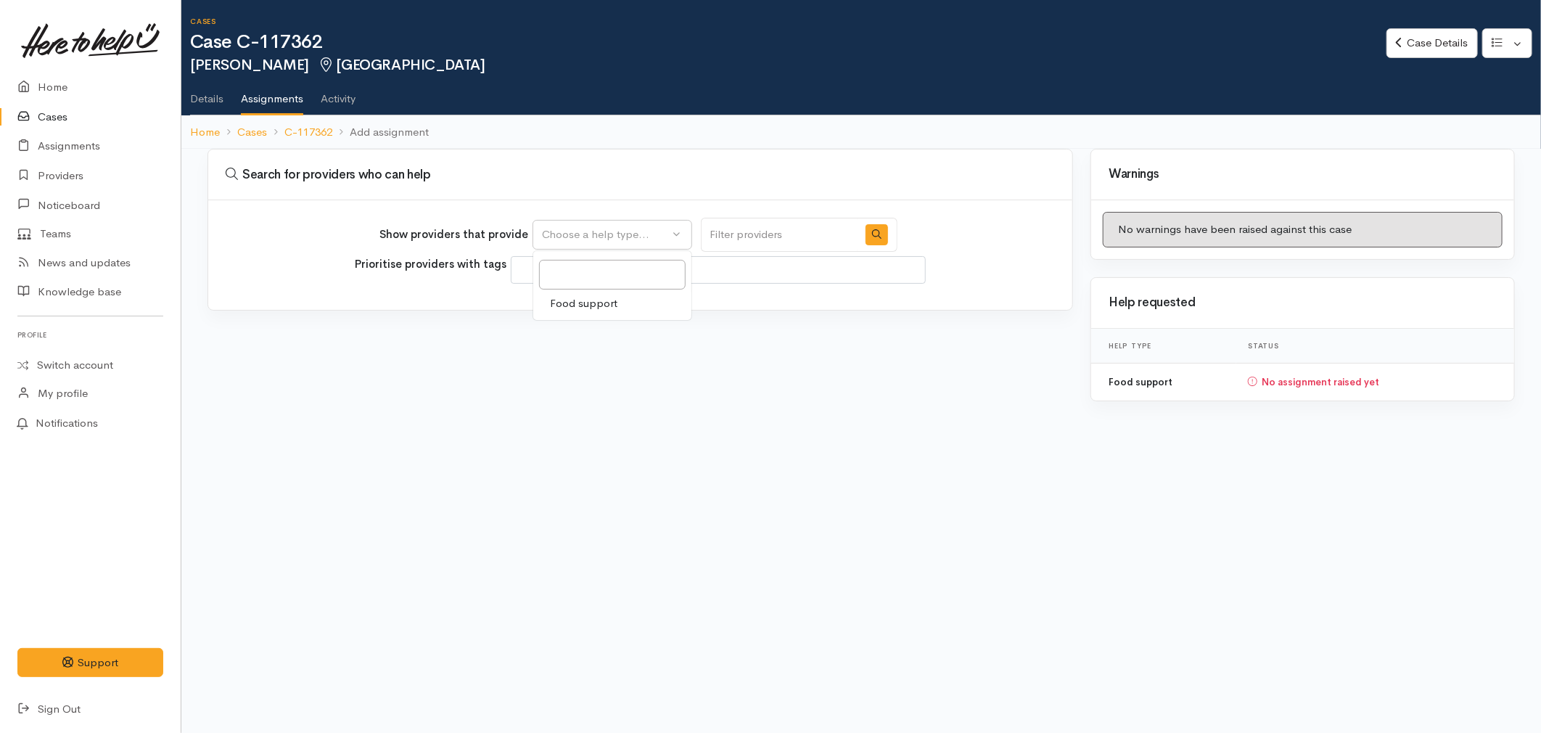
click at [570, 306] on span "Food support" at bounding box center [584, 303] width 67 height 17
select select "3"
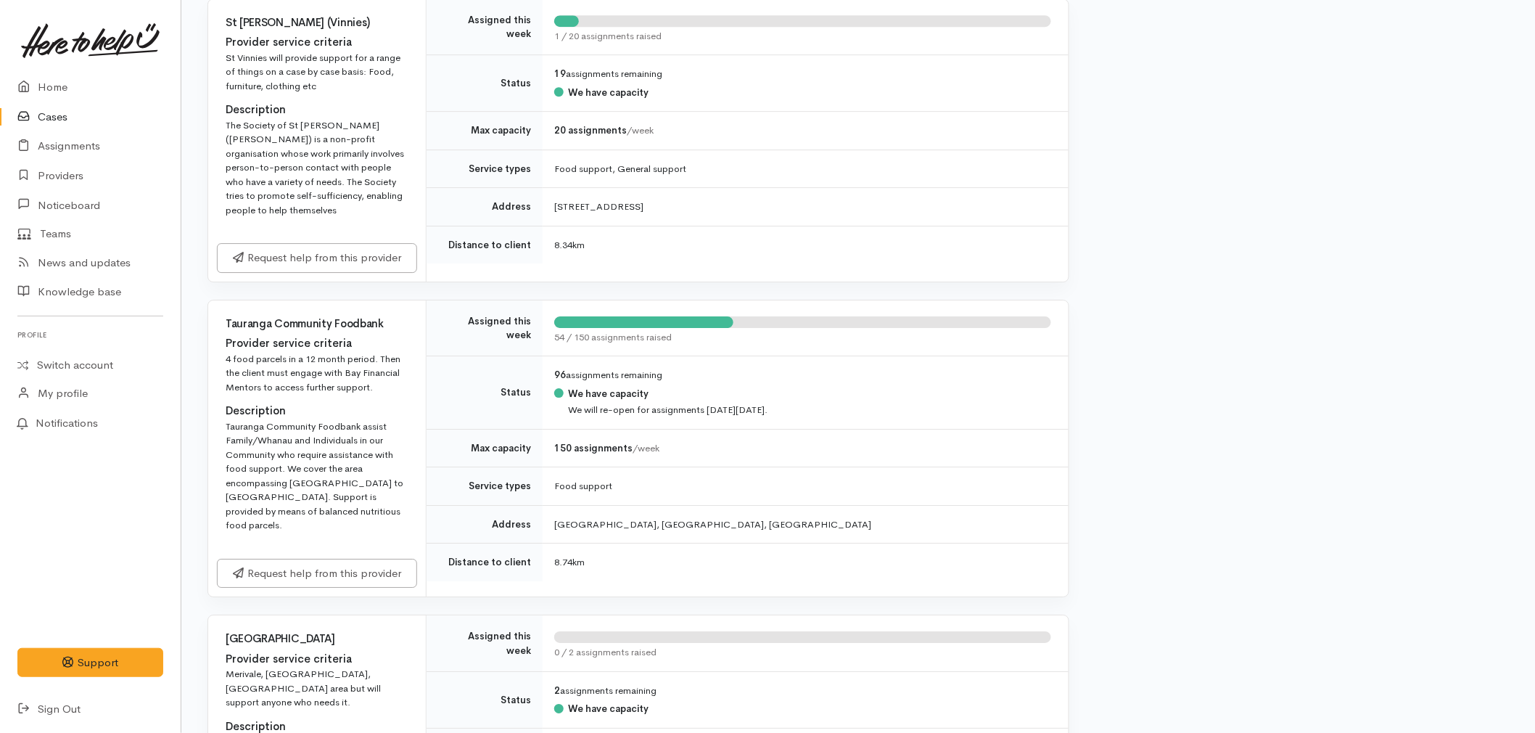
scroll to position [2015, 0]
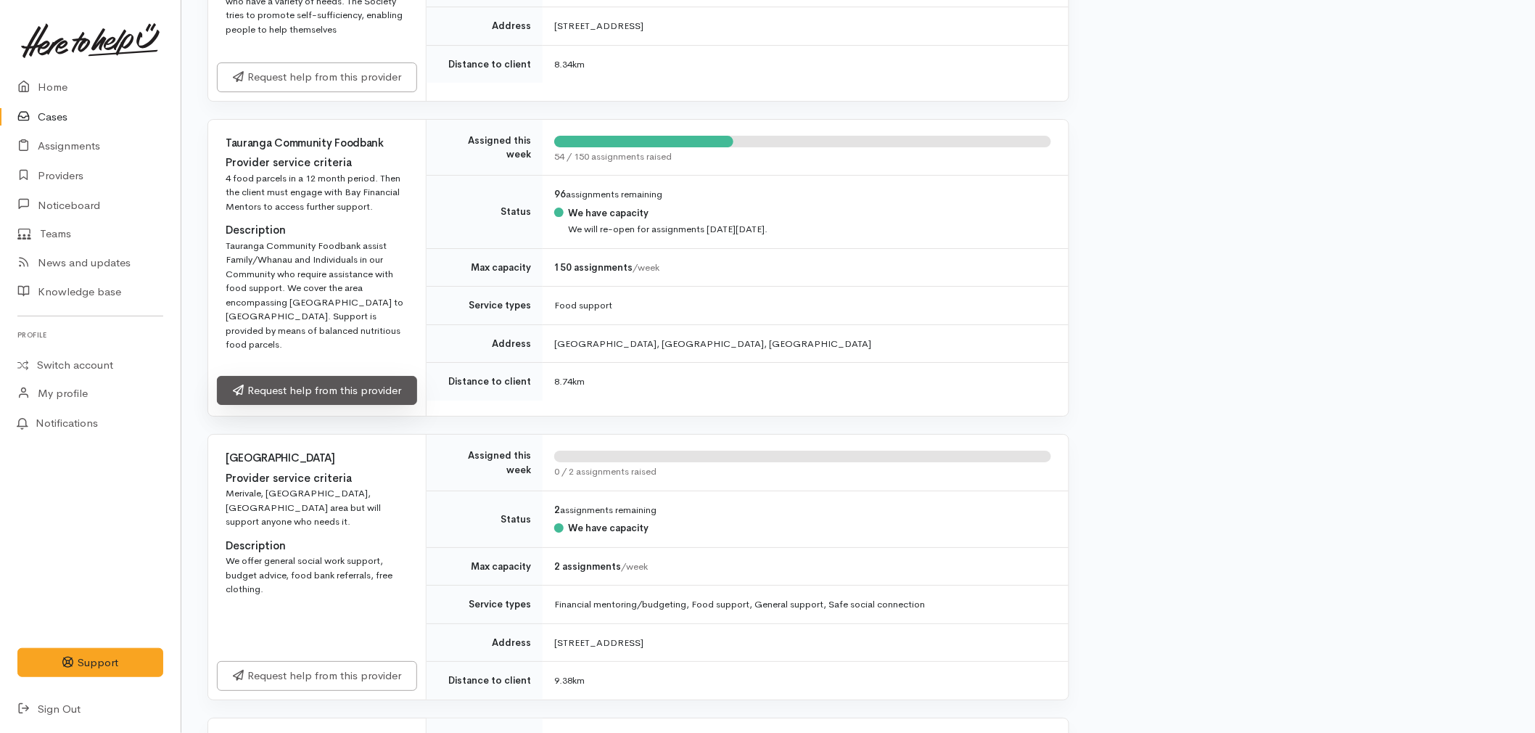
click at [305, 390] on link "Request help from this provider" at bounding box center [317, 391] width 200 height 30
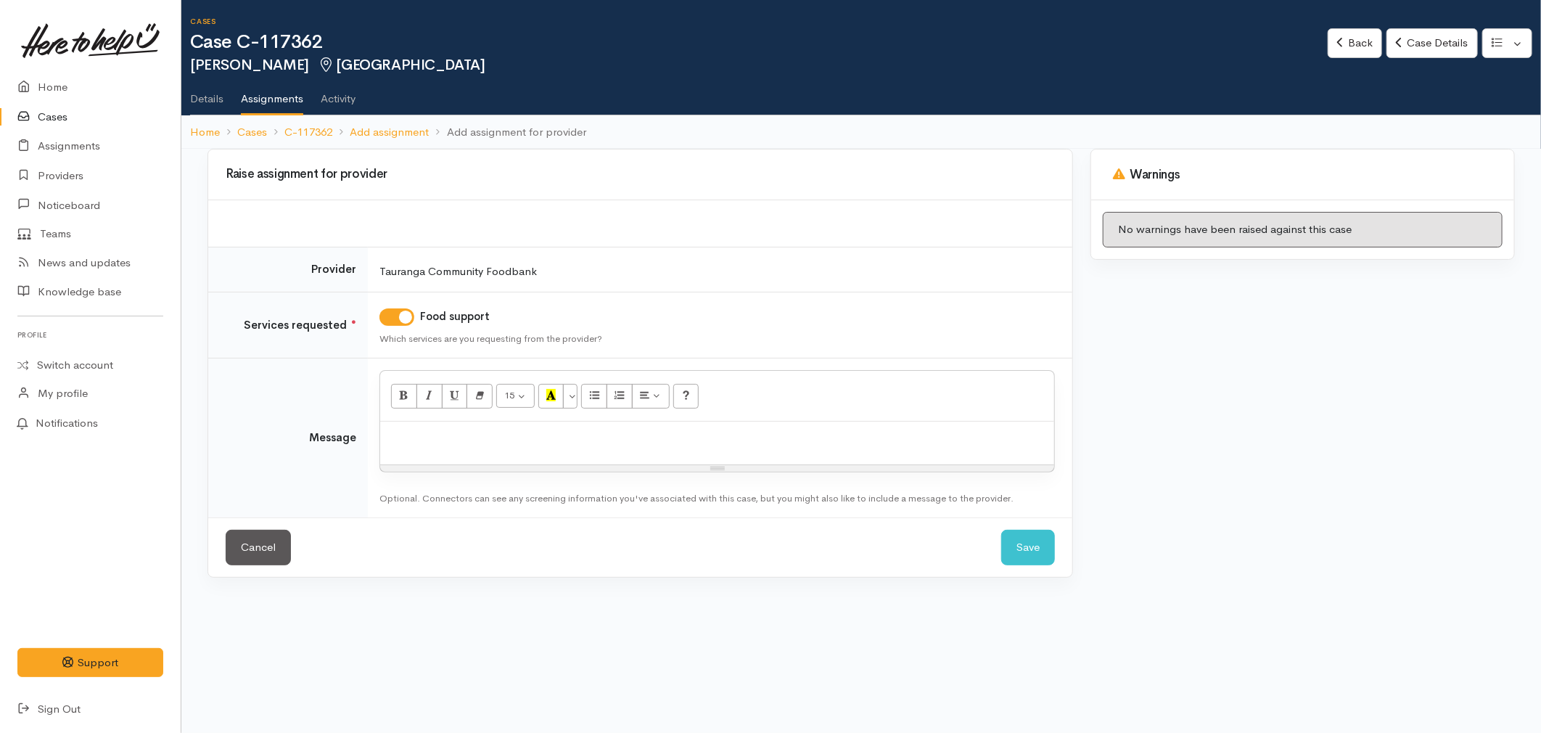
click at [451, 463] on div at bounding box center [717, 443] width 674 height 43
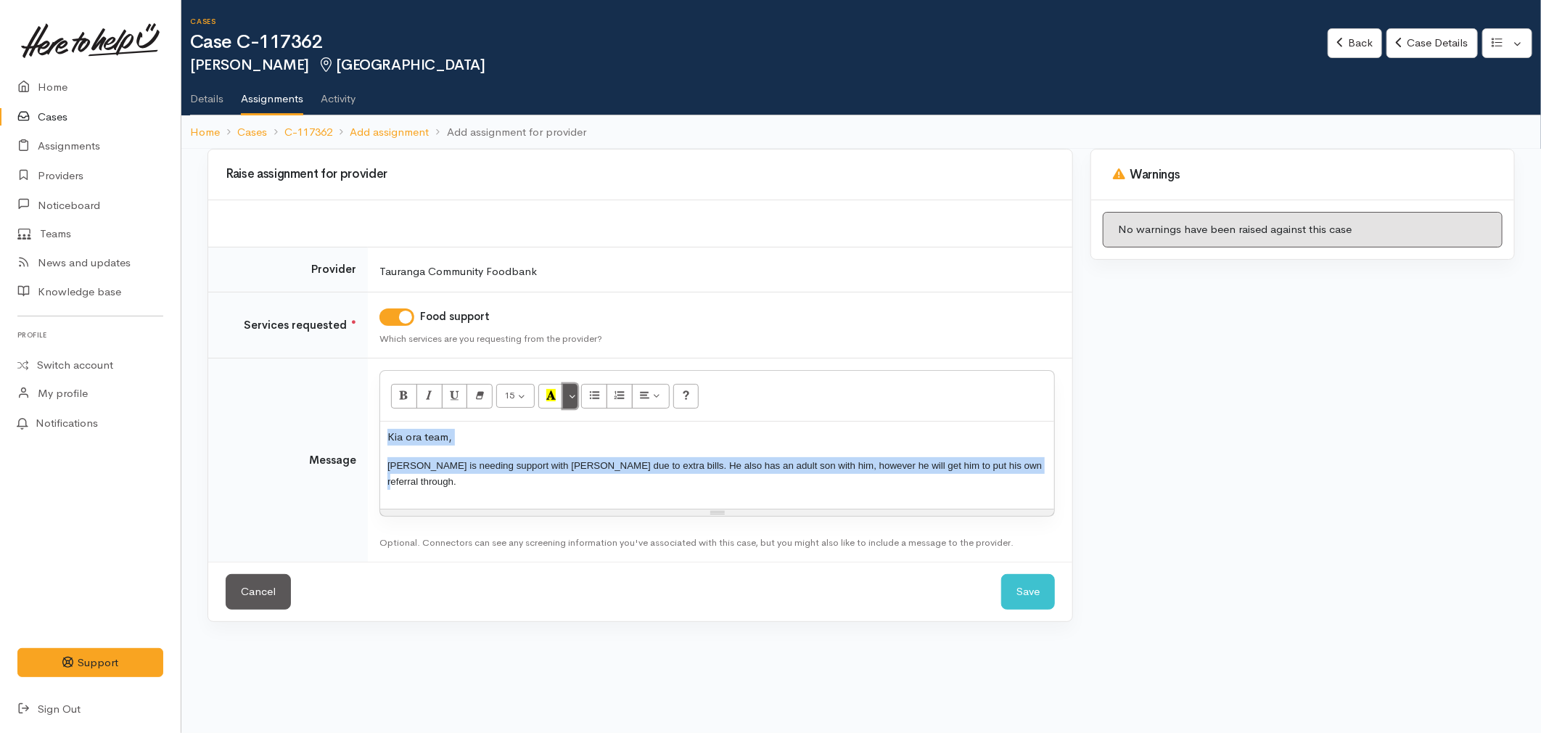
click at [574, 401] on button "More Color" at bounding box center [570, 396] width 15 height 25
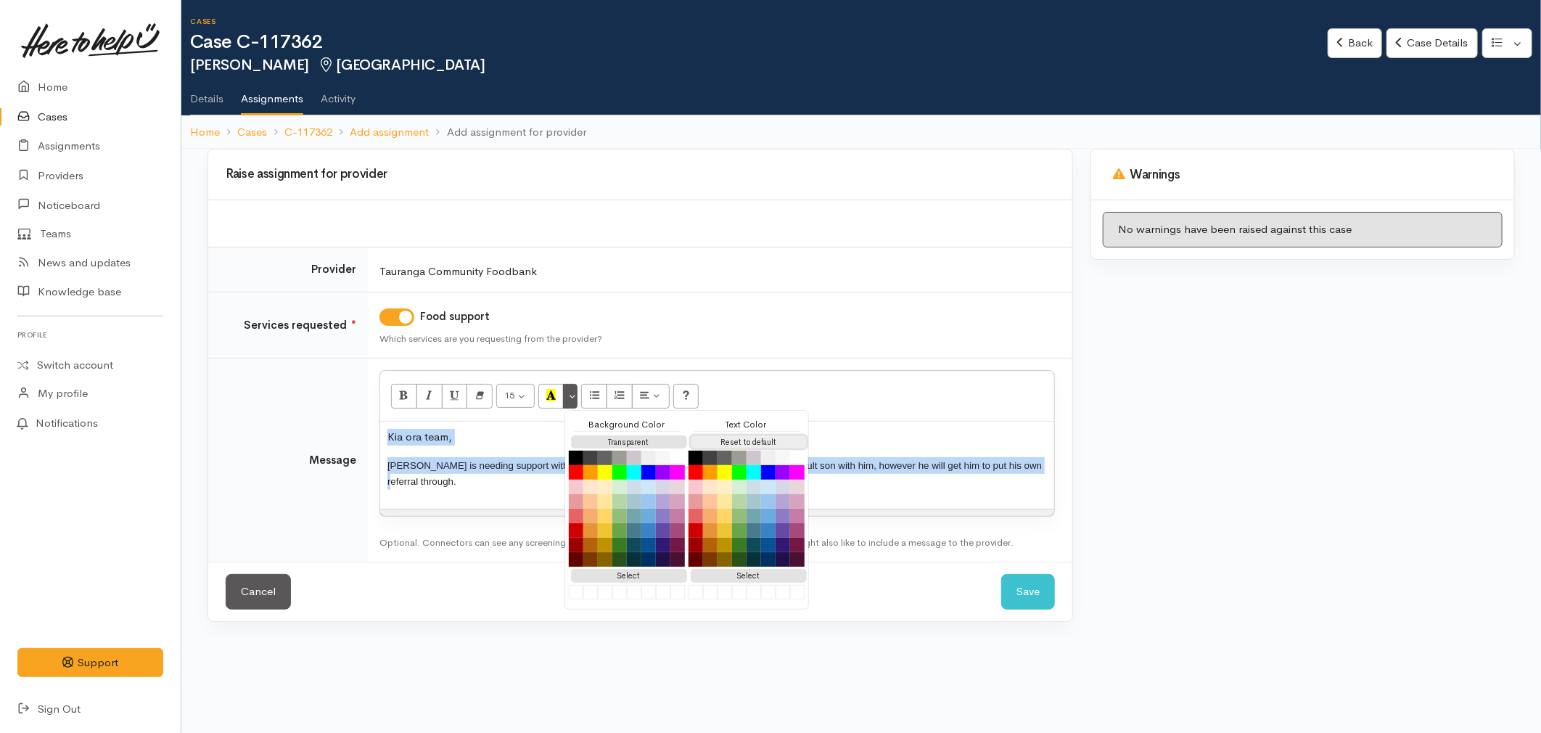
click at [744, 441] on button "Reset to default" at bounding box center [749, 442] width 116 height 14
click at [948, 488] on p "[PERSON_NAME] is needing support with [PERSON_NAME] due to extra bills. He also…" at bounding box center [717, 473] width 660 height 33
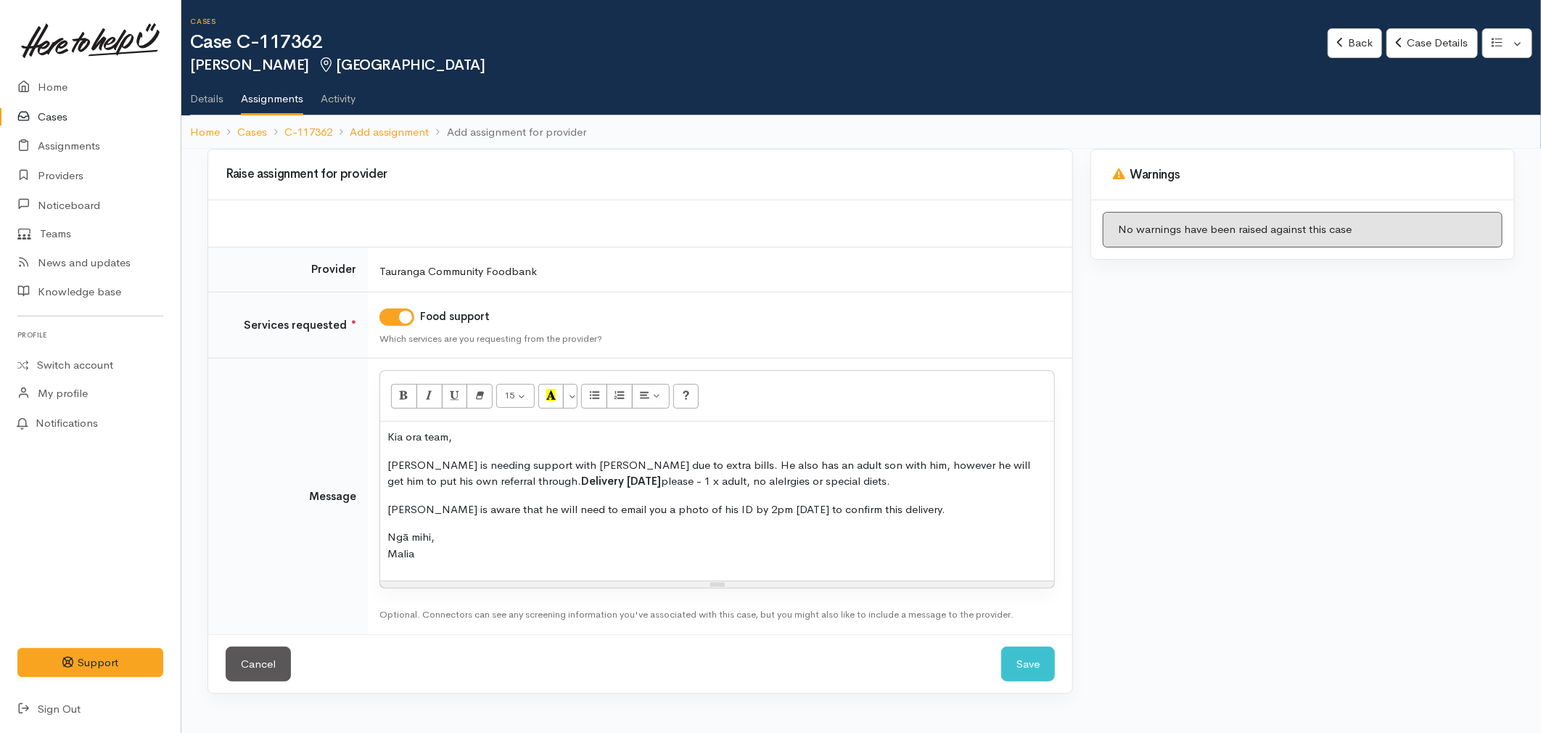
click at [401, 499] on div "Kia ora team, George is needing support with kai due to extra bills. He also ha…" at bounding box center [717, 501] width 674 height 159
click at [464, 517] on p "Geroge is aware that he will need to email you a photo of his ID by 2pm today t…" at bounding box center [717, 509] width 660 height 17
click at [412, 509] on p "Geroge is aware that he will need to email you a photo of his ID by 2pm today t…" at bounding box center [717, 509] width 660 height 17
click at [533, 547] on p "Ngā mihi, Malia" at bounding box center [717, 545] width 660 height 33
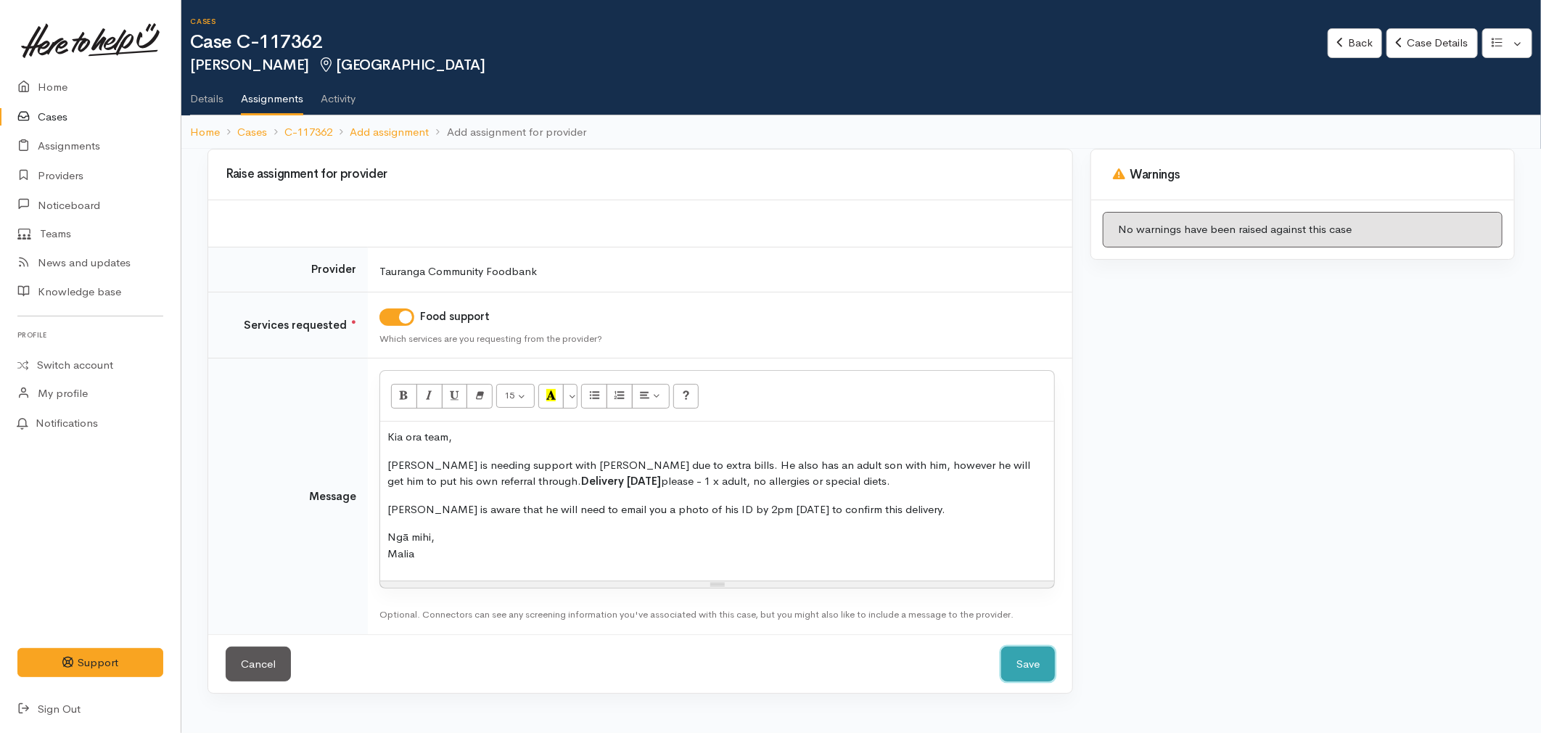
click at [1011, 665] on button "Save" at bounding box center [1028, 664] width 54 height 36
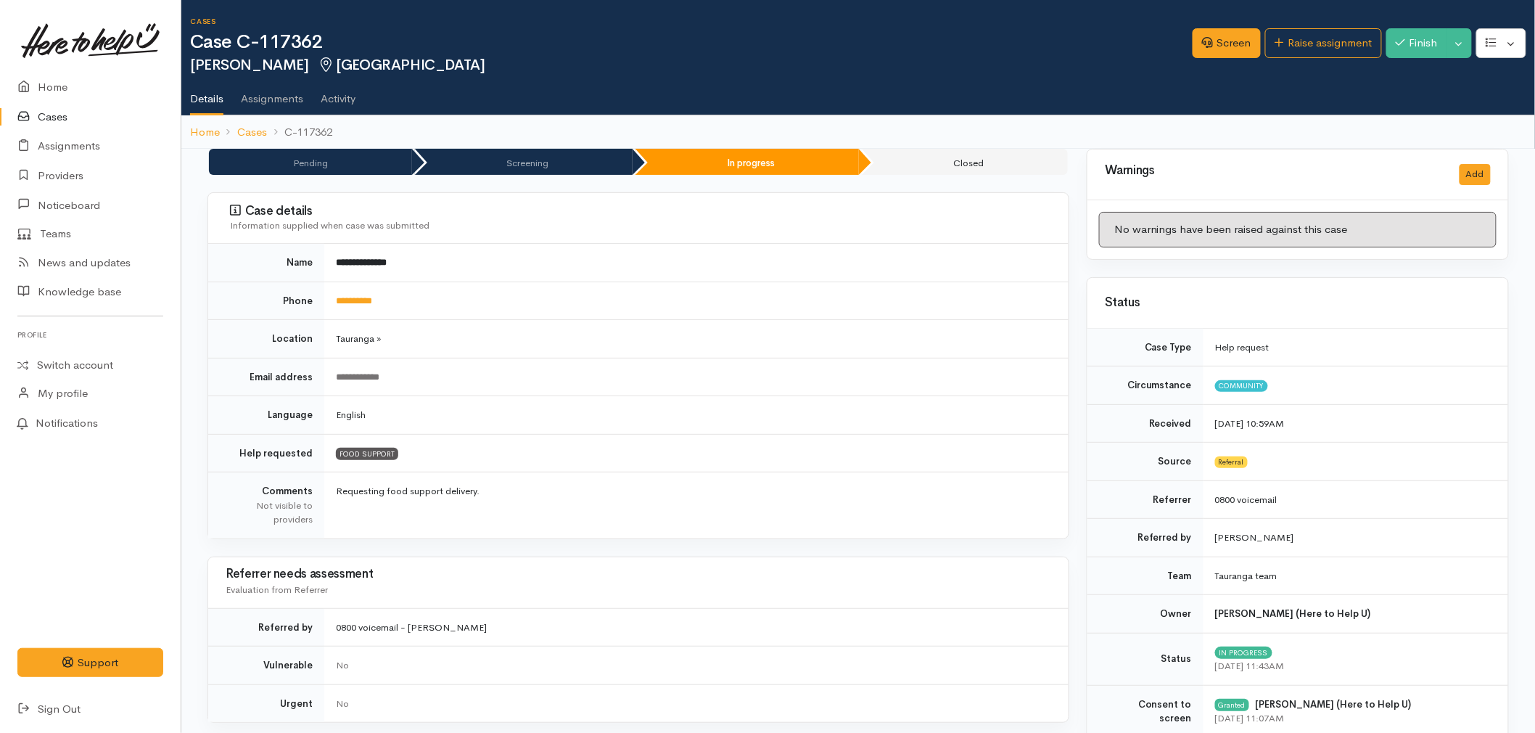
click at [691, 516] on td "Requesting food support delivery." at bounding box center [696, 505] width 744 height 66
click at [61, 78] on link "Home" at bounding box center [90, 88] width 181 height 30
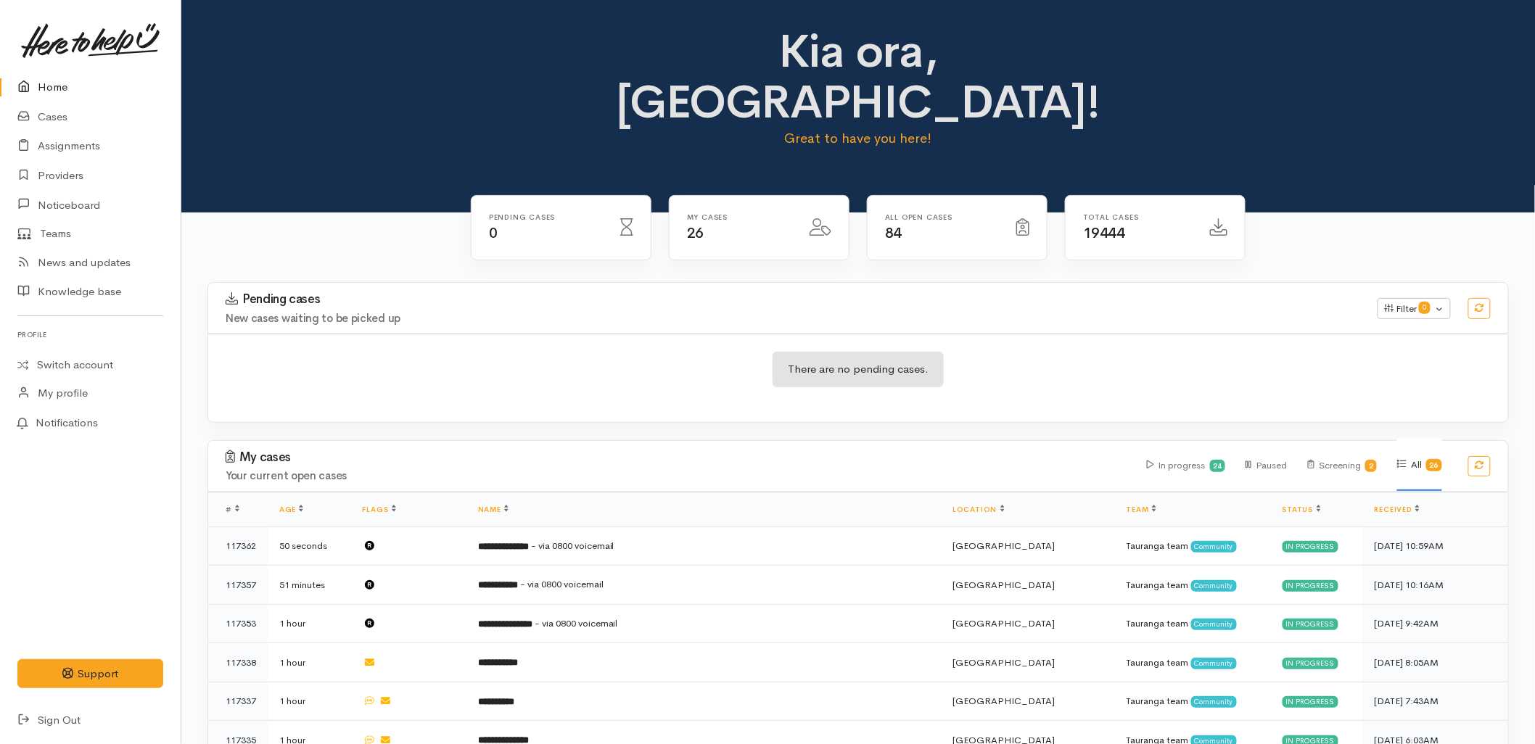
click at [646, 353] on div "There are no pending cases." at bounding box center [858, 378] width 1300 height 53
